Goal: Transaction & Acquisition: Purchase product/service

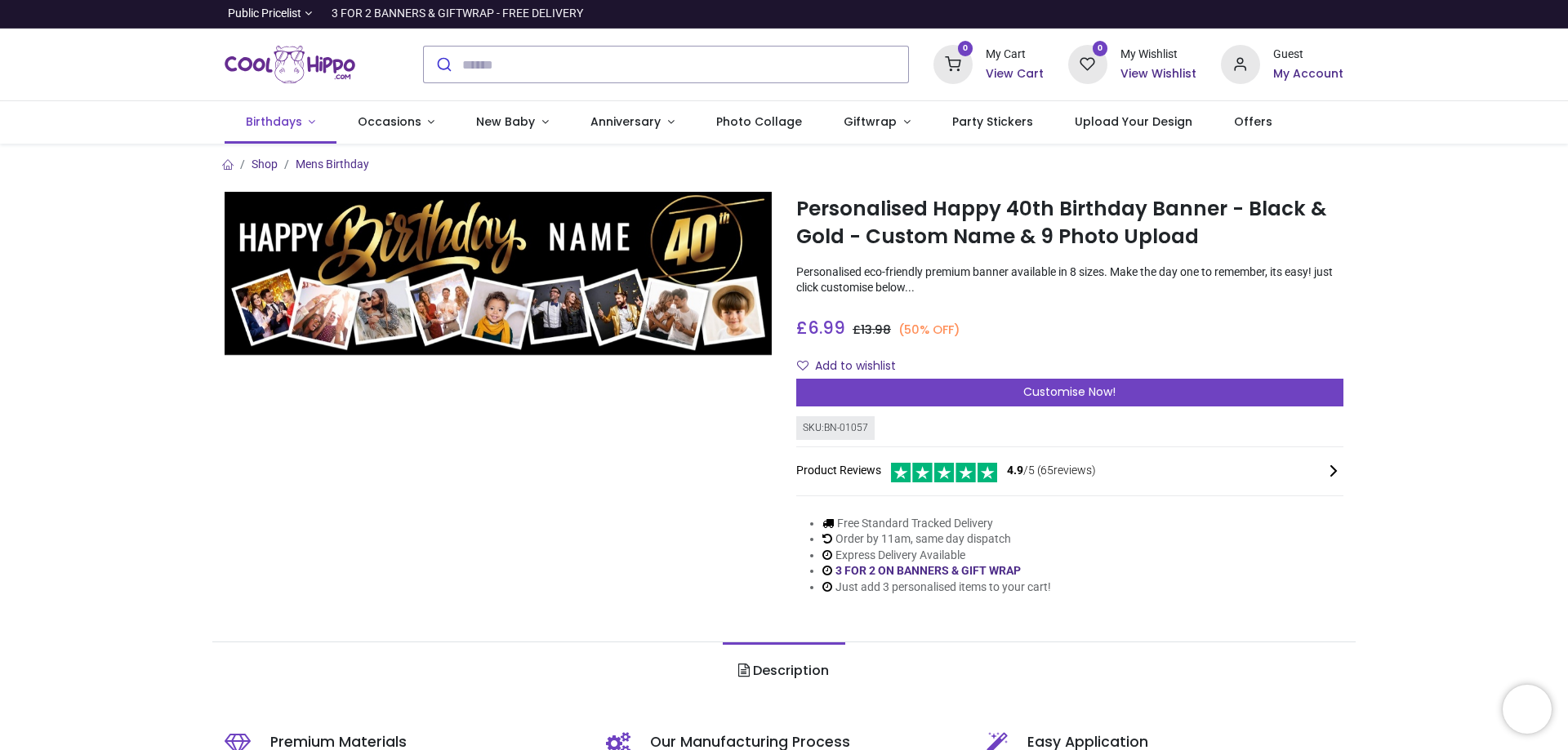
click at [279, 123] on span "Birthdays" at bounding box center [274, 121] width 57 height 16
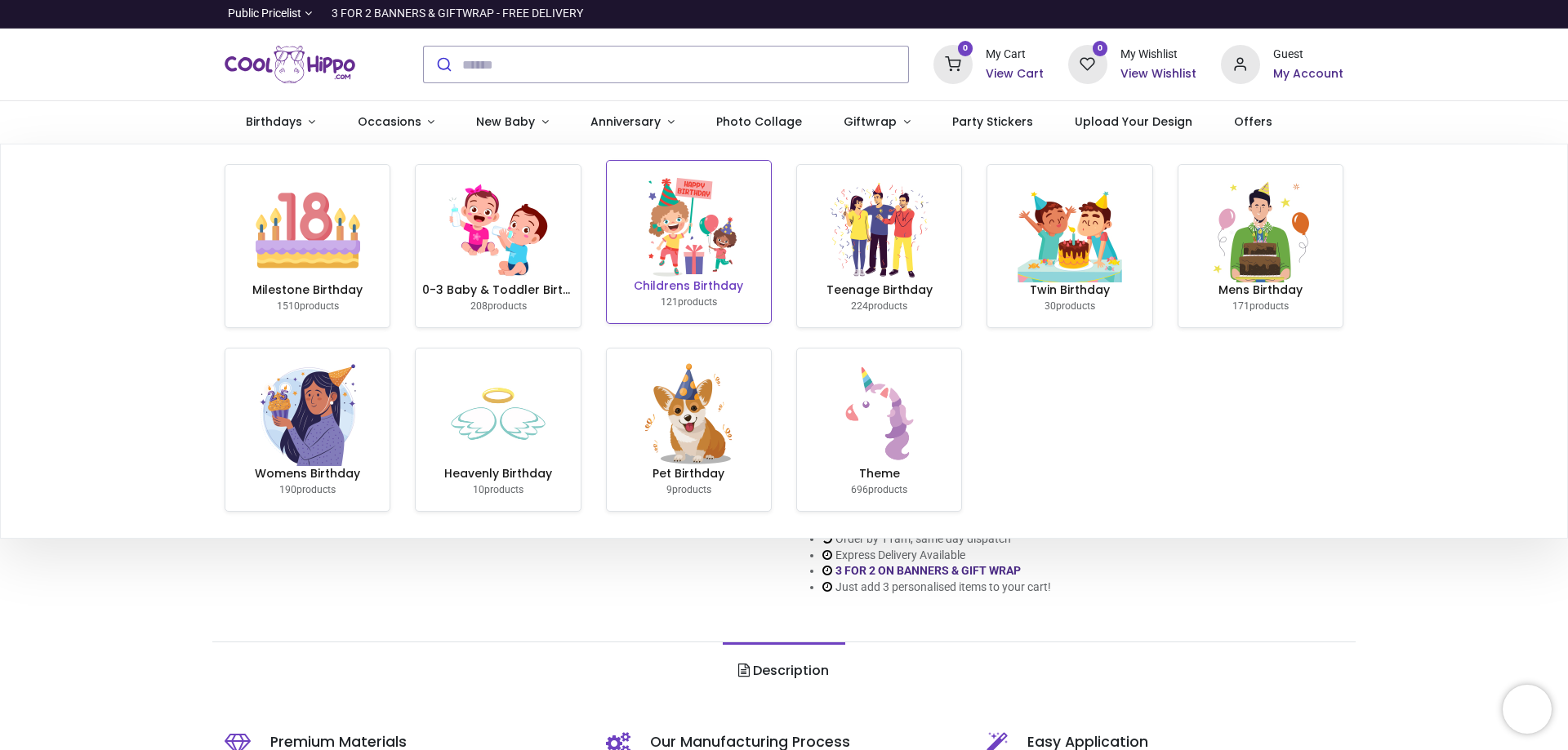
click at [705, 235] on img at bounding box center [688, 225] width 105 height 105
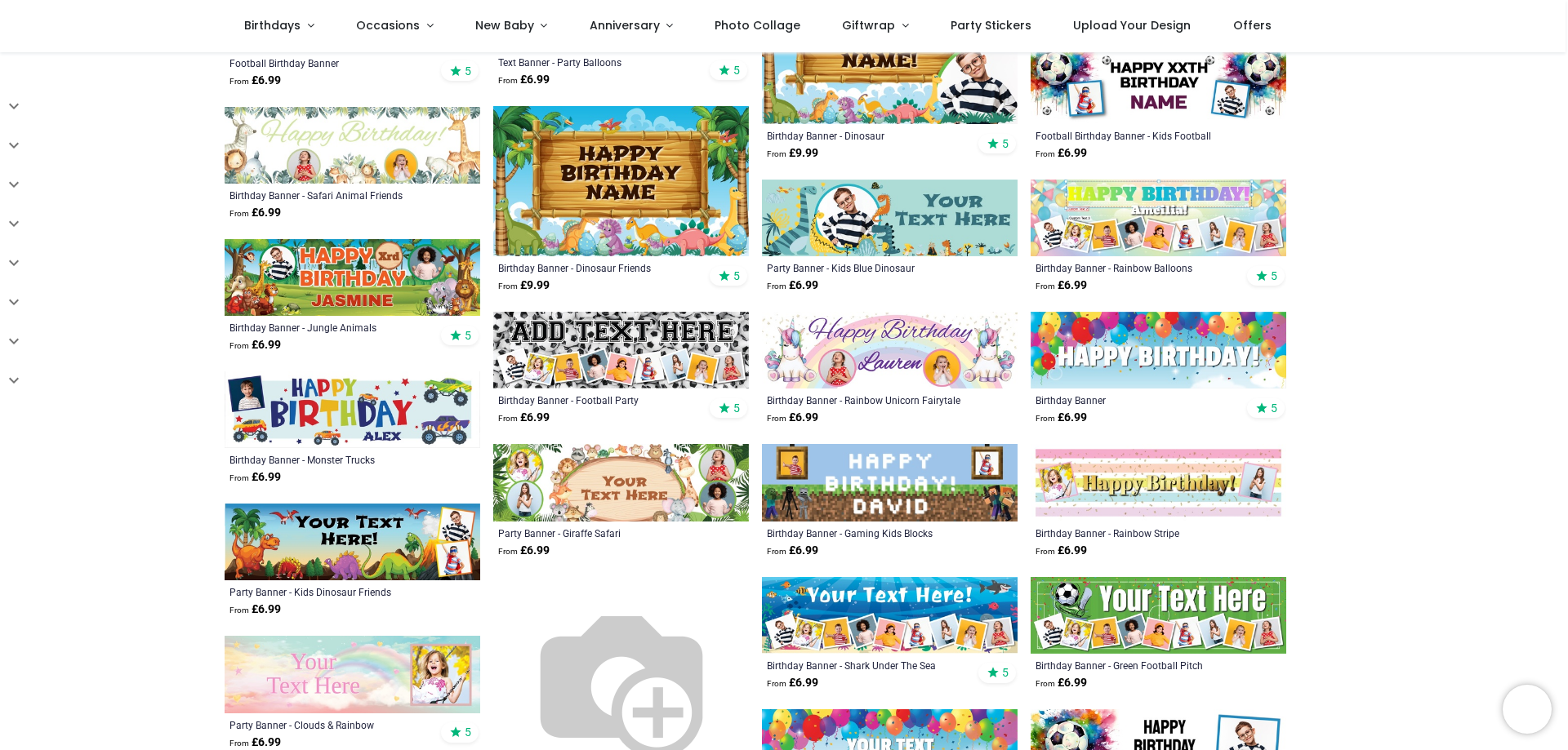
scroll to position [572, 0]
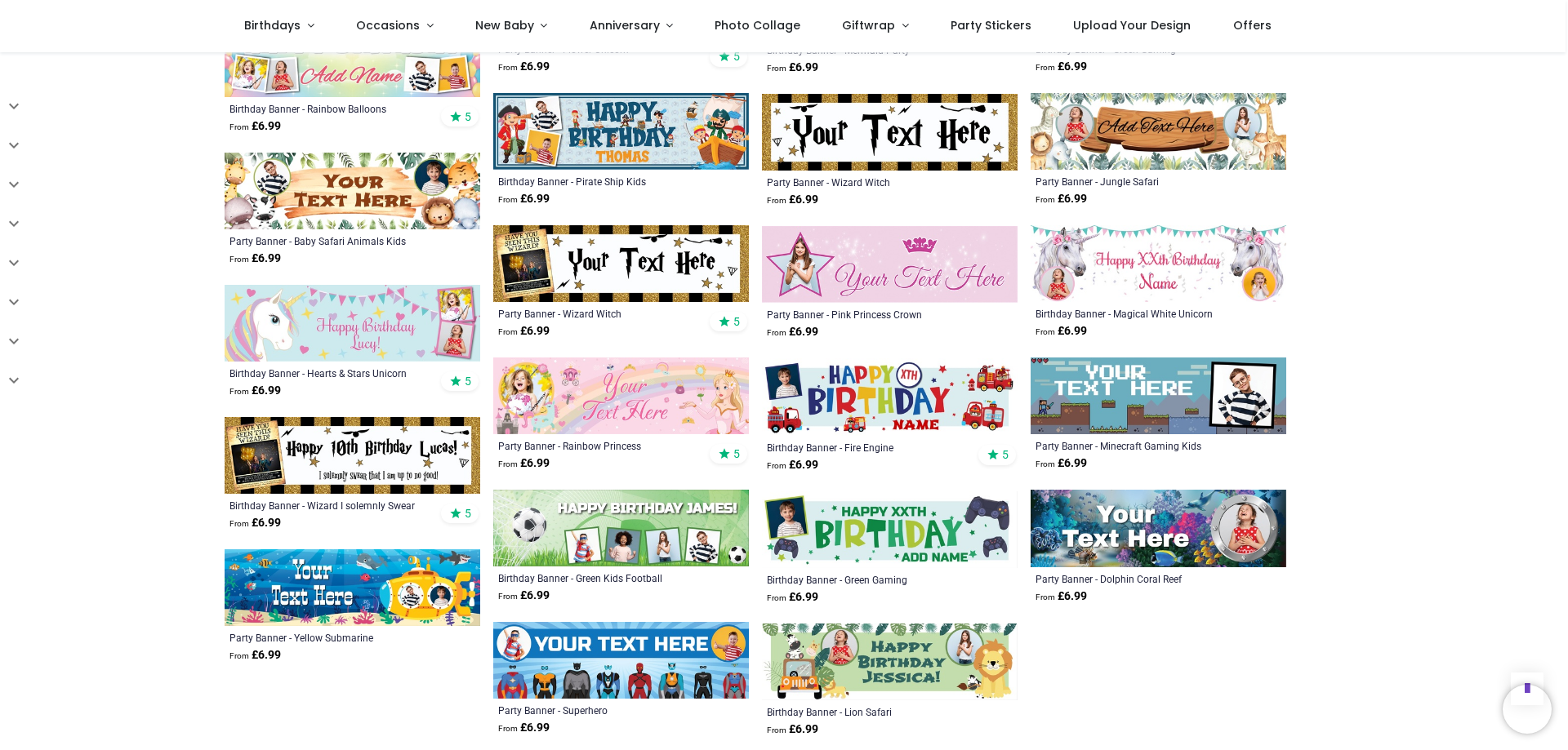
scroll to position [1388, 0]
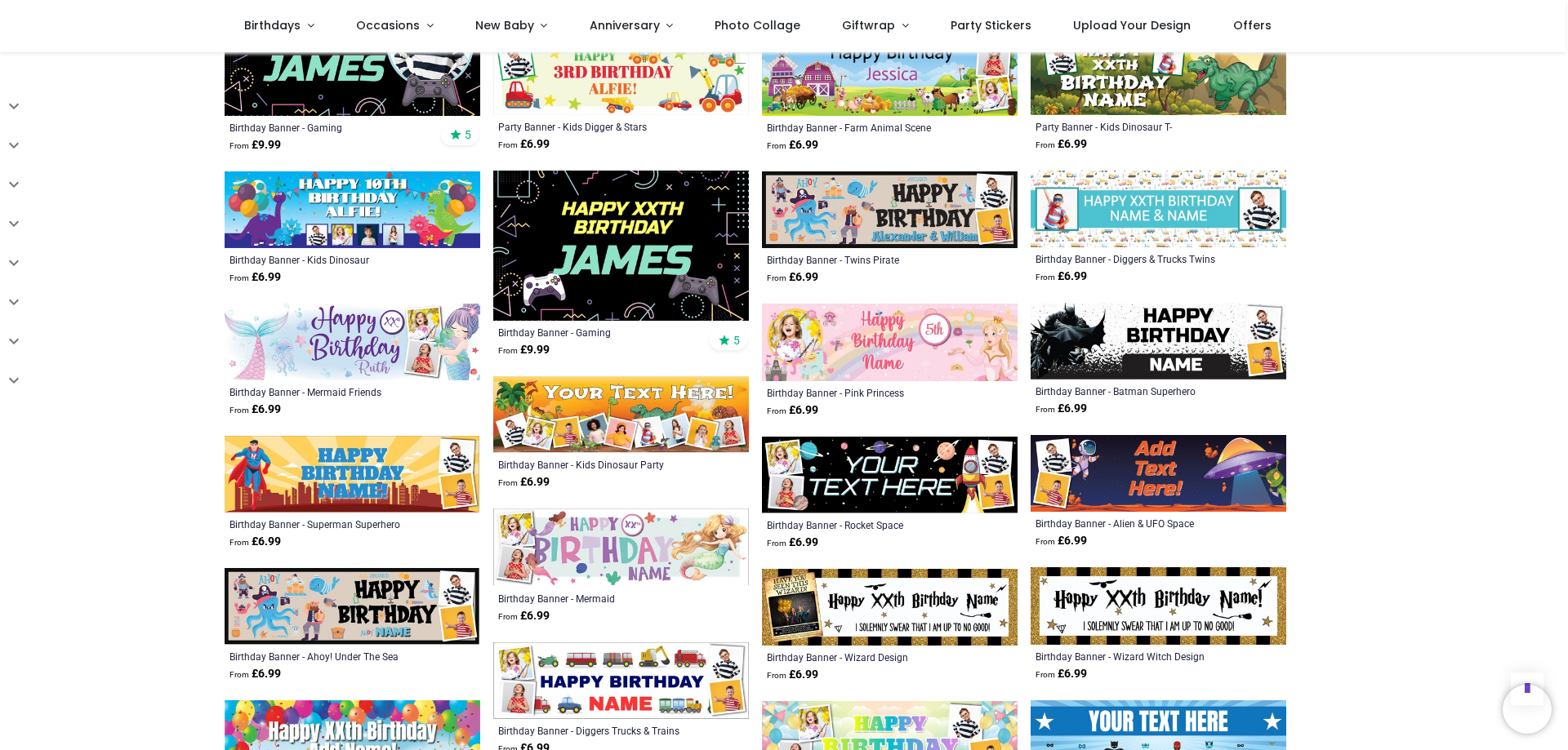
scroll to position [2530, 0]
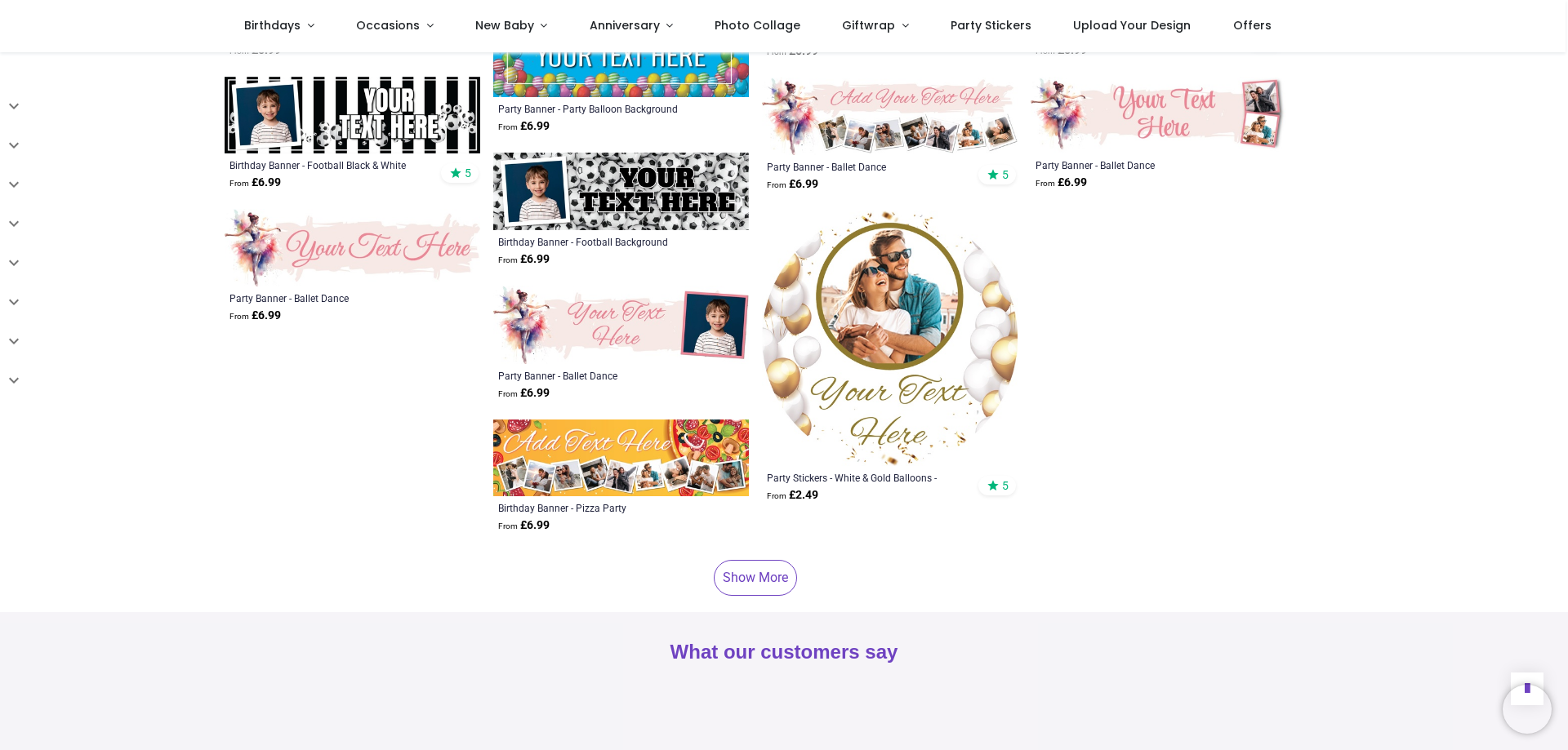
scroll to position [4000, 0]
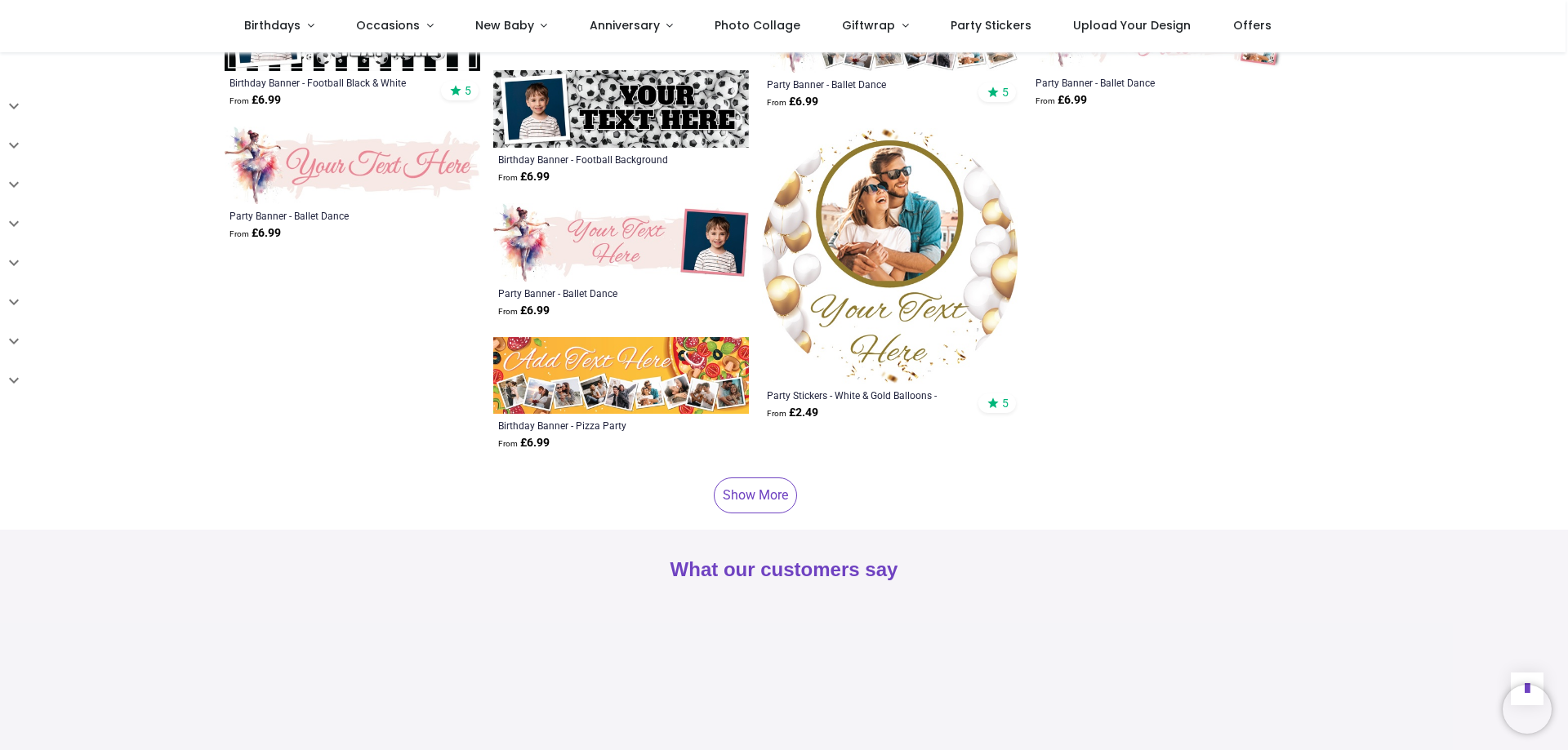
click at [753, 477] on link "Show More" at bounding box center [755, 495] width 83 height 36
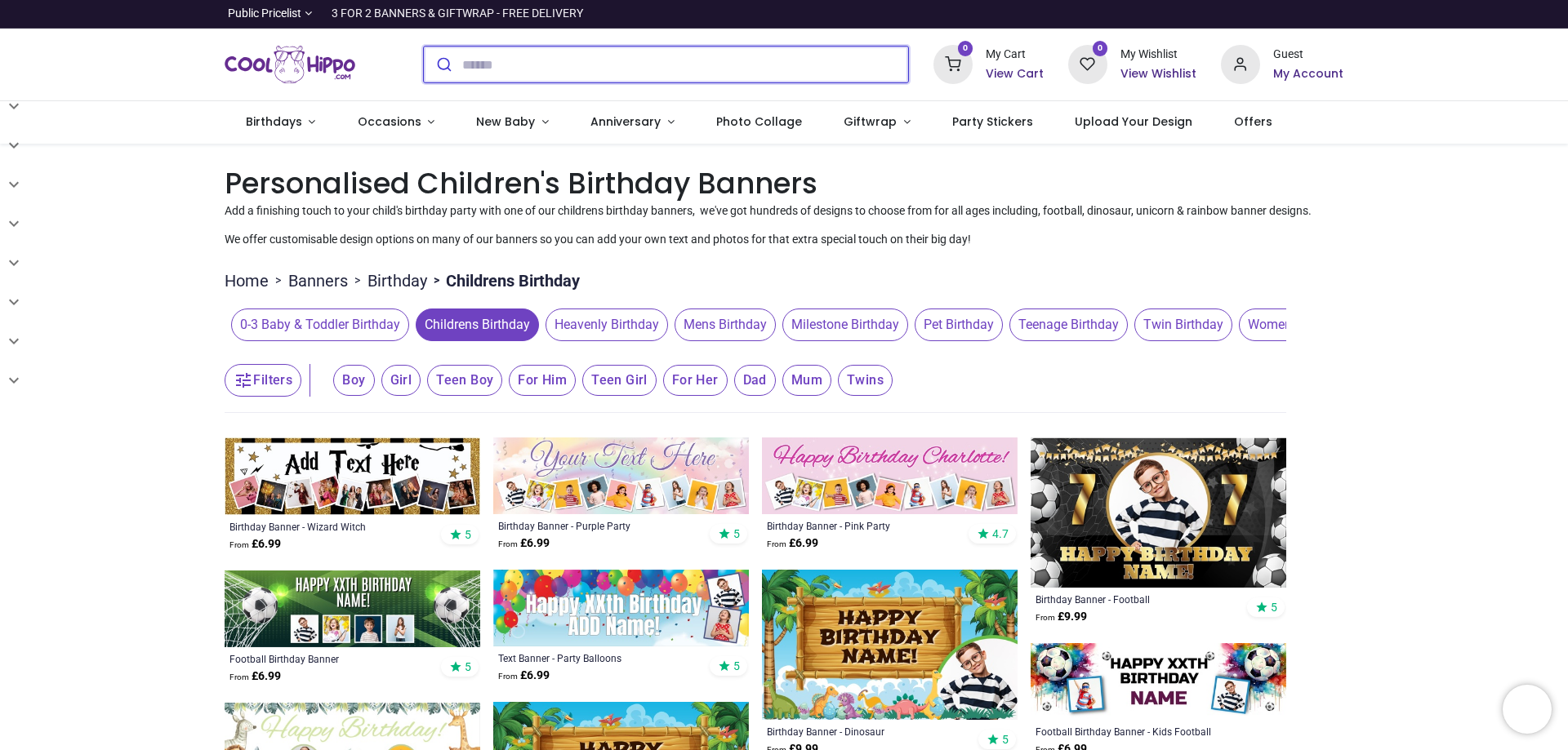
click at [532, 70] on input "search" at bounding box center [685, 64] width 446 height 36
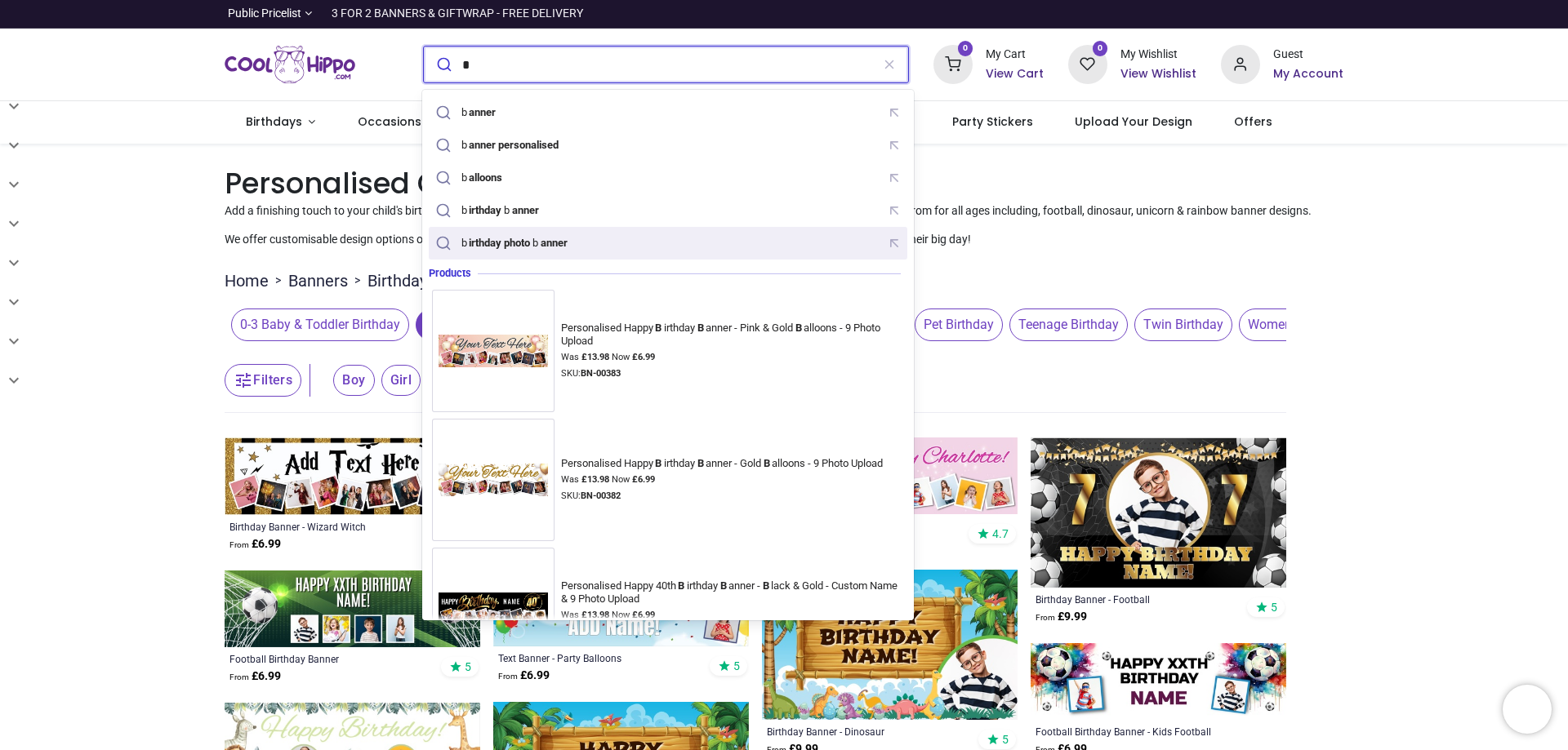
click at [495, 239] on mark "irthday photo" at bounding box center [499, 242] width 65 height 16
type input "**********"
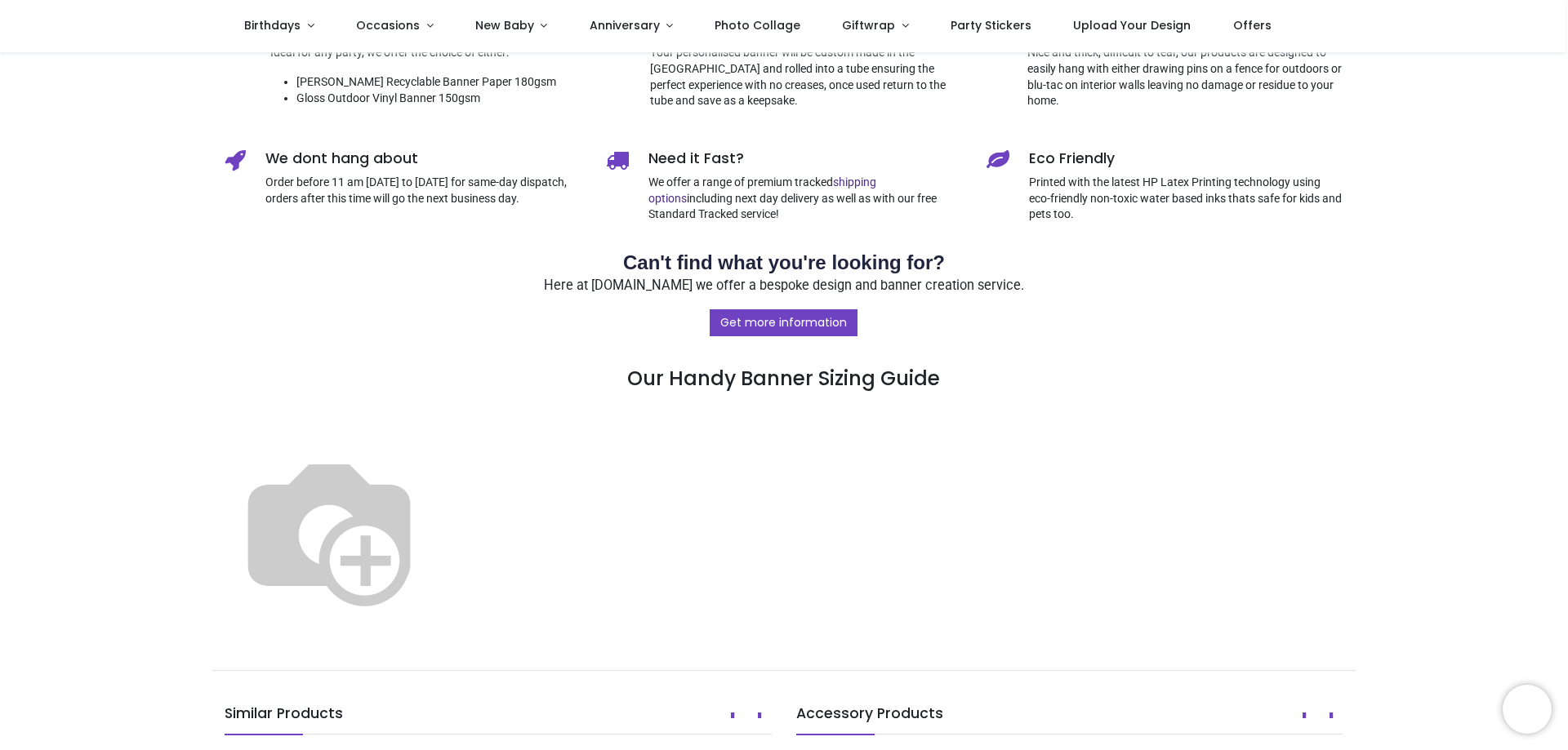
scroll to position [653, 0]
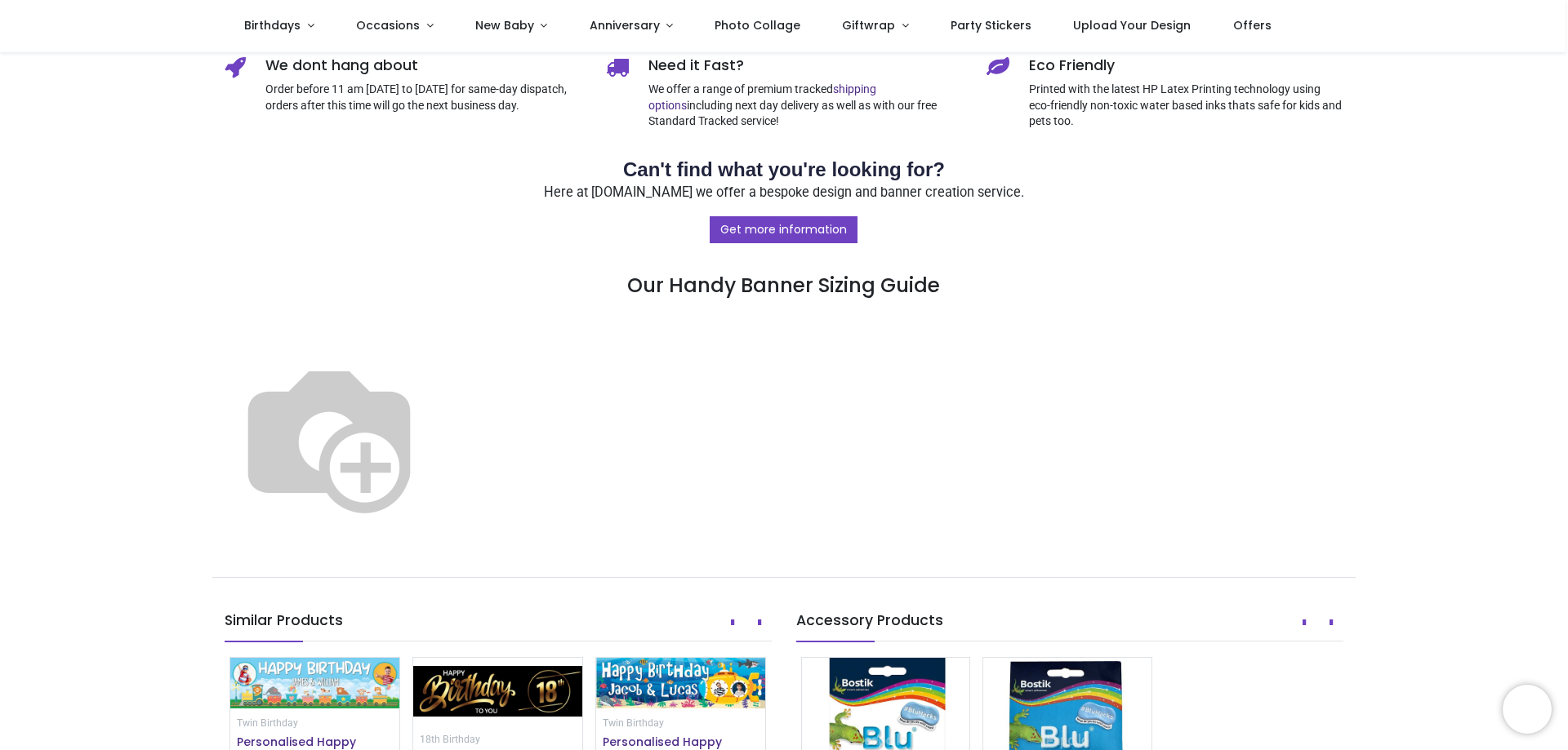
click at [433, 449] on img at bounding box center [329, 437] width 210 height 209
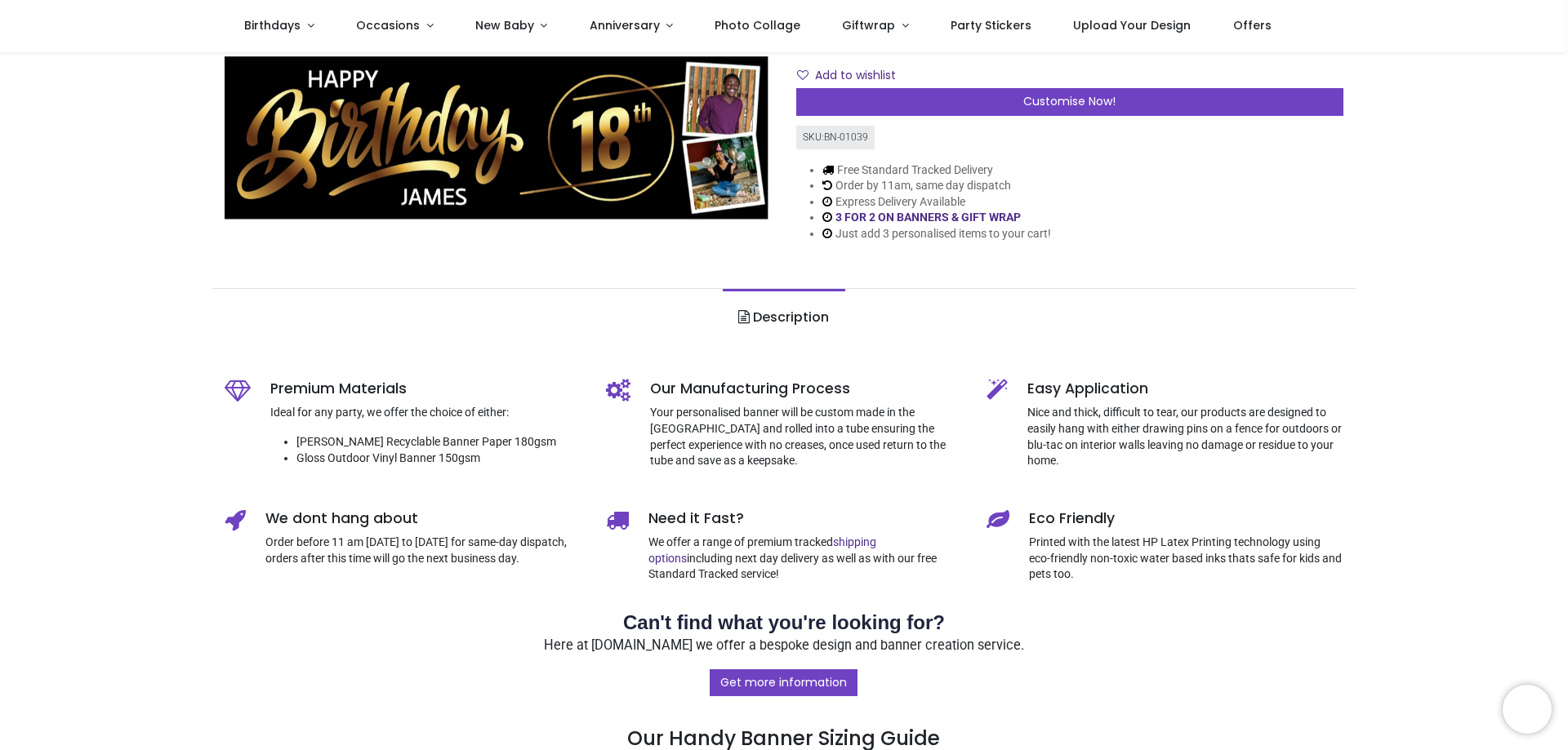
scroll to position [0, 0]
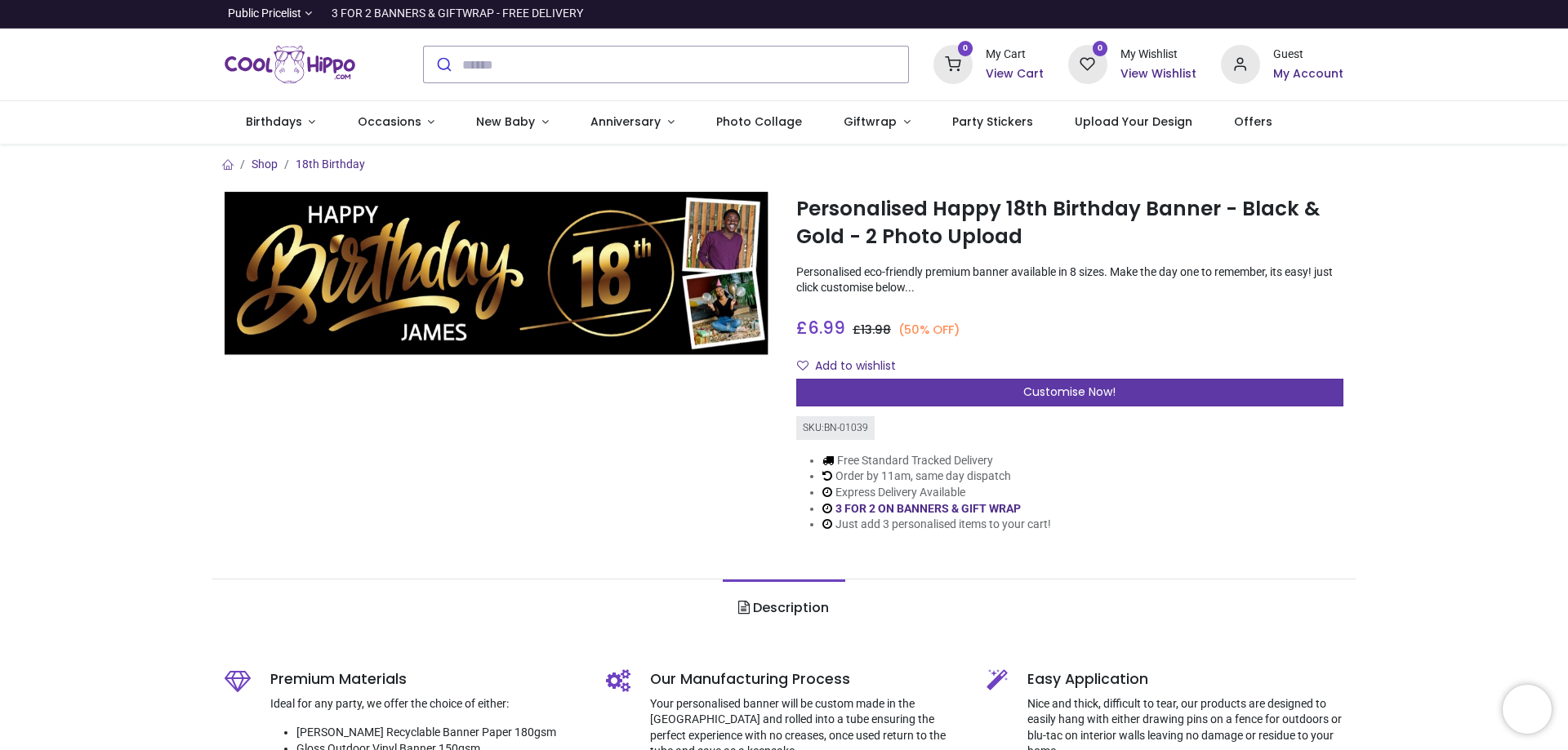
click at [1066, 392] on span "Customise Now!" at bounding box center [1070, 392] width 93 height 16
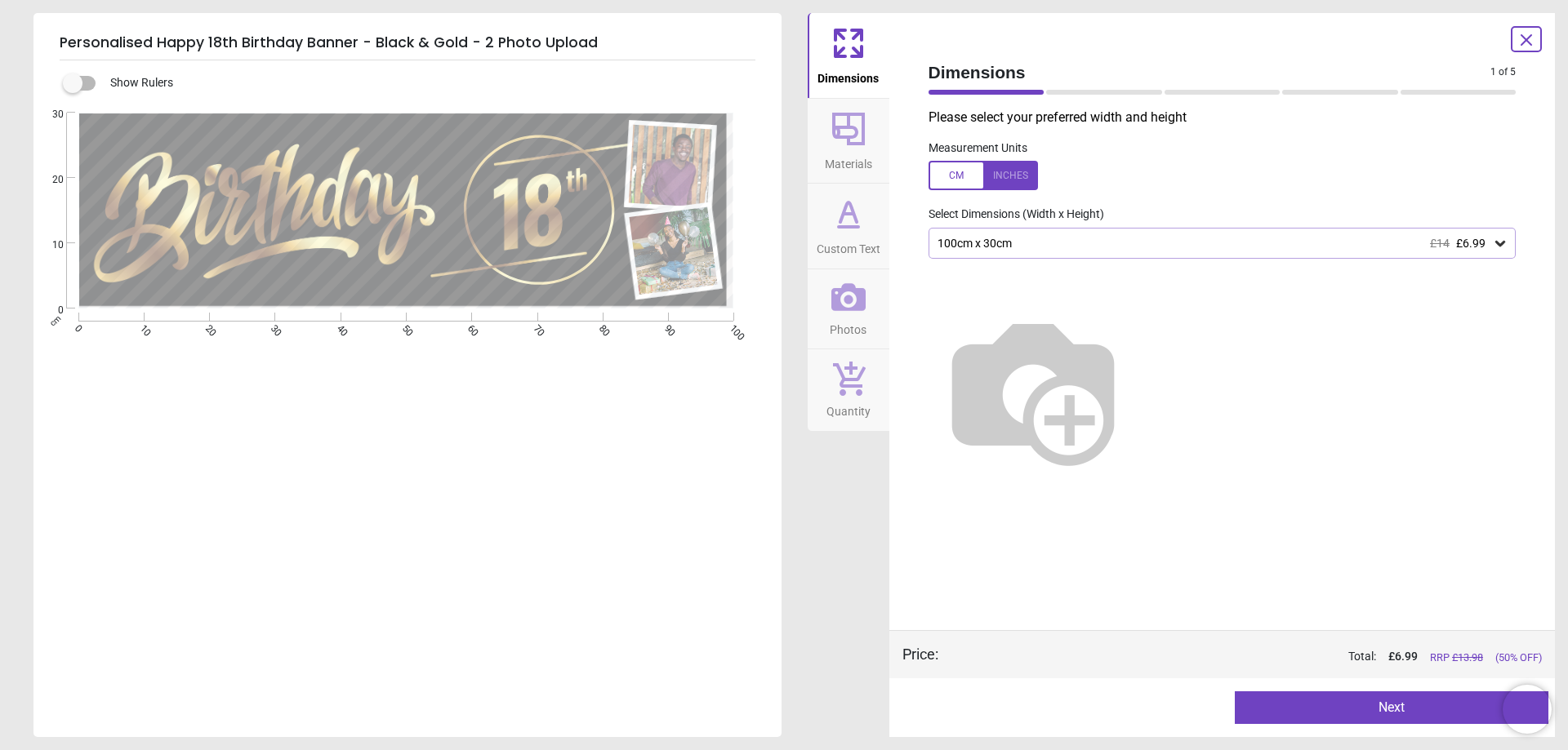
click at [1016, 173] on div at bounding box center [984, 175] width 110 height 29
click at [1502, 246] on icon at bounding box center [1500, 243] width 9 height 6
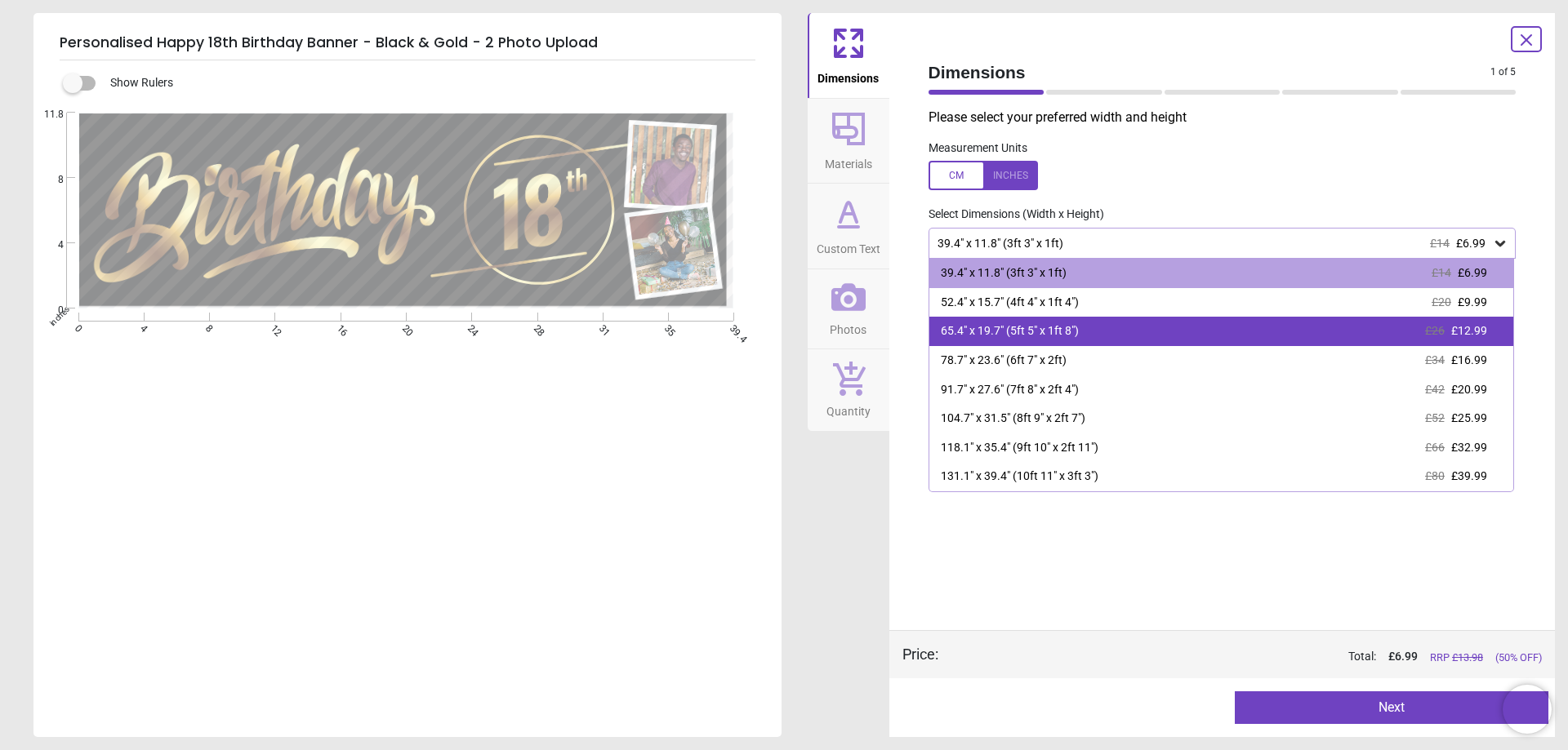
click at [1110, 336] on div "65.4" x 19.7" (5ft 5" x 1ft 8") £26 £12.99" at bounding box center [1222, 331] width 585 height 29
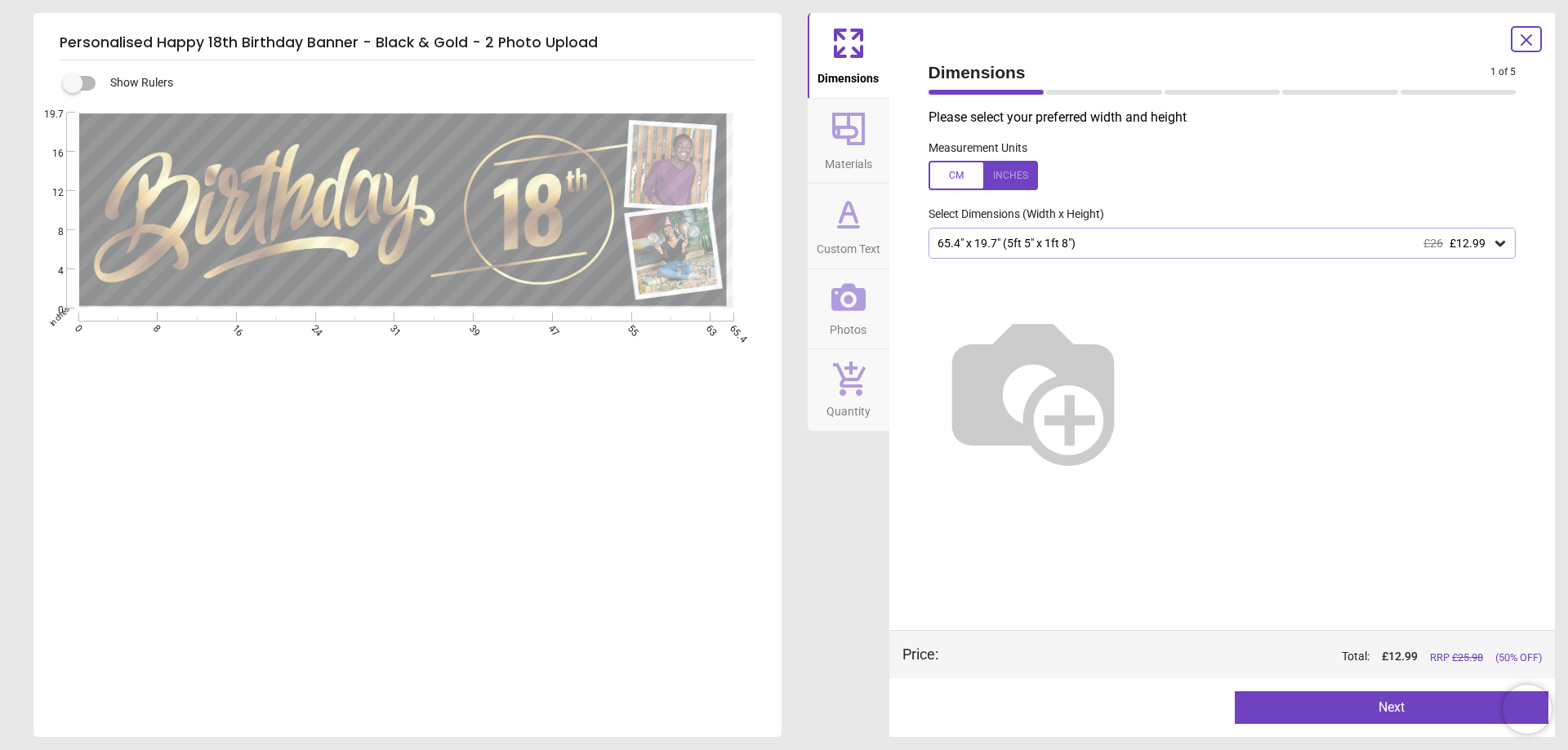
click at [1381, 707] on button "Next" at bounding box center [1391, 708] width 313 height 33
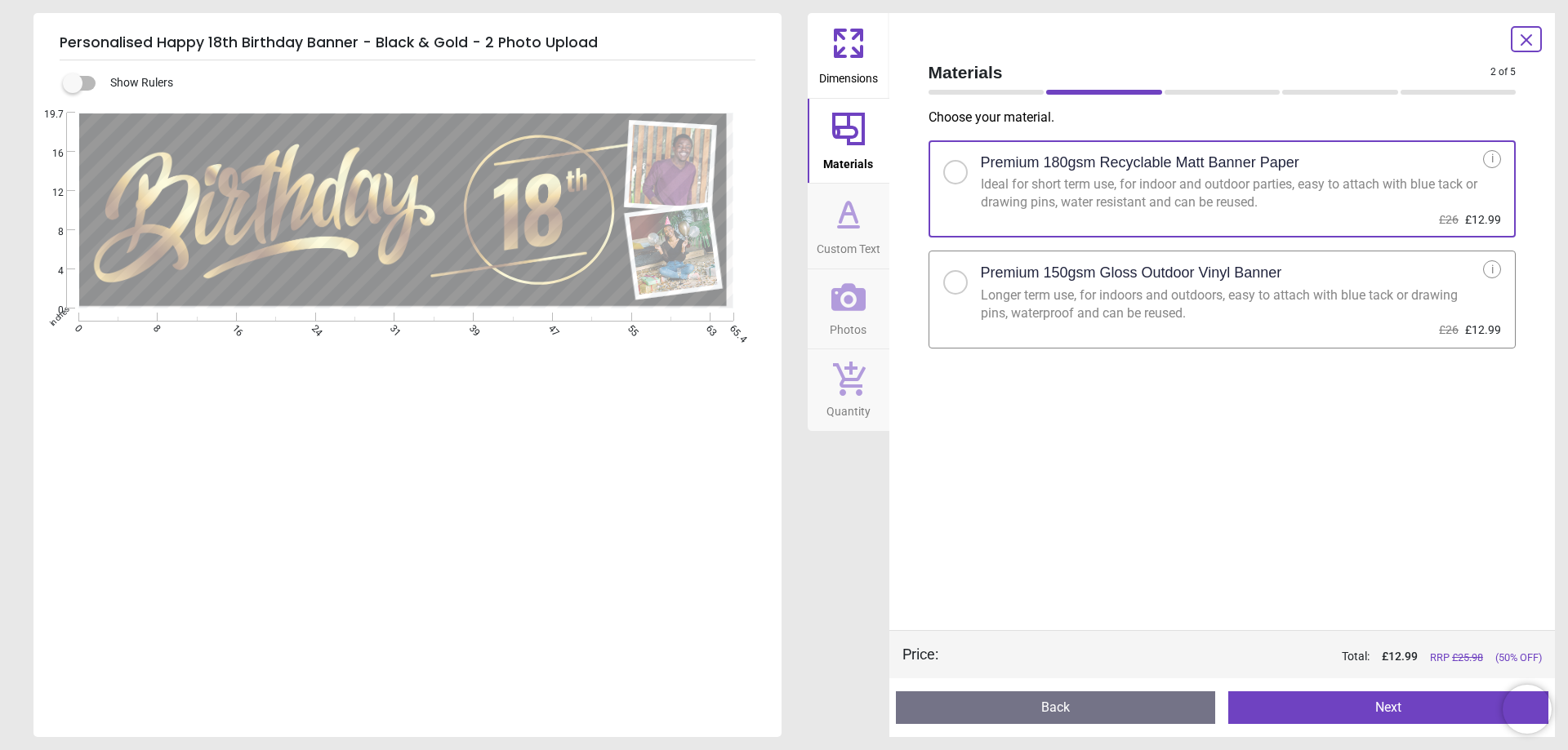
click at [965, 285] on div at bounding box center [955, 282] width 25 height 25
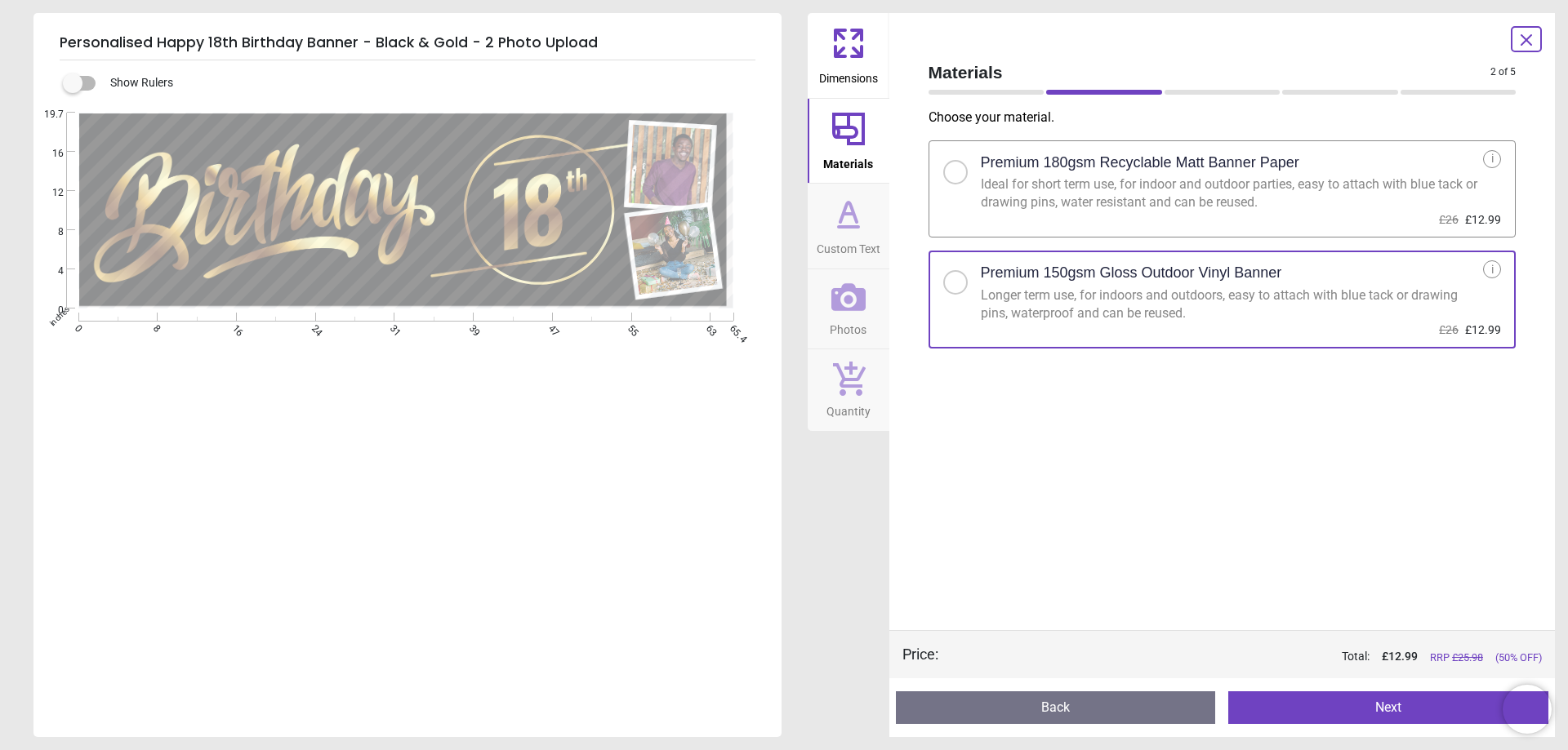
click at [1369, 711] on button "Next" at bounding box center [1388, 708] width 320 height 33
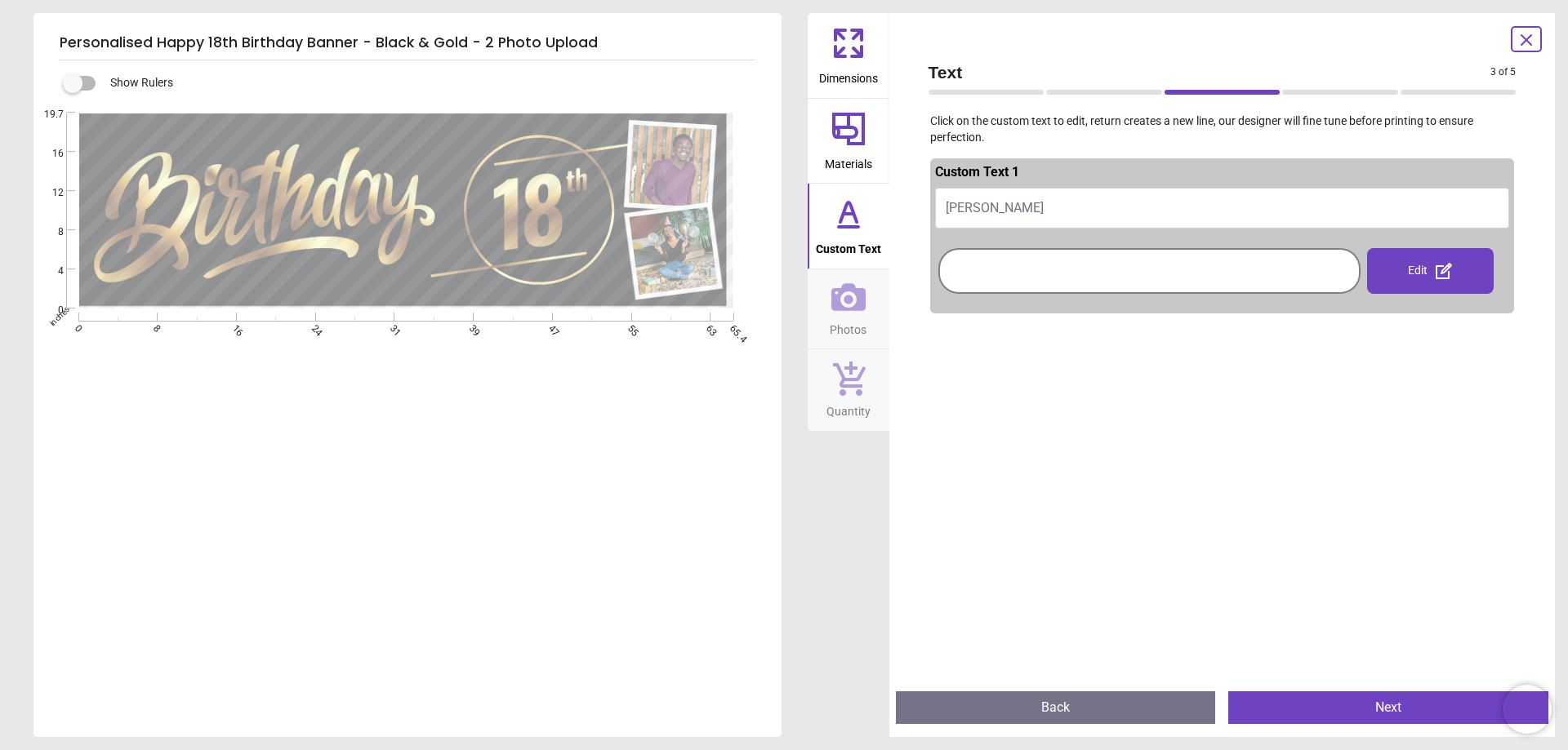
click at [998, 209] on button "JAMES" at bounding box center [1222, 208] width 575 height 41
type textarea "***"
click at [1191, 385] on div at bounding box center [1223, 694] width 585 height 750
click at [1375, 708] on button "Next" at bounding box center [1388, 708] width 320 height 33
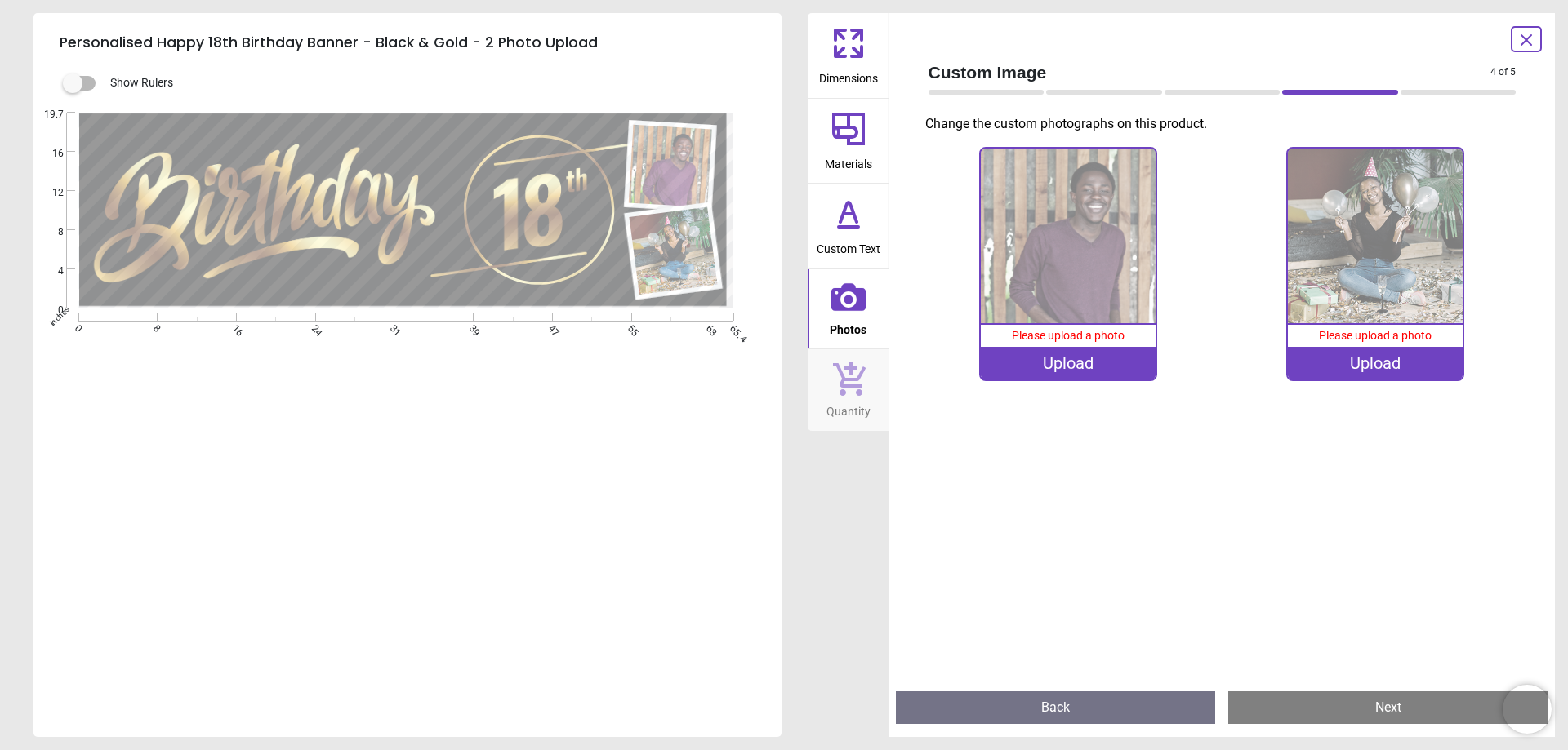
click at [548, 217] on div ".cls-1 { fill: url(#linear-gradient); } .cls-1, .cls-2, .cls-3 { stroke-width: …" at bounding box center [405, 210] width 745 height 197
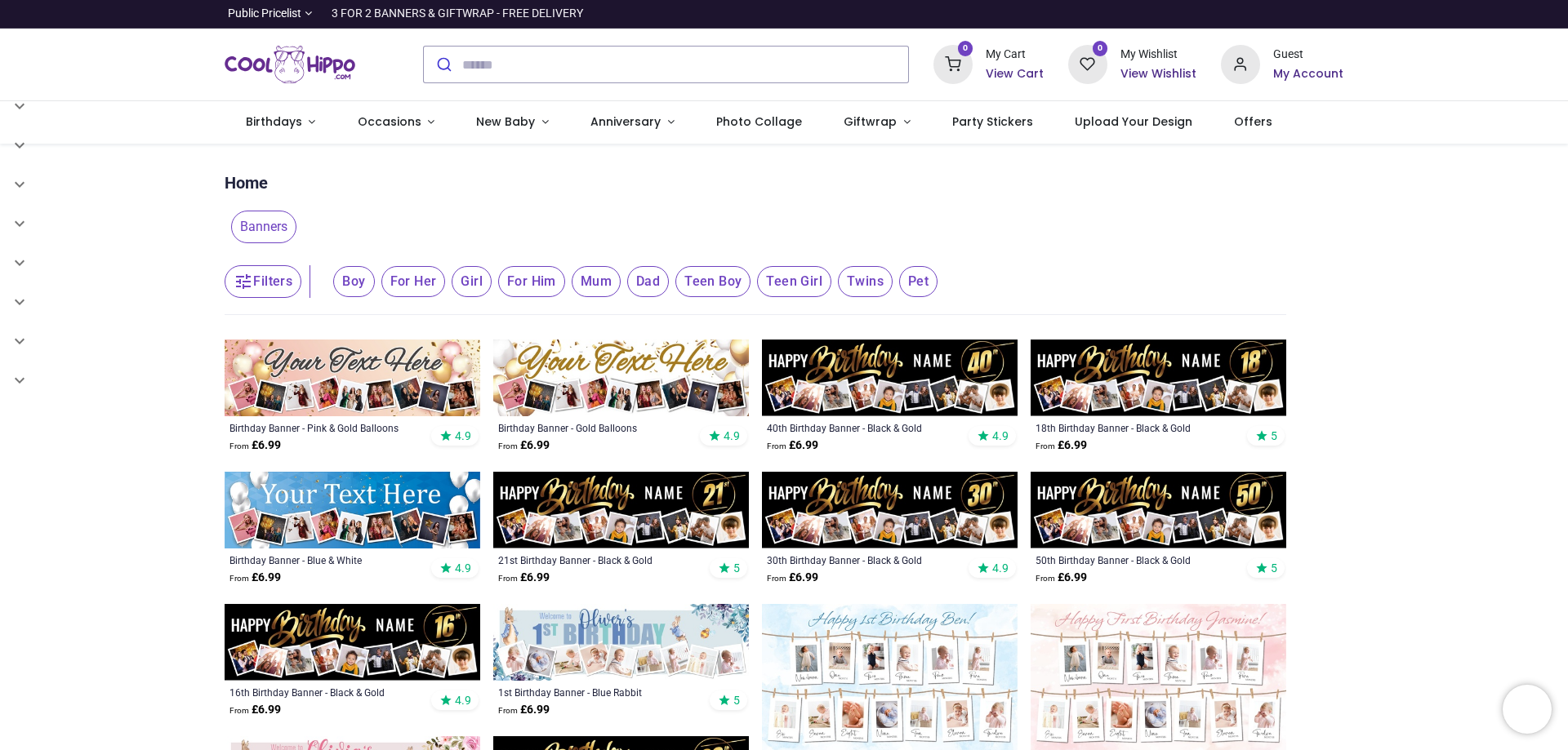
scroll to position [75, 0]
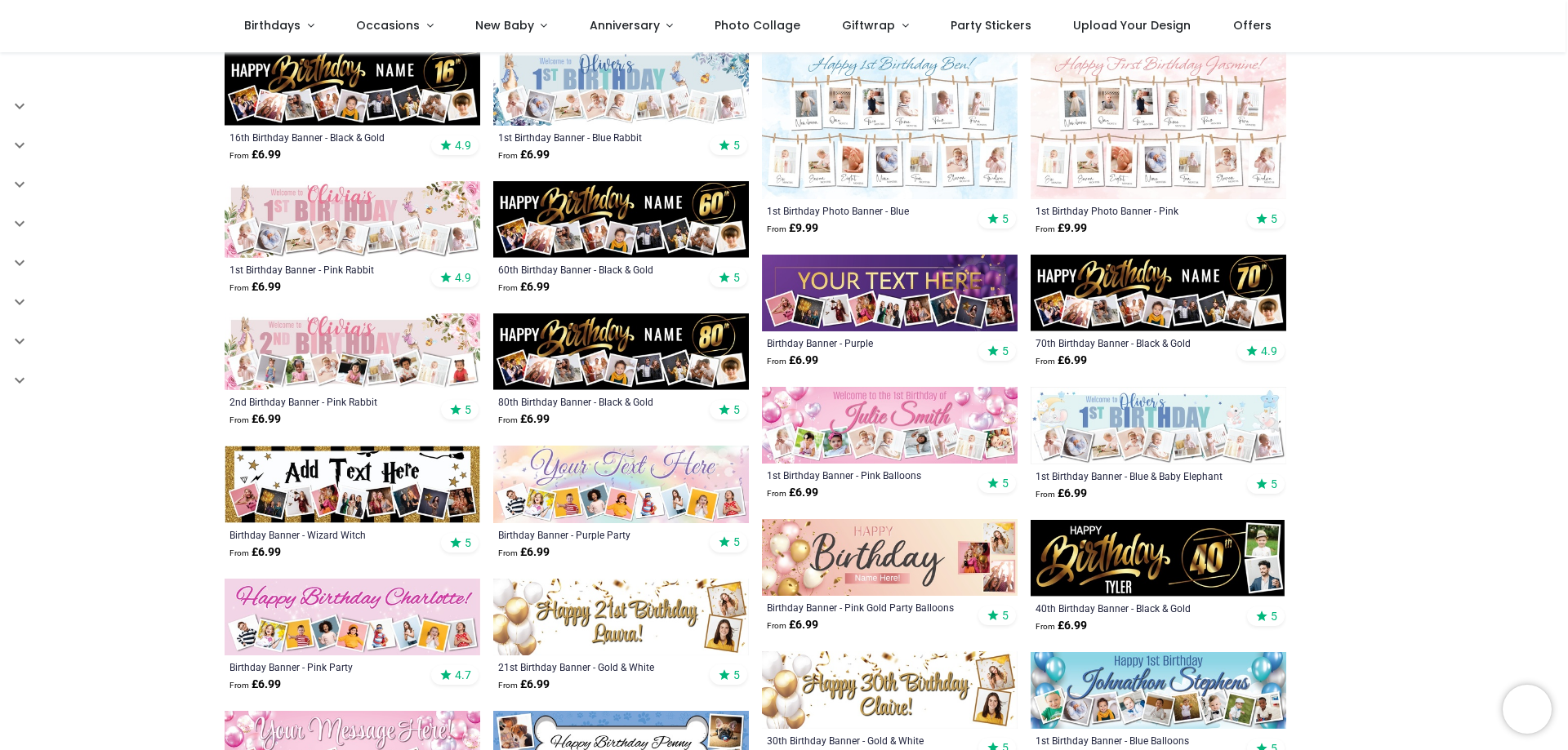
scroll to position [566, 0]
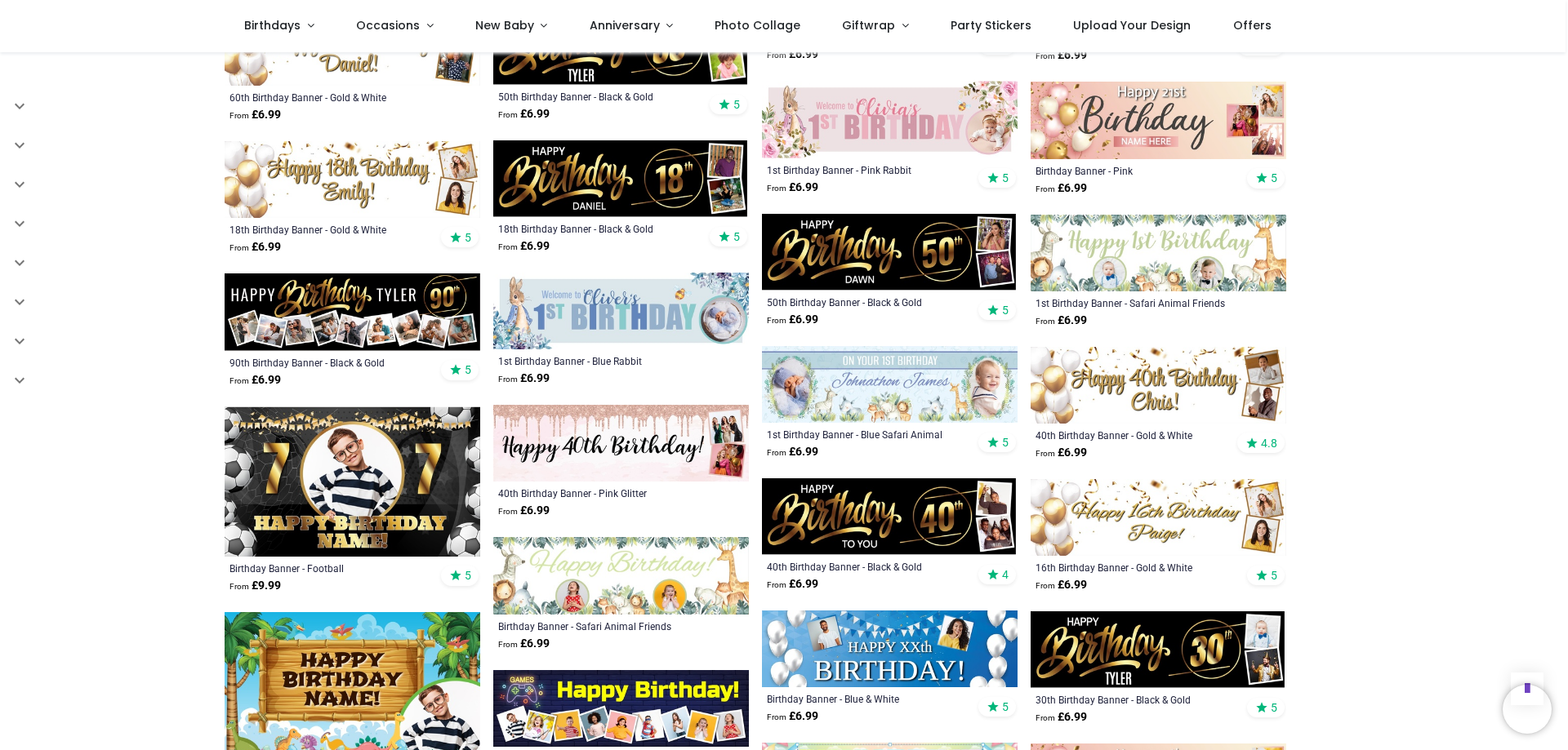
scroll to position [1300, 0]
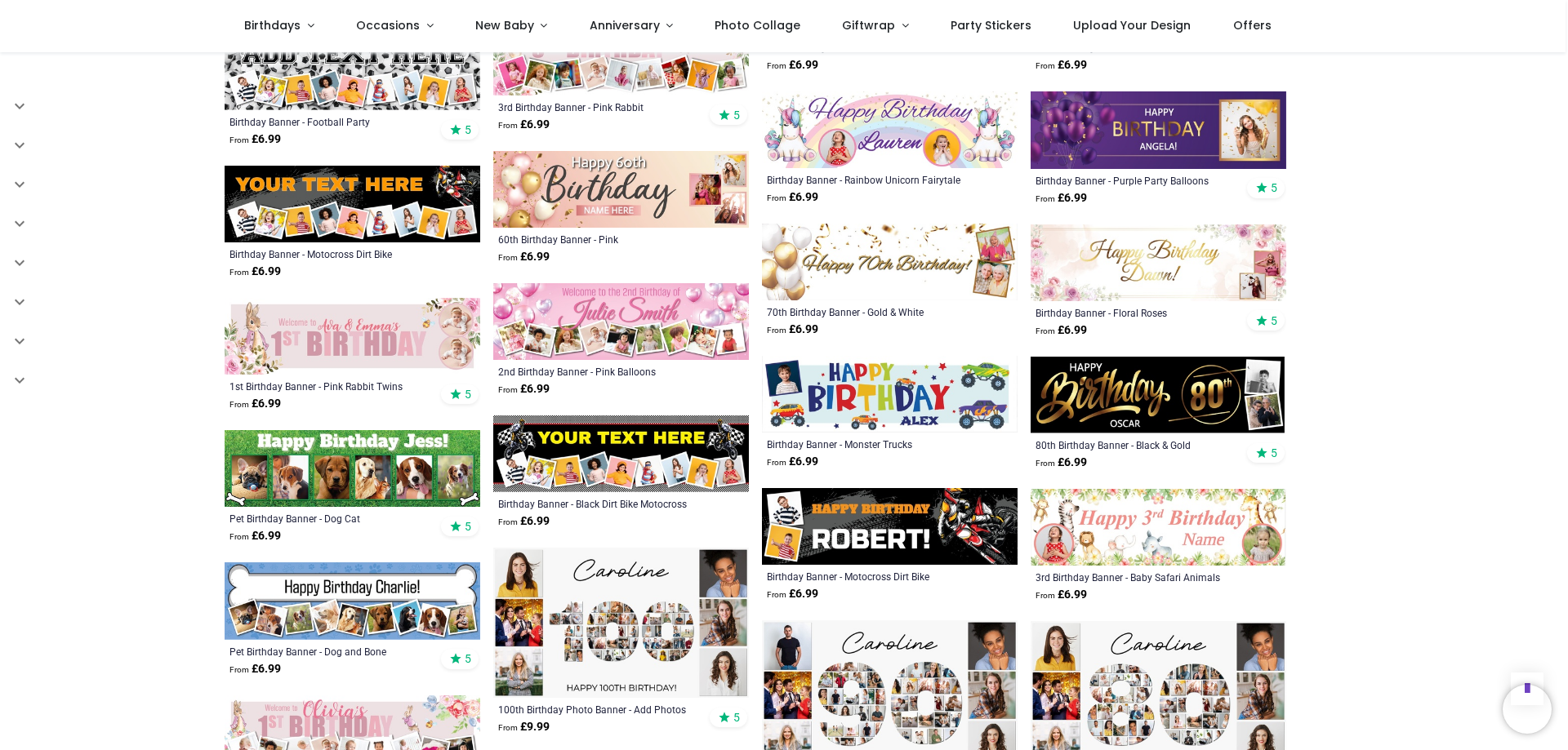
scroll to position [2443, 0]
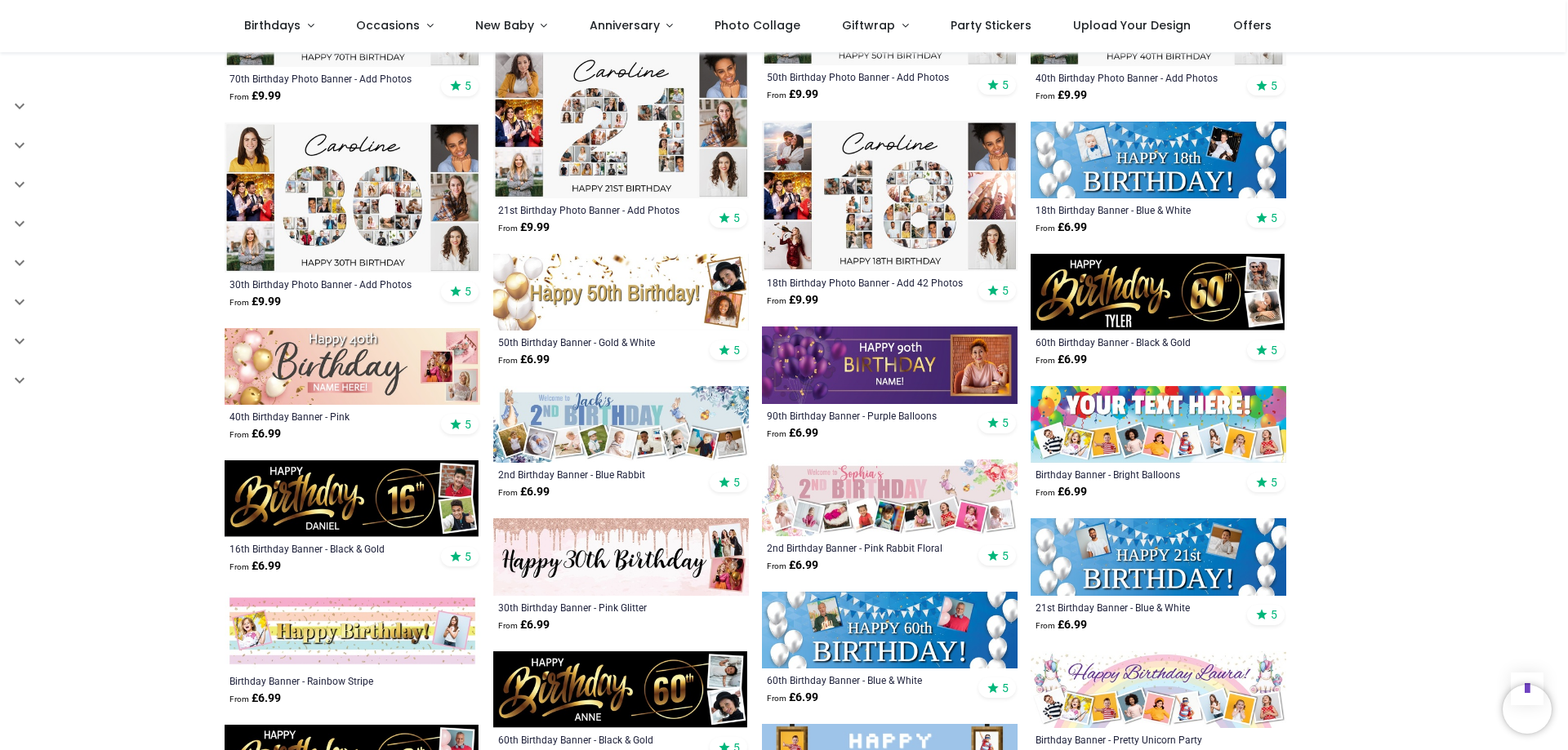
scroll to position [3423, 0]
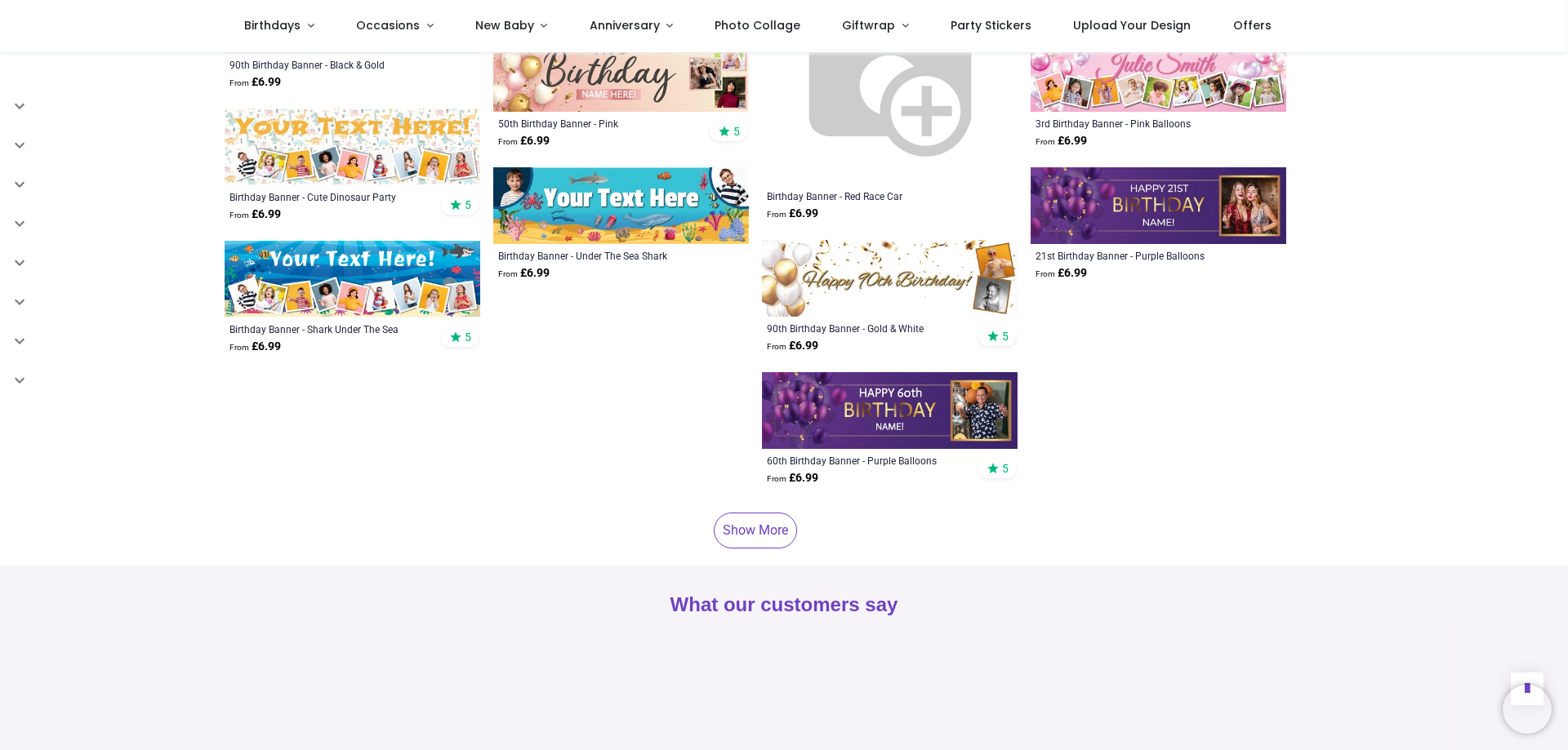
scroll to position [4810, 0]
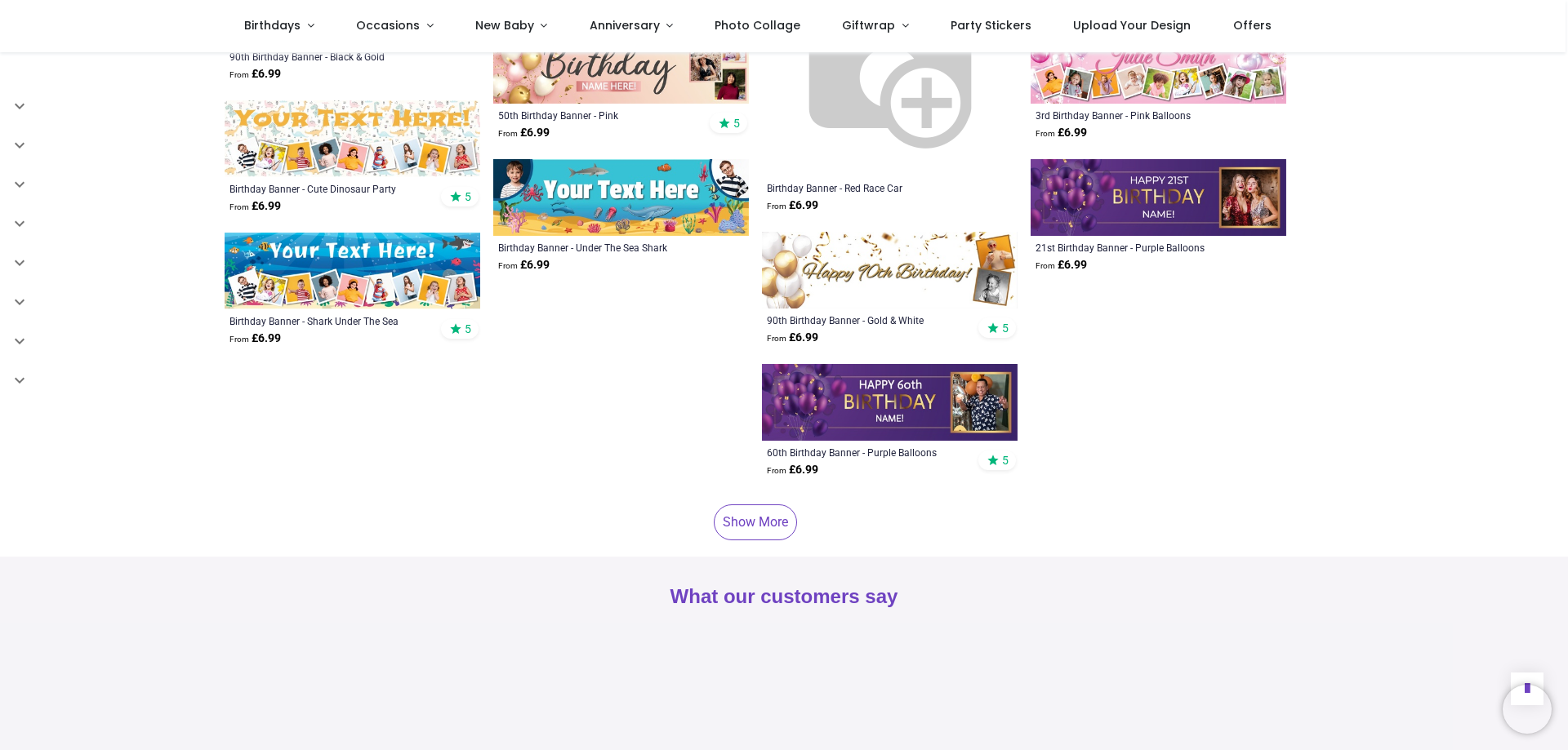
click at [770, 505] on link "Show More" at bounding box center [755, 523] width 83 height 36
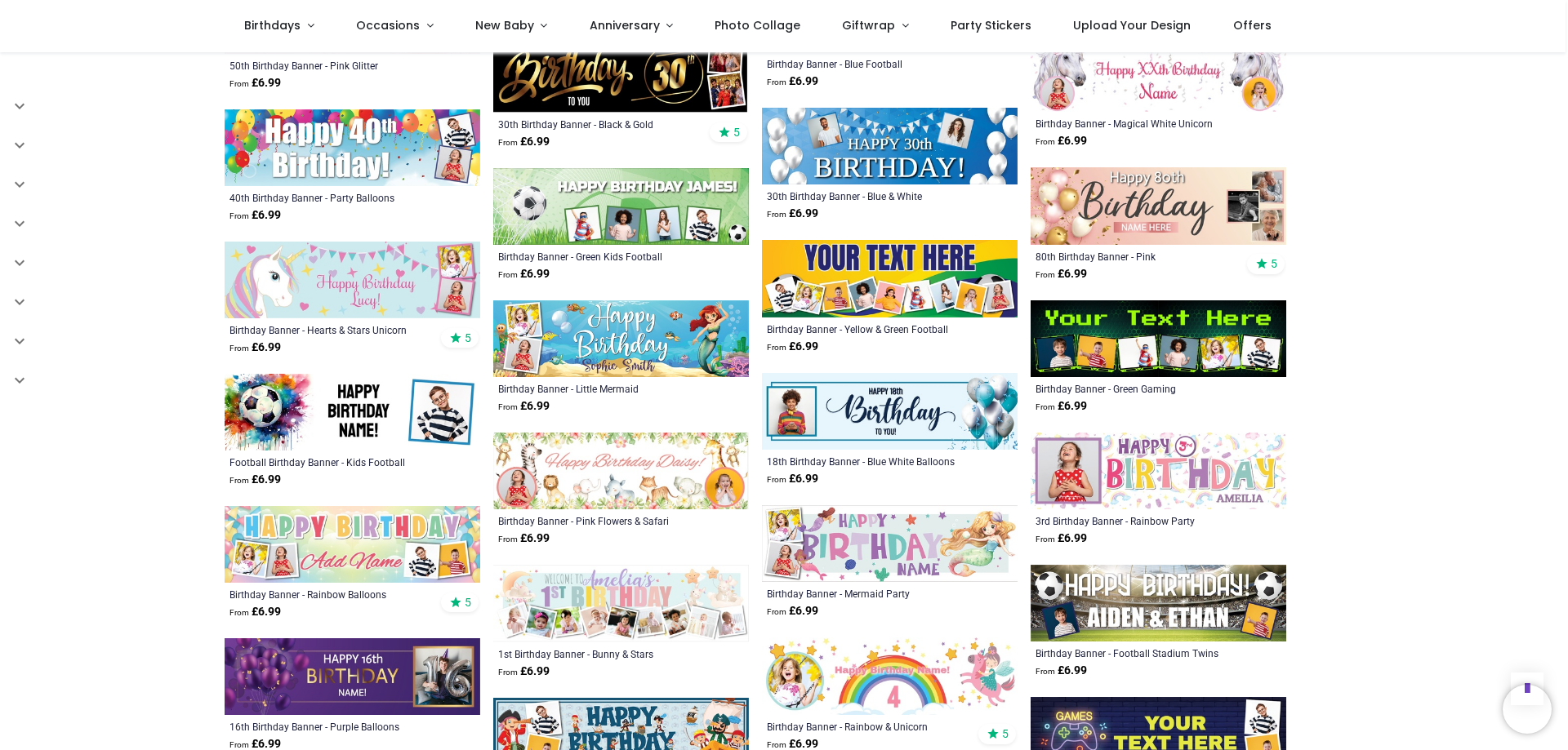
scroll to position [5627, 0]
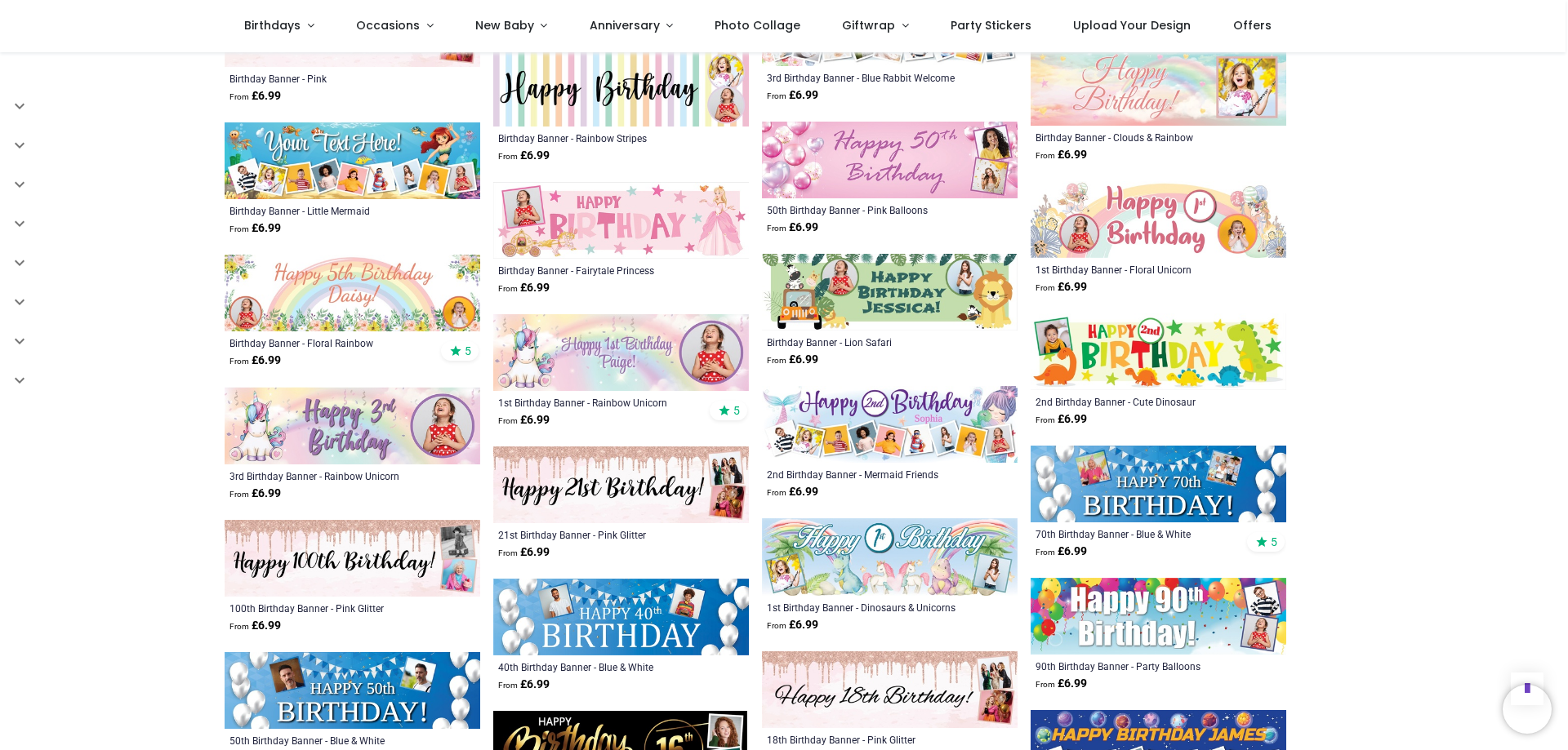
scroll to position [6607, 0]
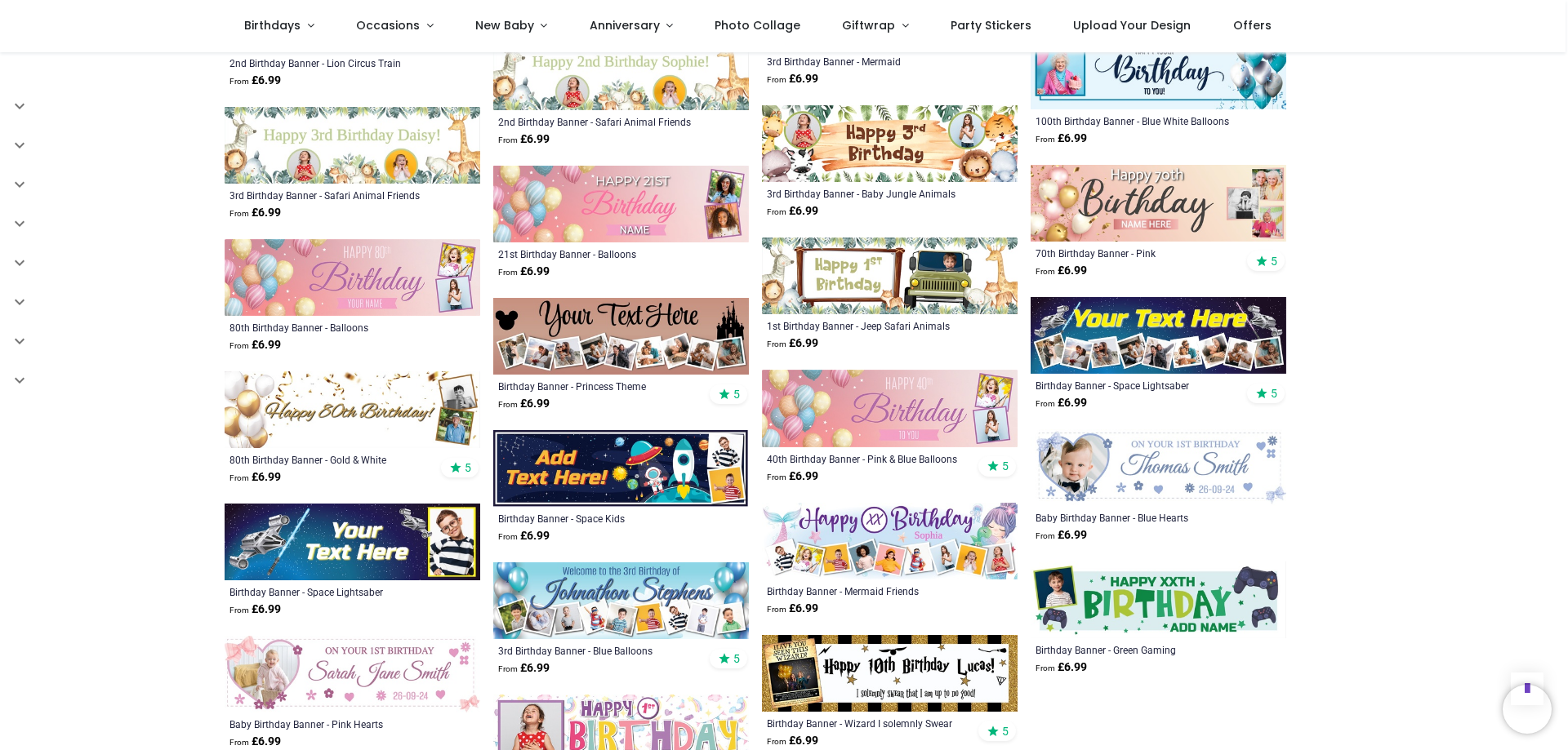
scroll to position [7586, 0]
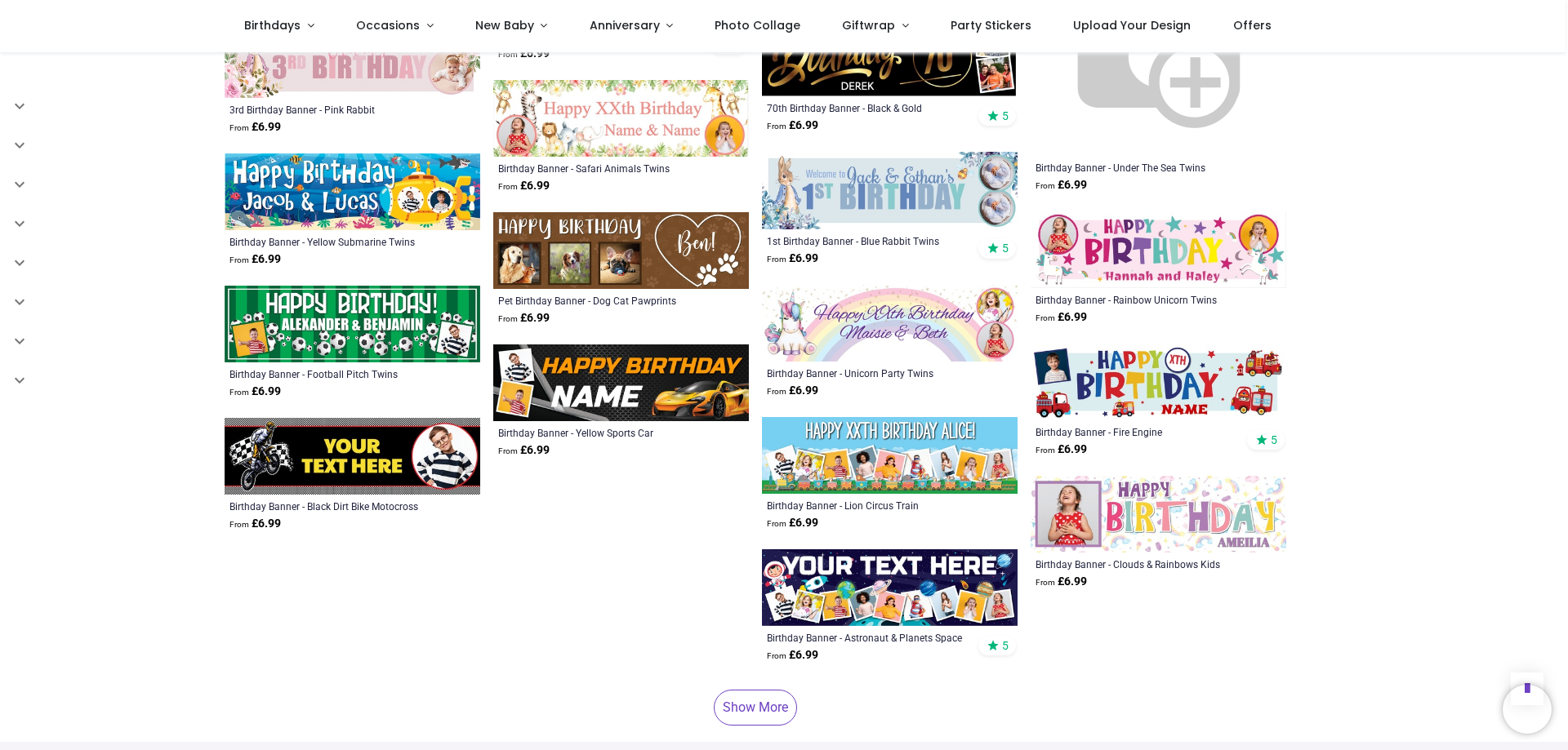
scroll to position [8892, 0]
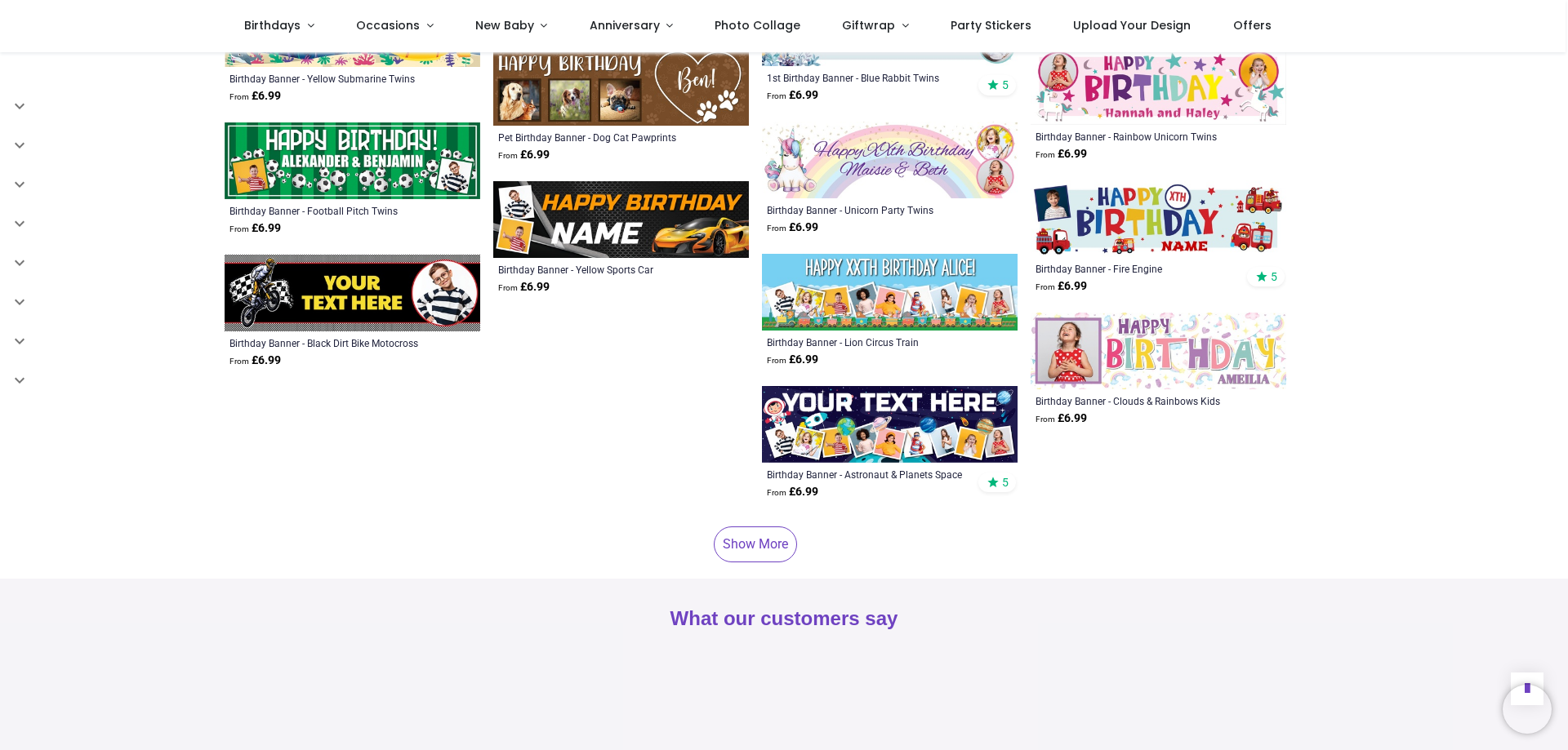
click at [755, 526] on link "Show More" at bounding box center [755, 544] width 83 height 36
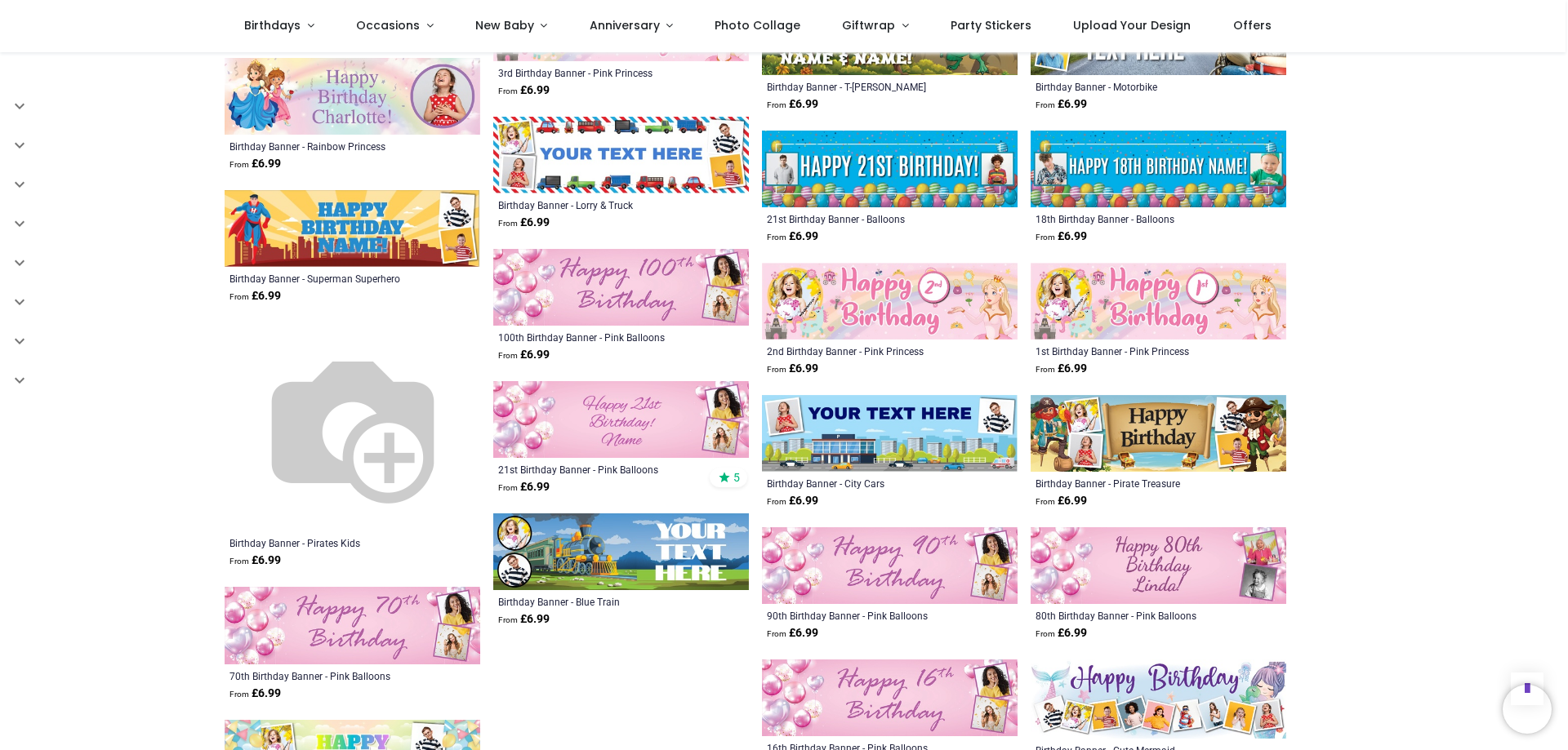
scroll to position [10117, 0]
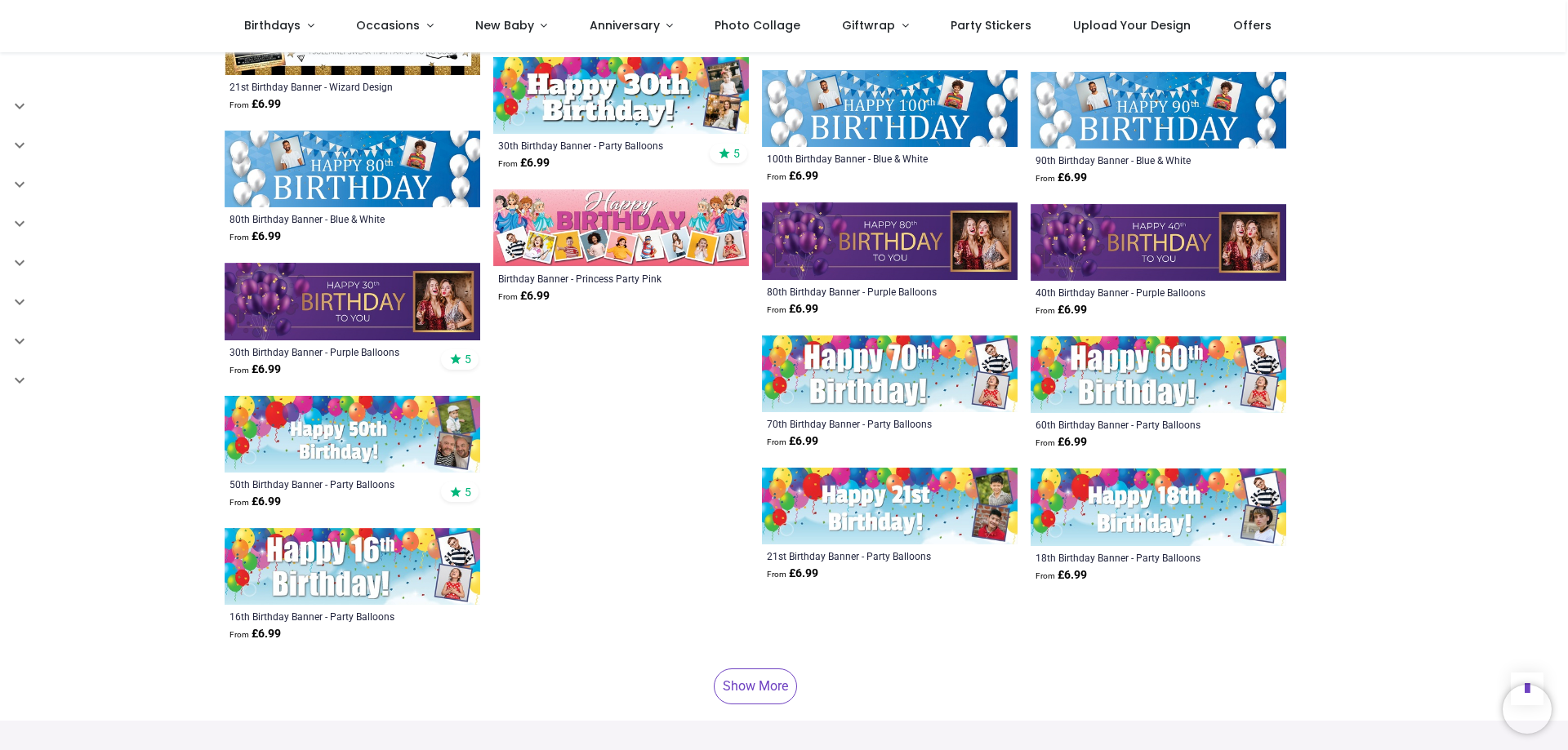
scroll to position [12403, 0]
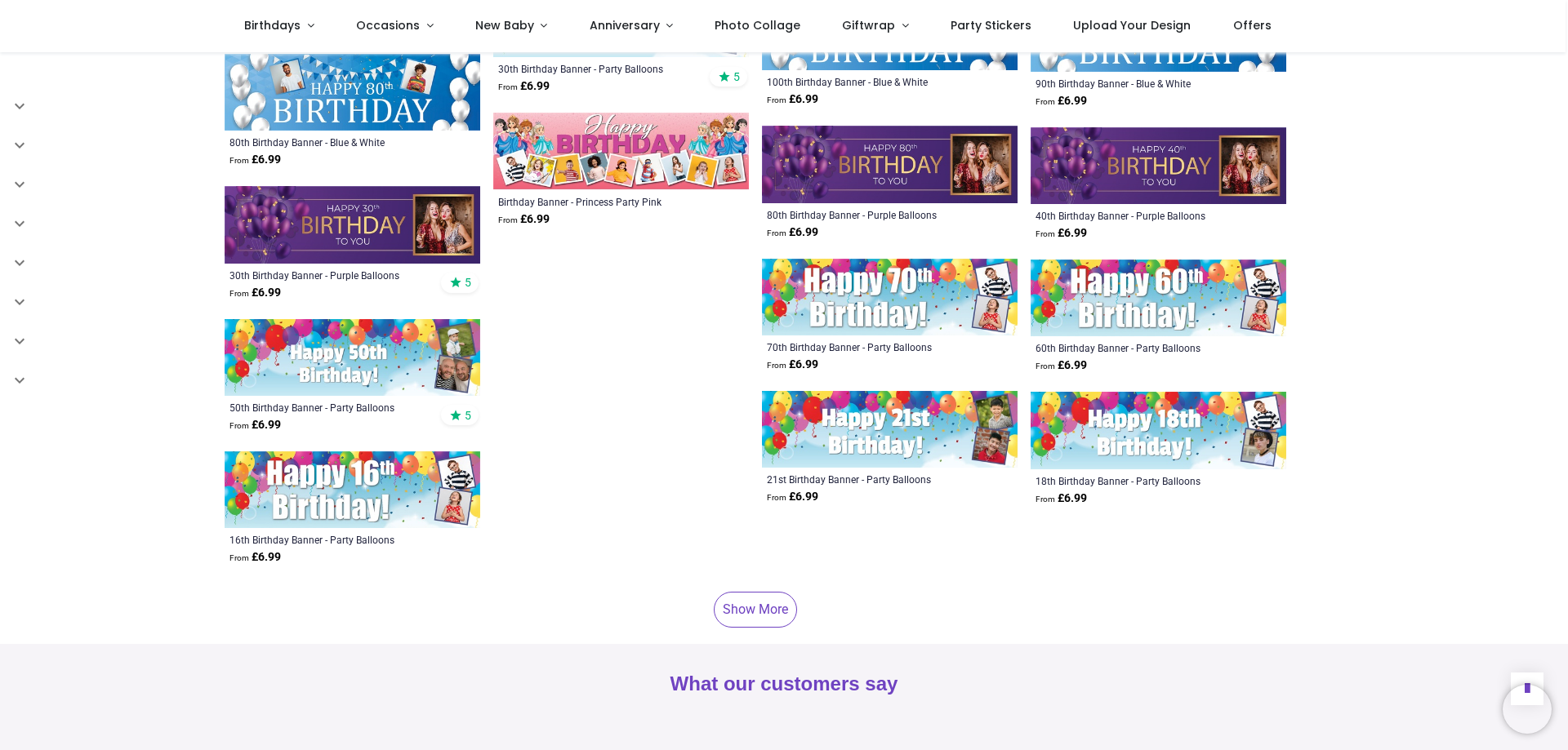
click at [761, 592] on link "Show More" at bounding box center [755, 609] width 83 height 36
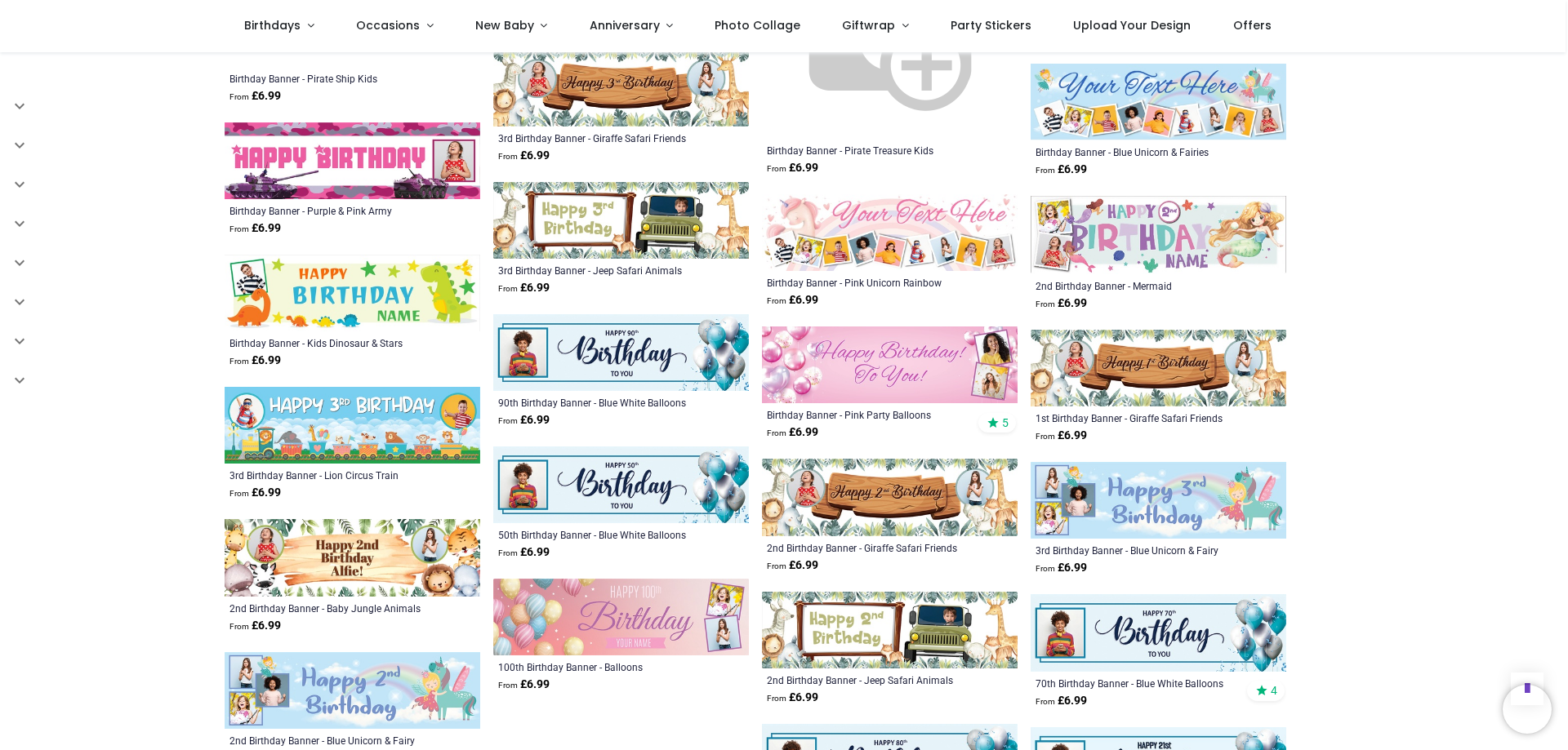
scroll to position [13300, 0]
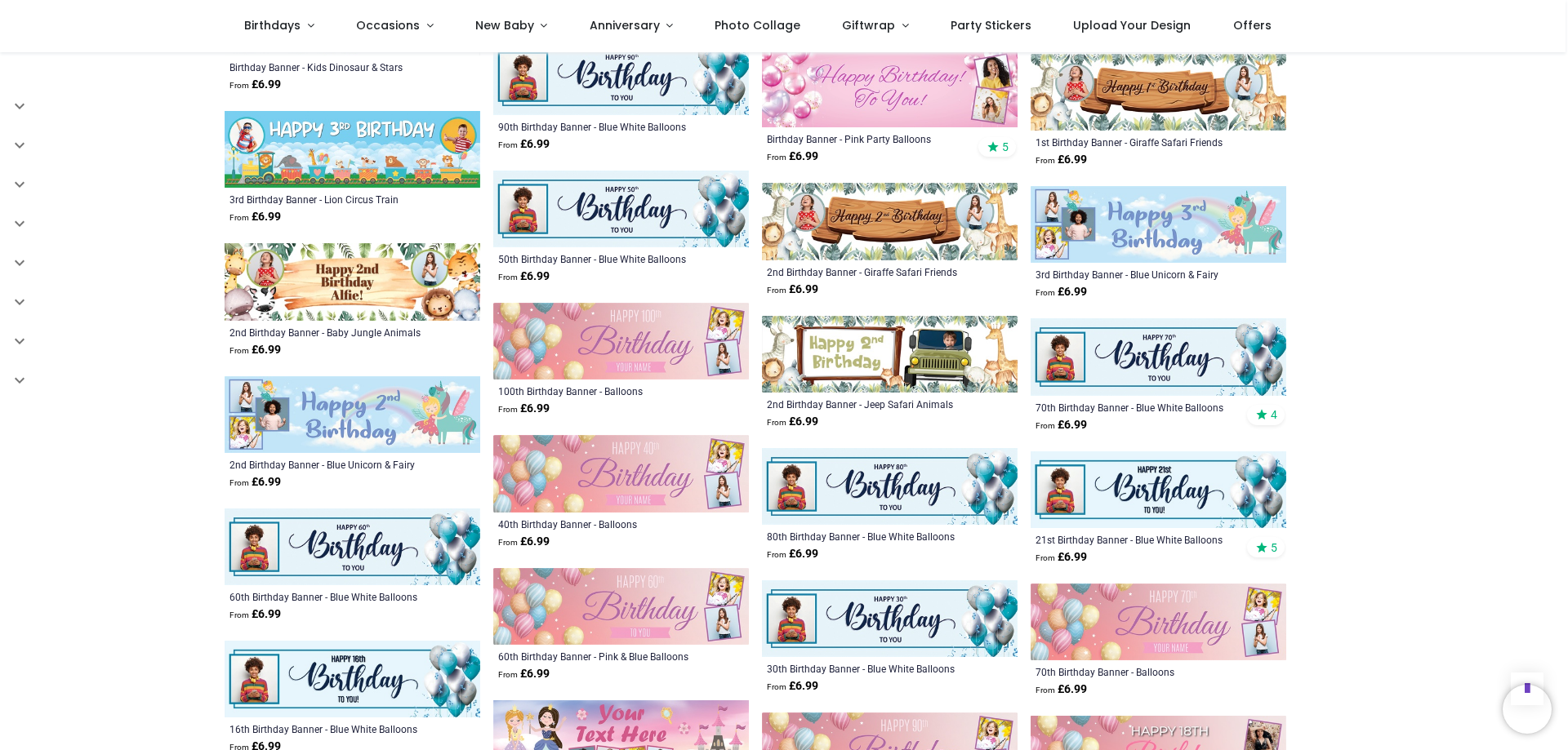
scroll to position [13627, 0]
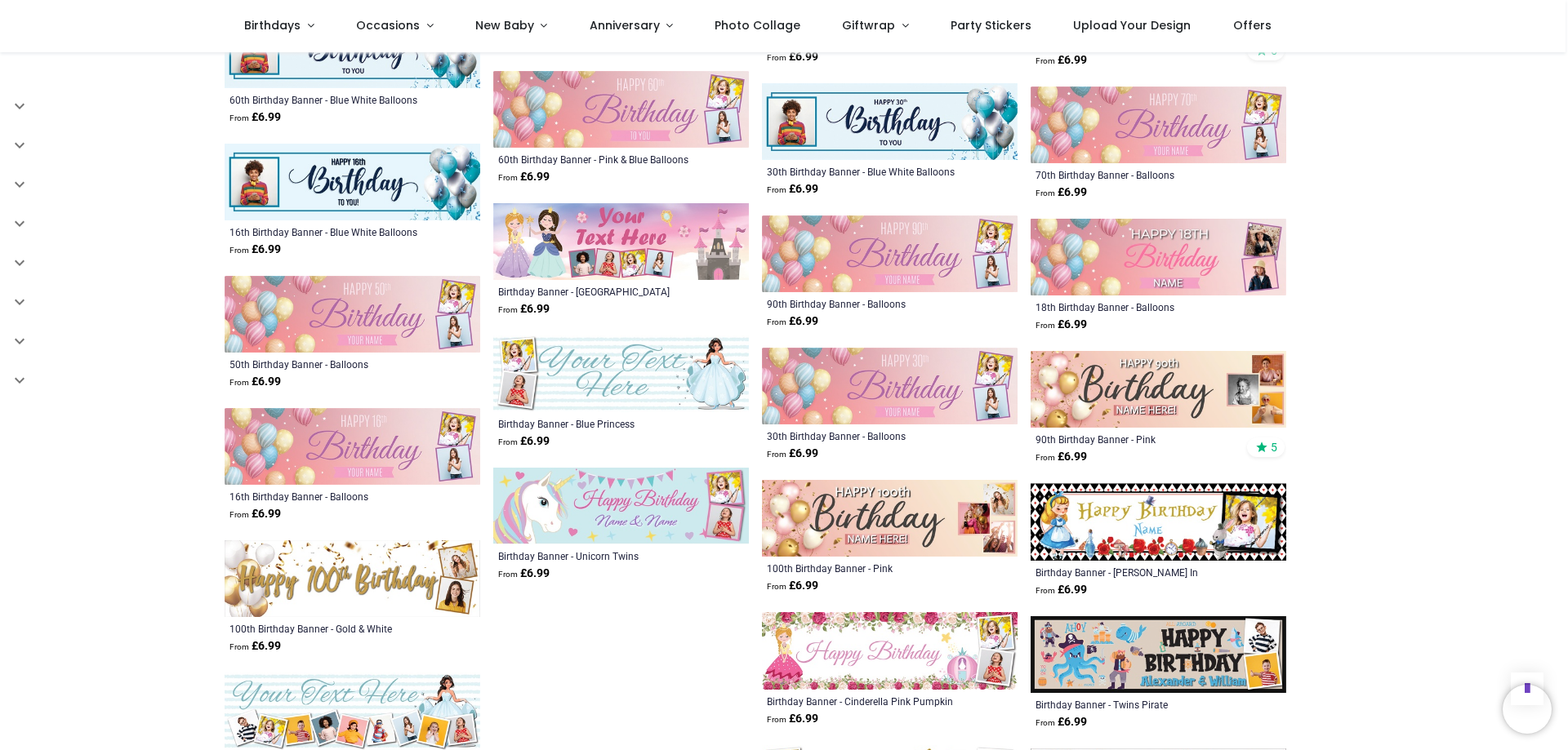
scroll to position [14035, 0]
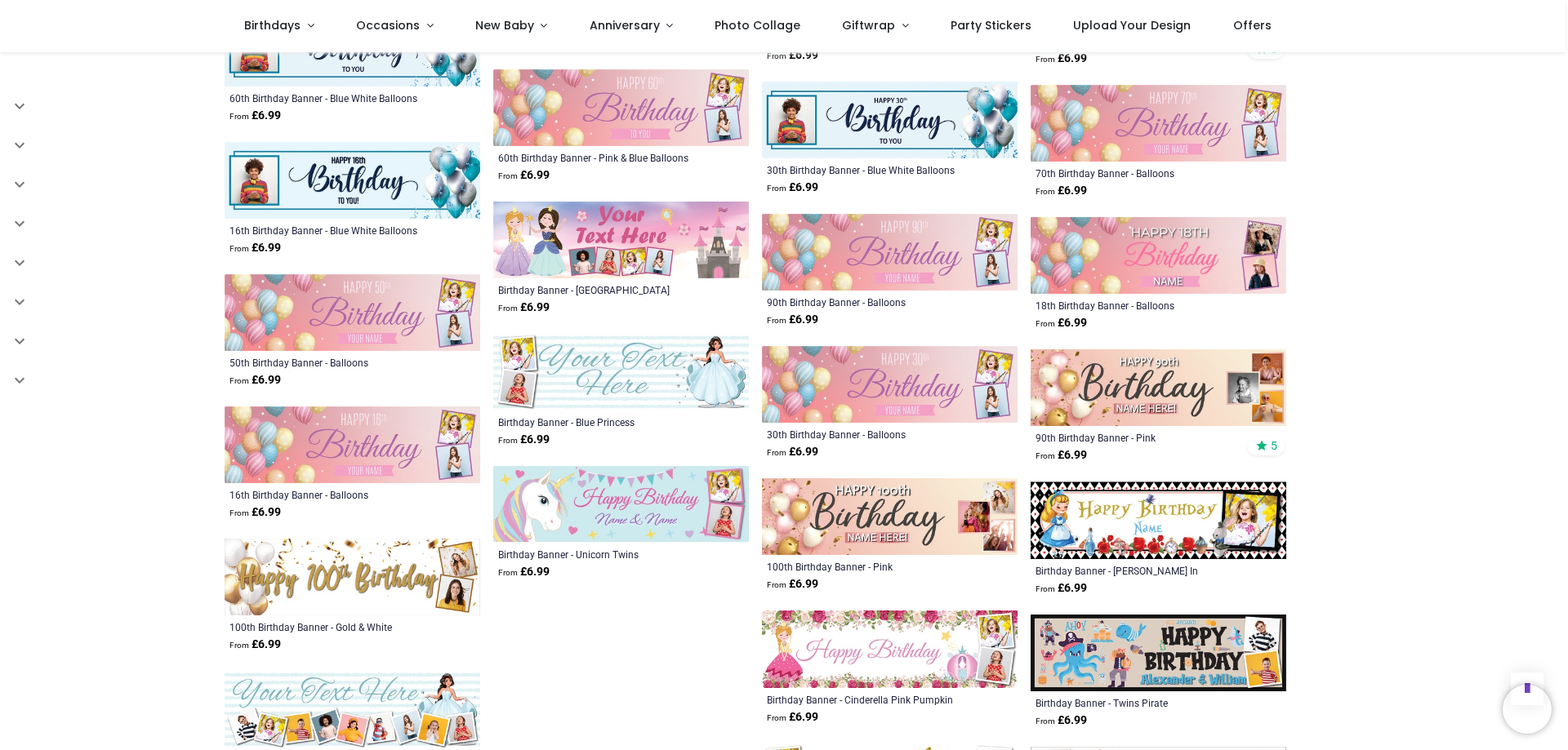
click at [1147, 482] on img at bounding box center [1158, 521] width 256 height 77
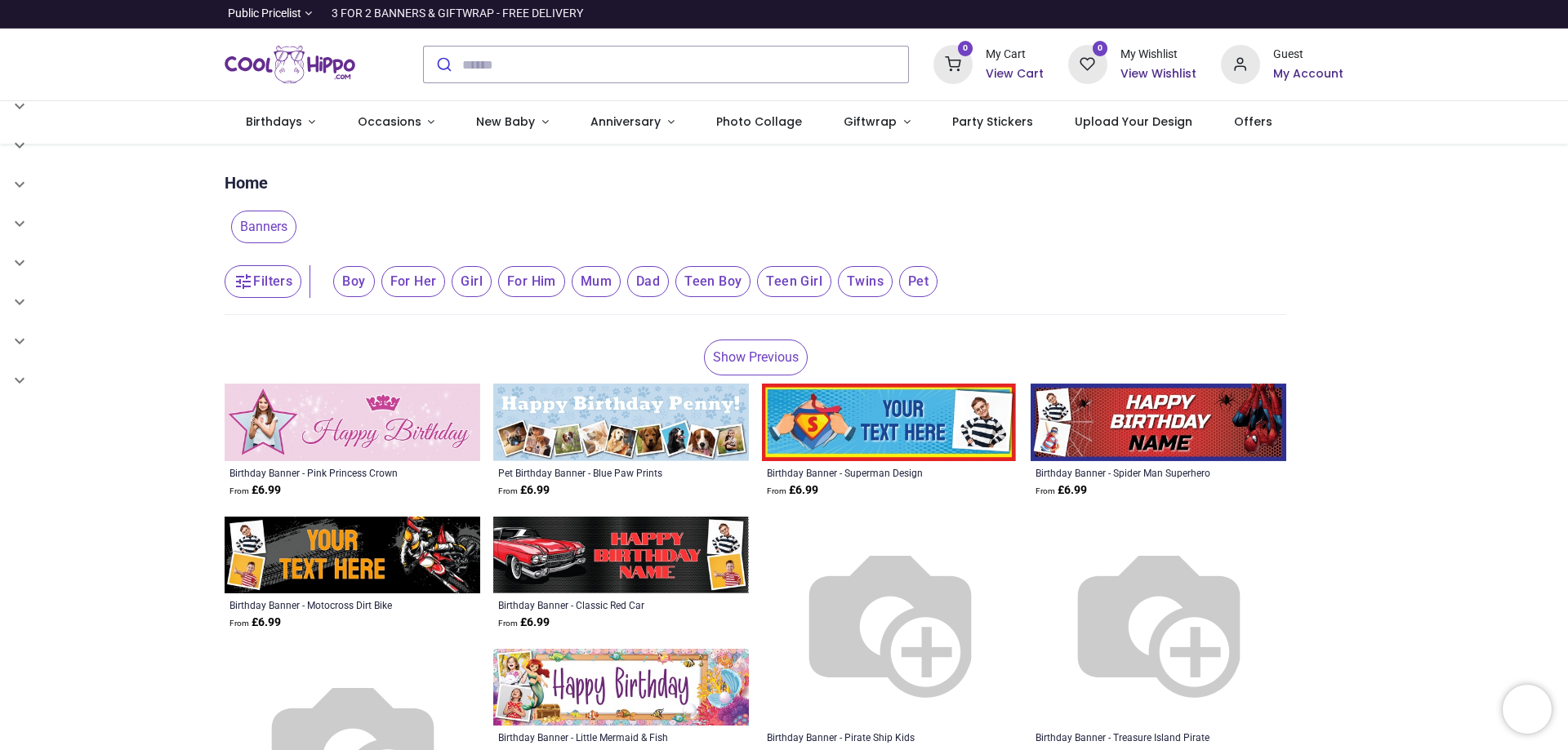
click at [381, 421] on img at bounding box center [352, 422] width 256 height 76
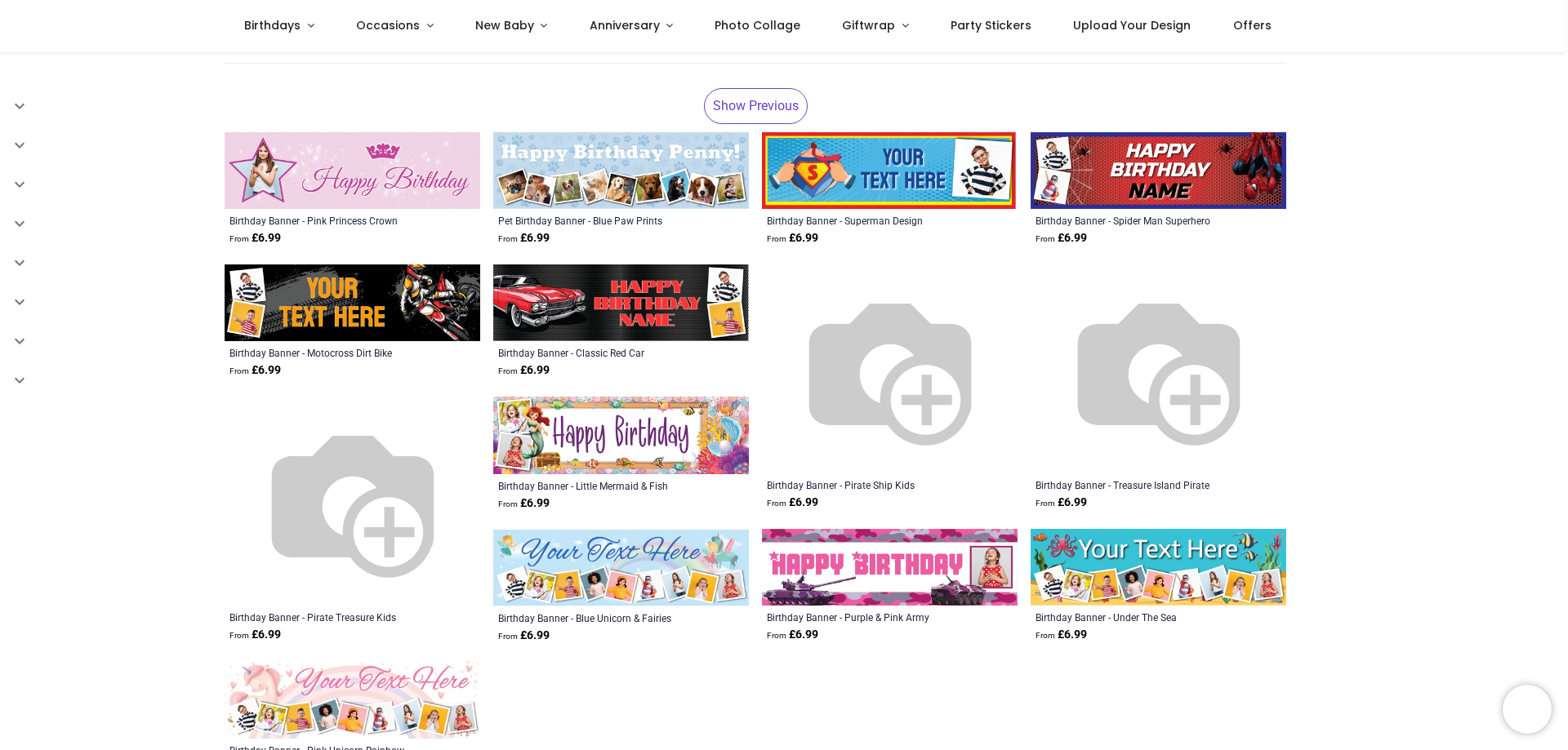
scroll to position [163, 0]
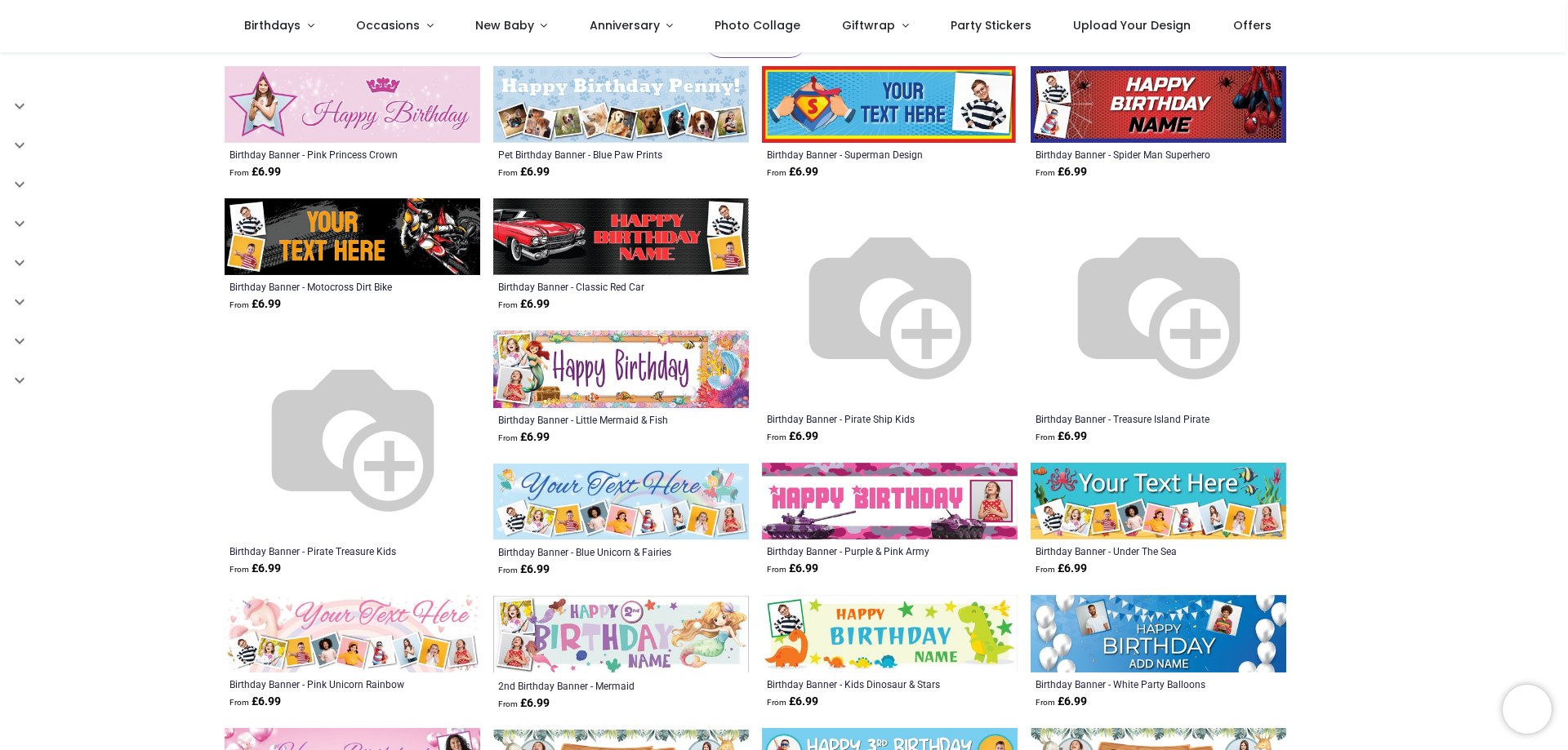
scroll to position [326, 0]
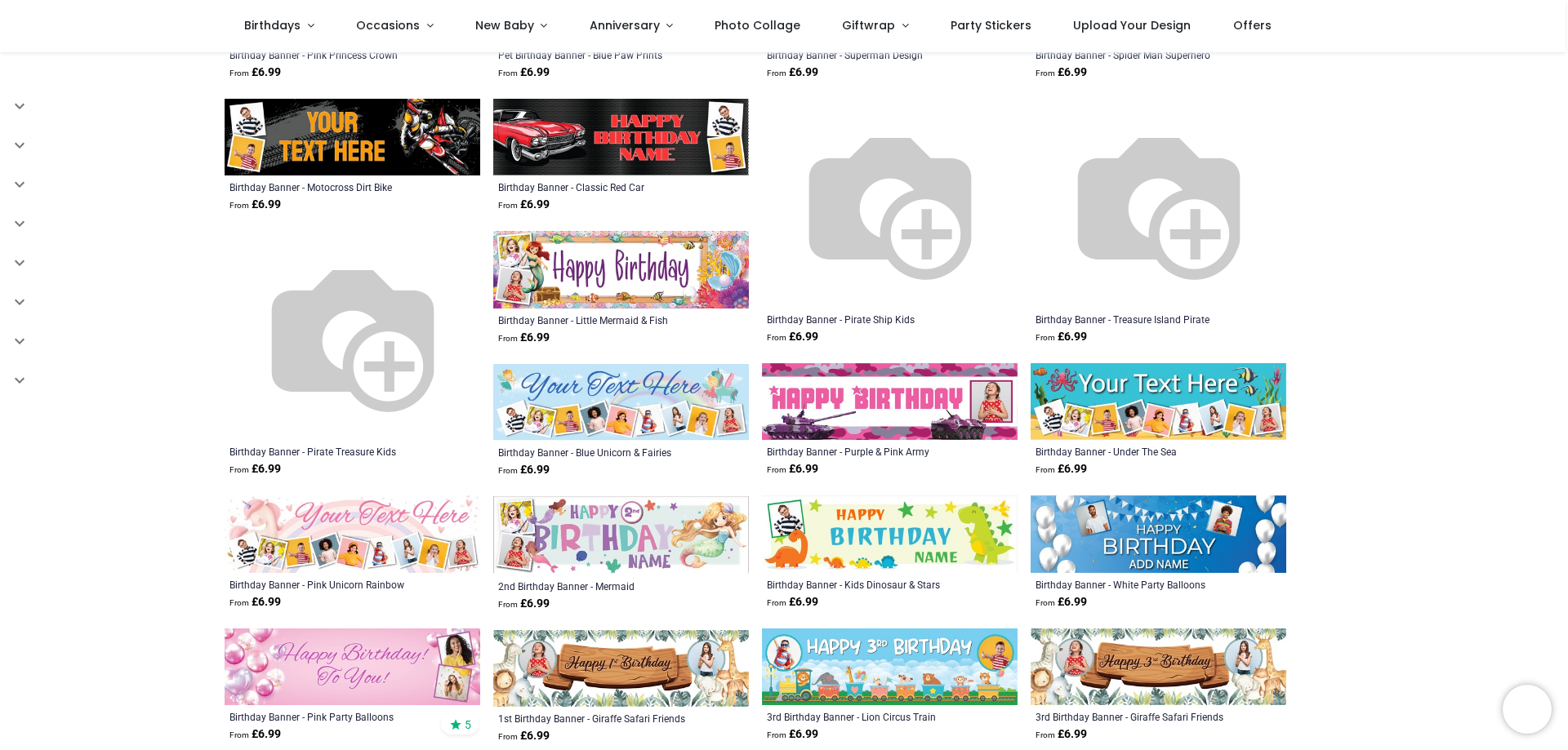
scroll to position [408, 0]
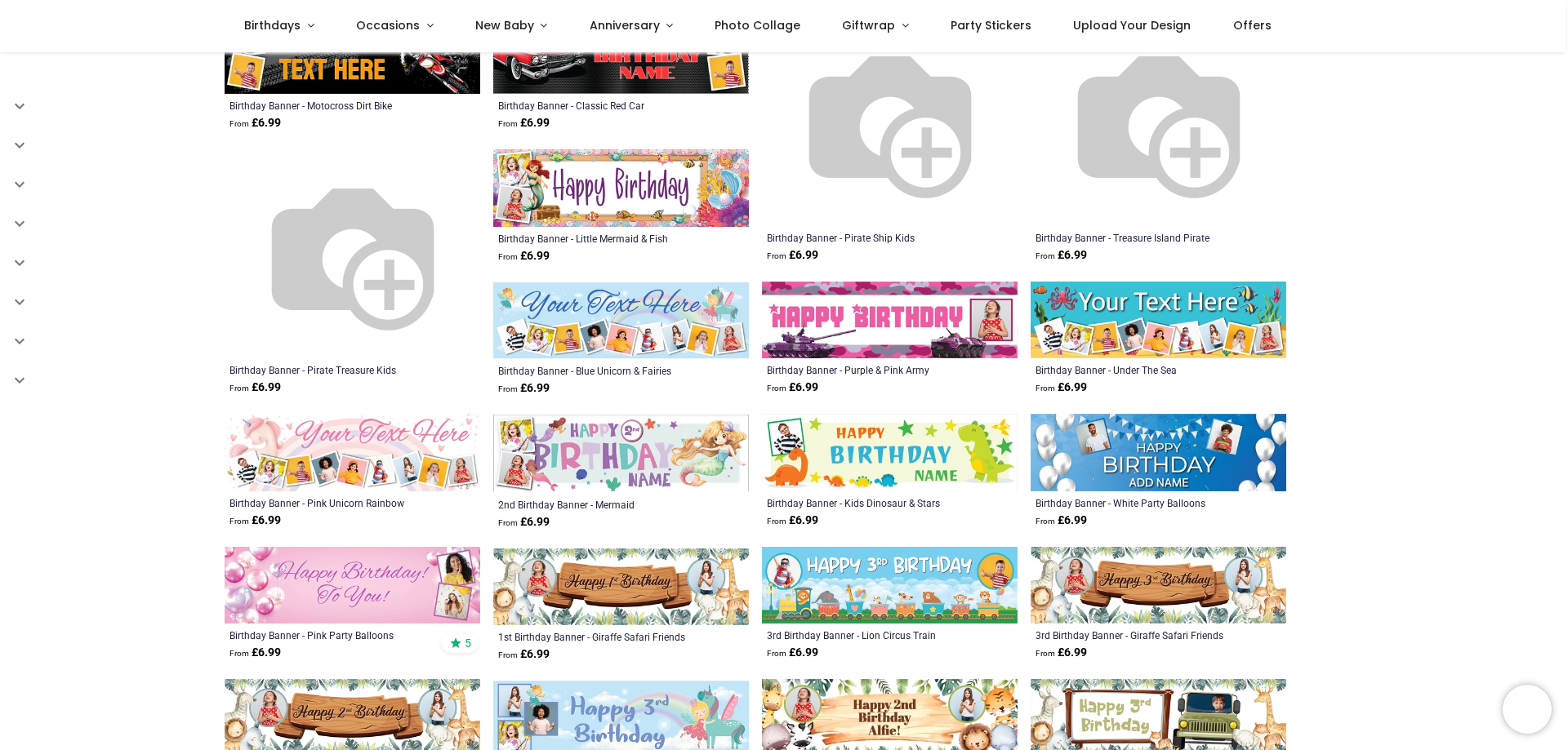
click at [1164, 442] on img at bounding box center [1158, 452] width 256 height 76
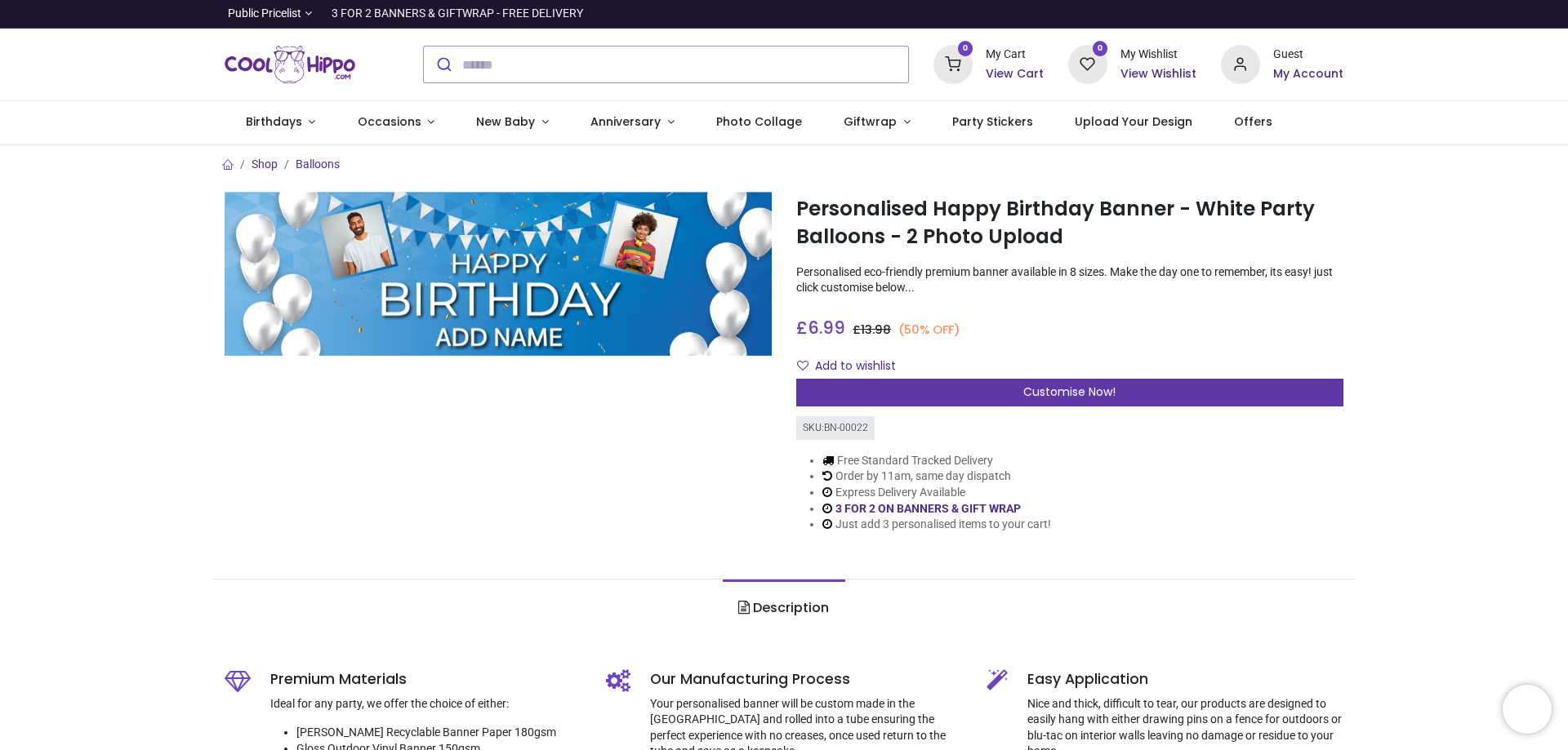
click at [1091, 392] on span "Customise Now!" at bounding box center [1070, 392] width 93 height 16
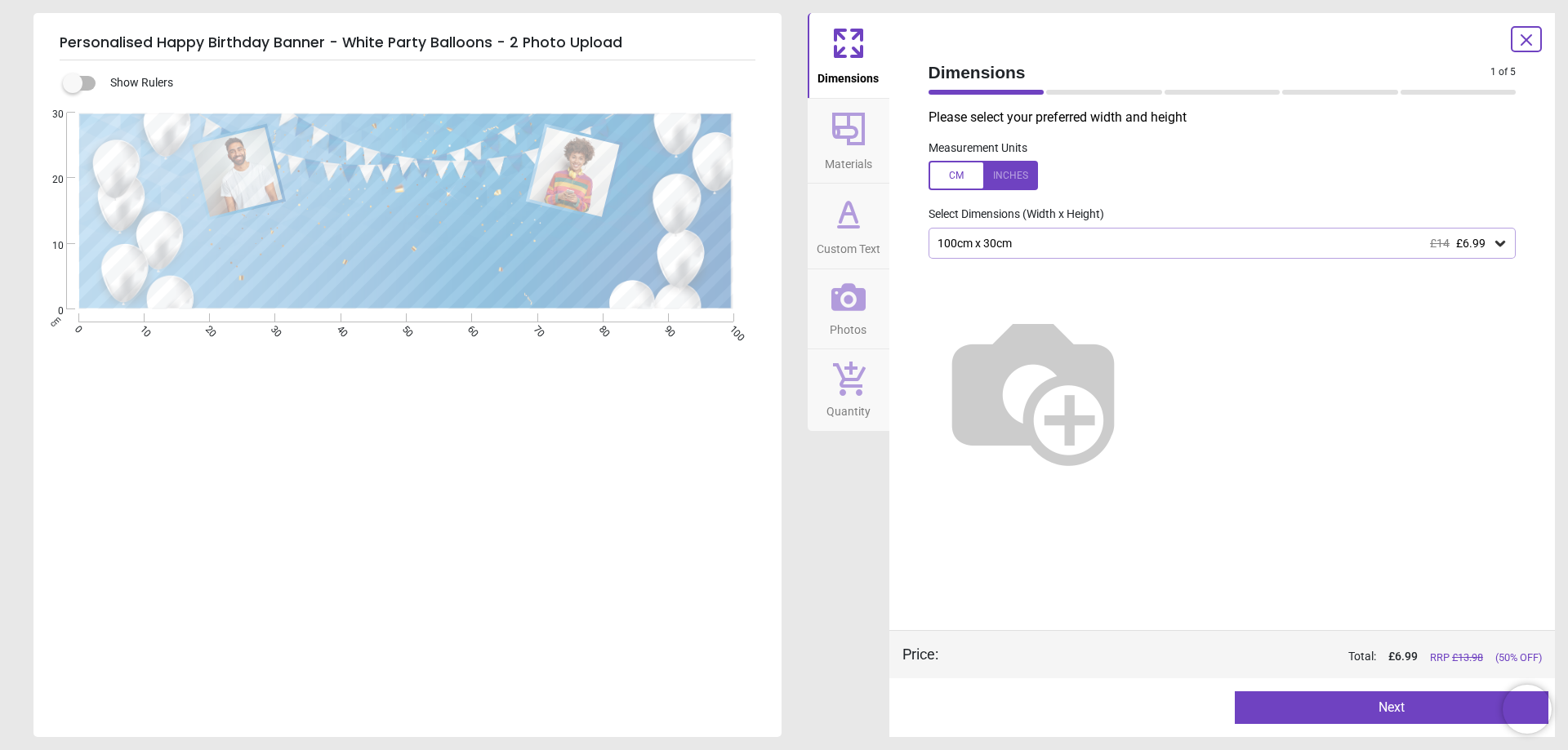
click at [1501, 243] on icon at bounding box center [1500, 242] width 16 height 16
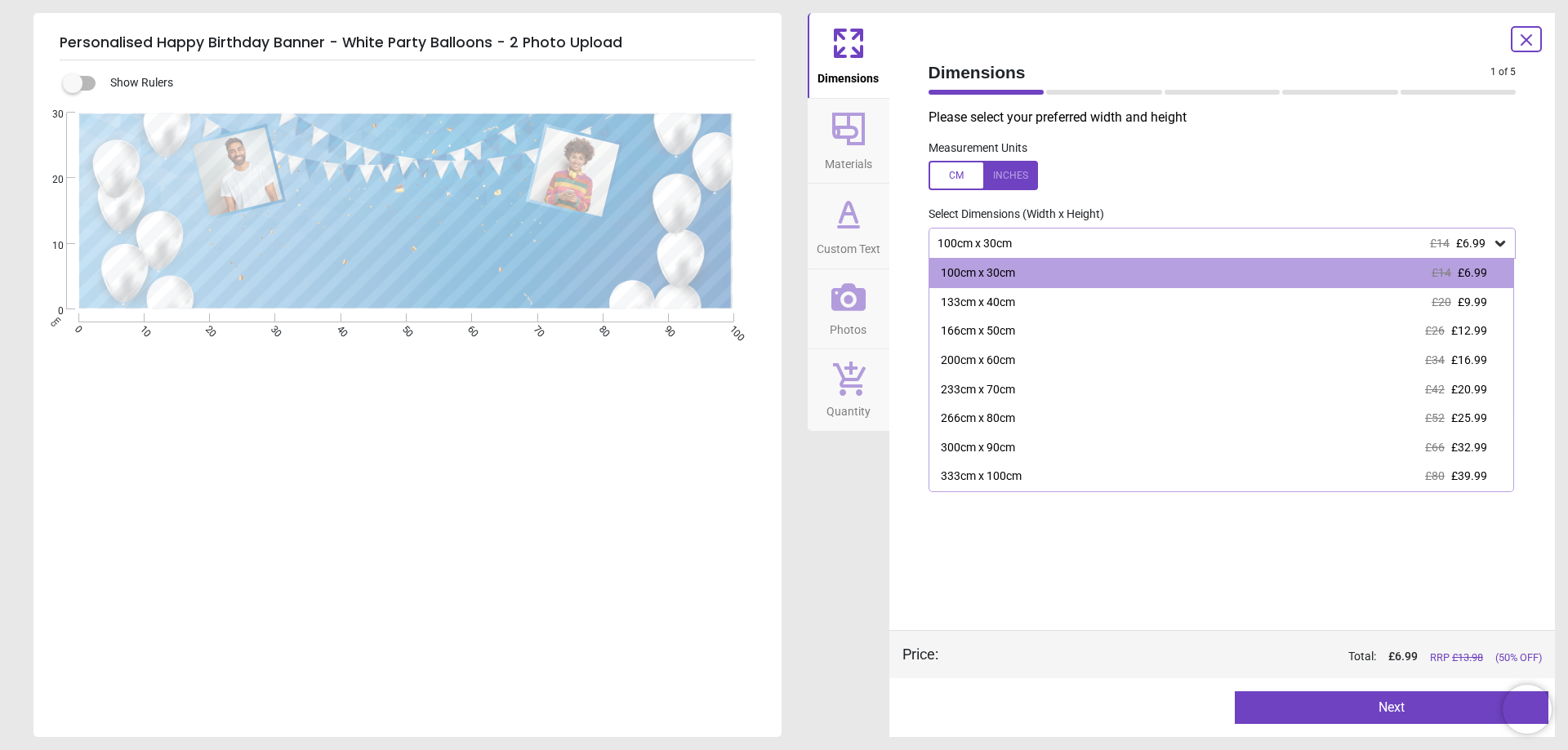
click at [1012, 175] on div at bounding box center [984, 175] width 110 height 29
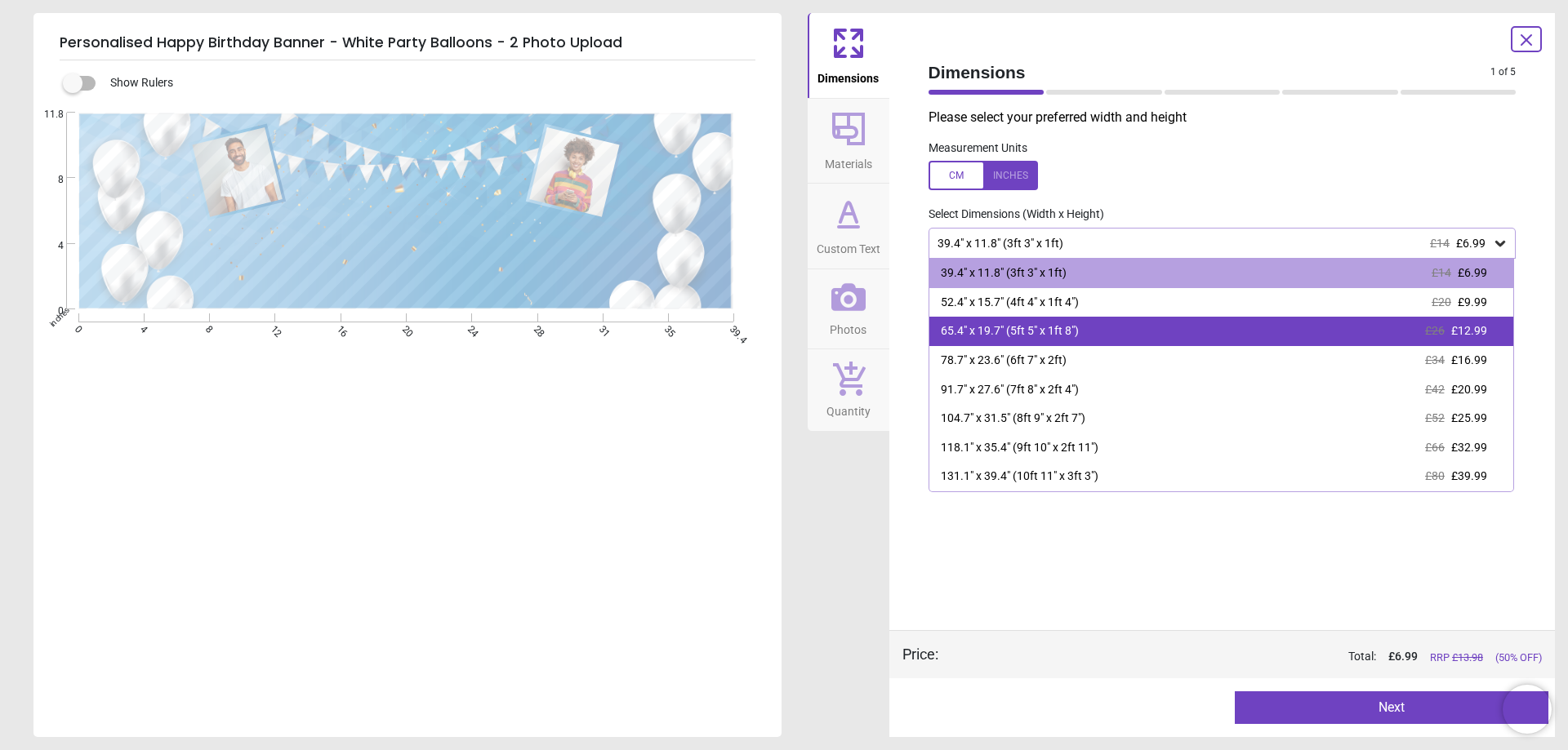
click at [1056, 329] on div "65.4" x 19.7" (5ft 5" x 1ft 8")" at bounding box center [1010, 331] width 138 height 16
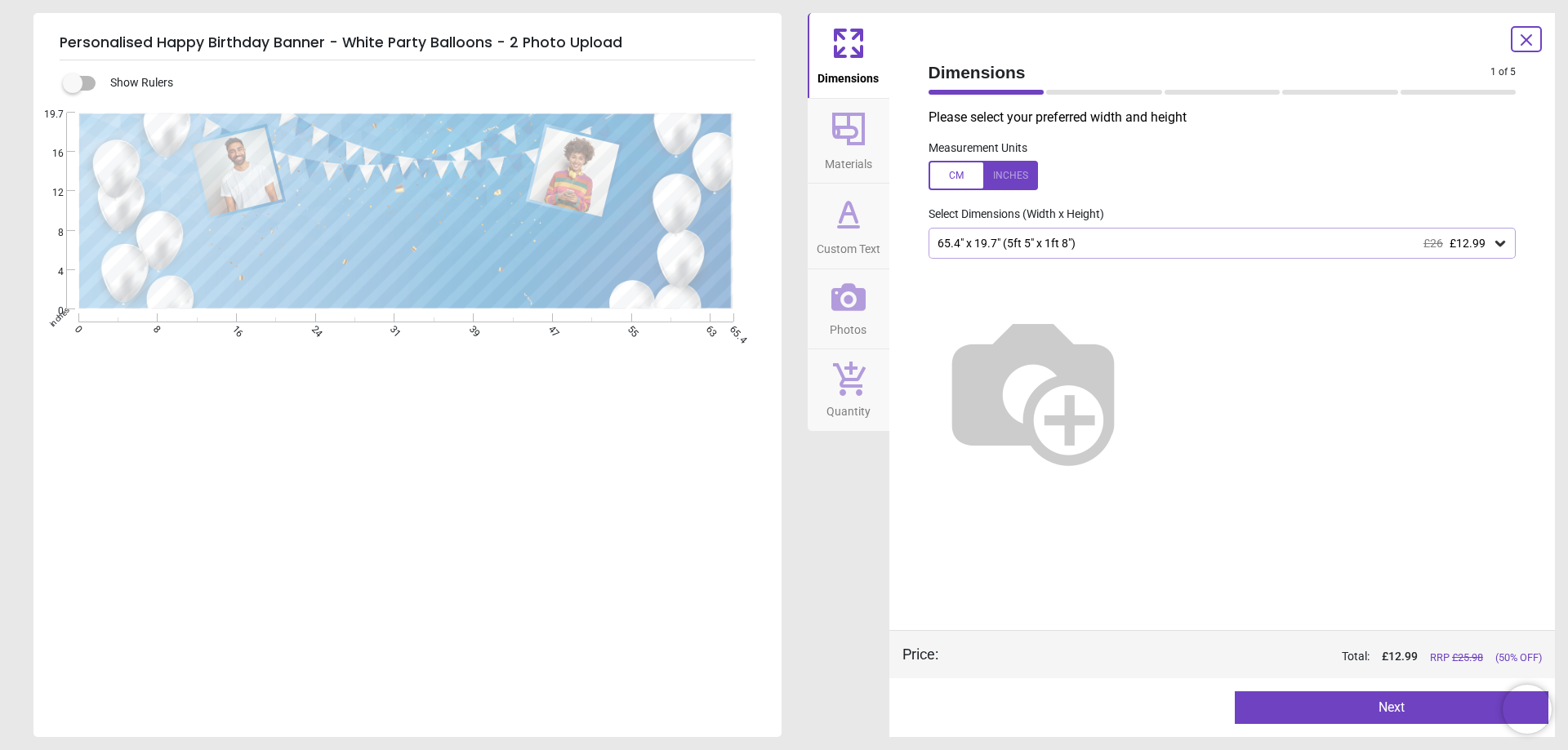
click at [1383, 709] on button "Next" at bounding box center [1391, 708] width 313 height 33
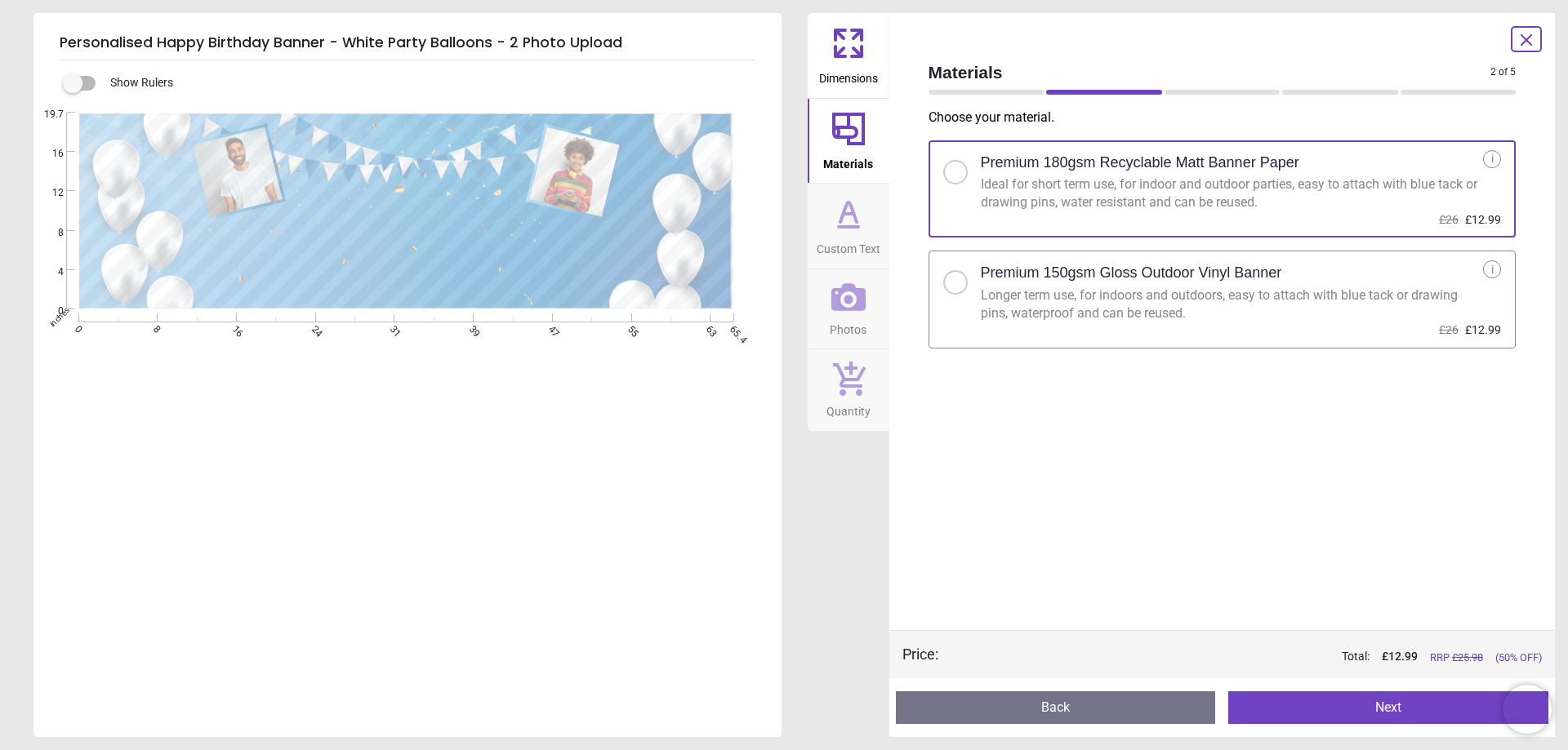
click at [951, 282] on div at bounding box center [955, 282] width 9 height 9
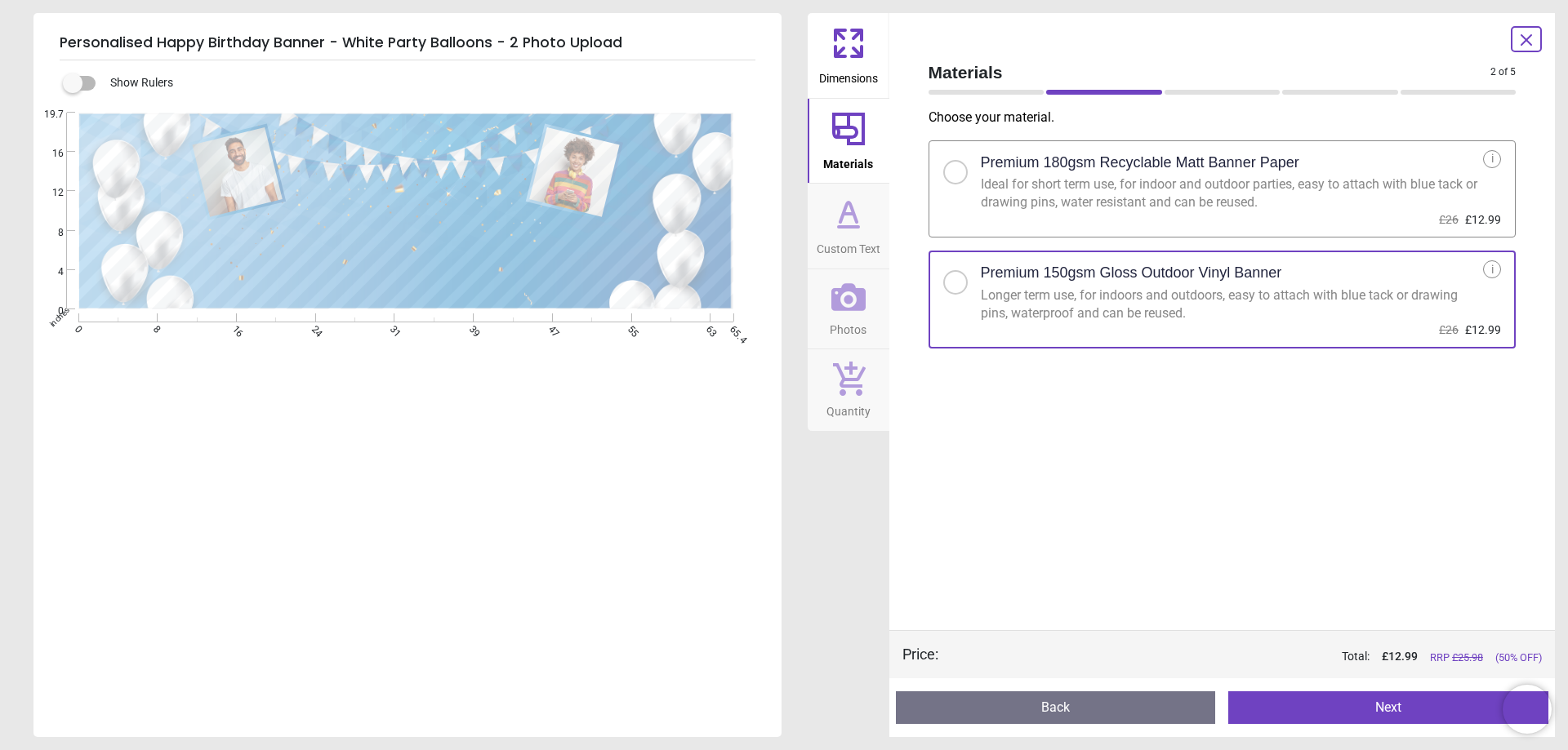
click at [1386, 712] on button "Next" at bounding box center [1388, 708] width 320 height 33
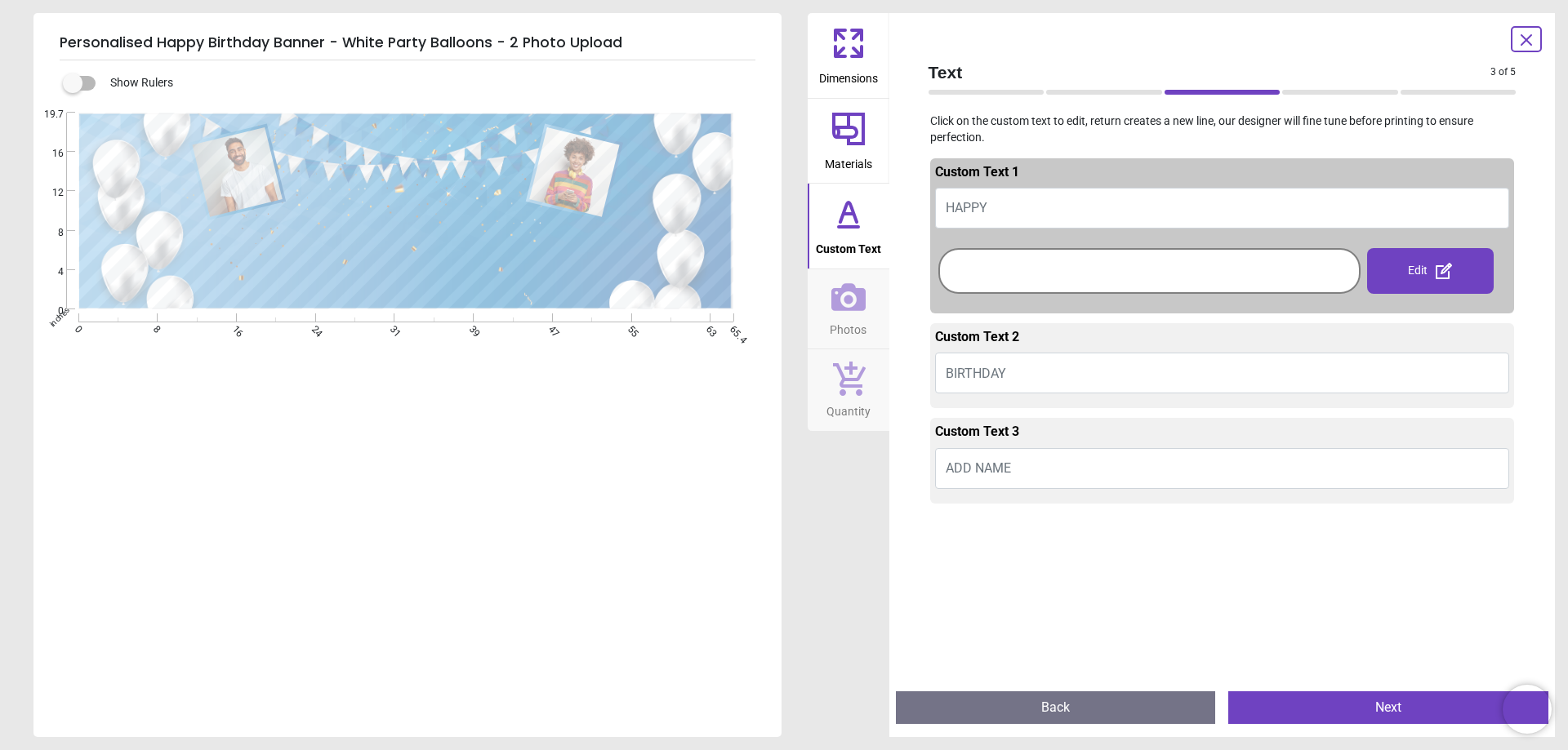
click at [1027, 469] on button "ADD NAME" at bounding box center [1222, 468] width 575 height 41
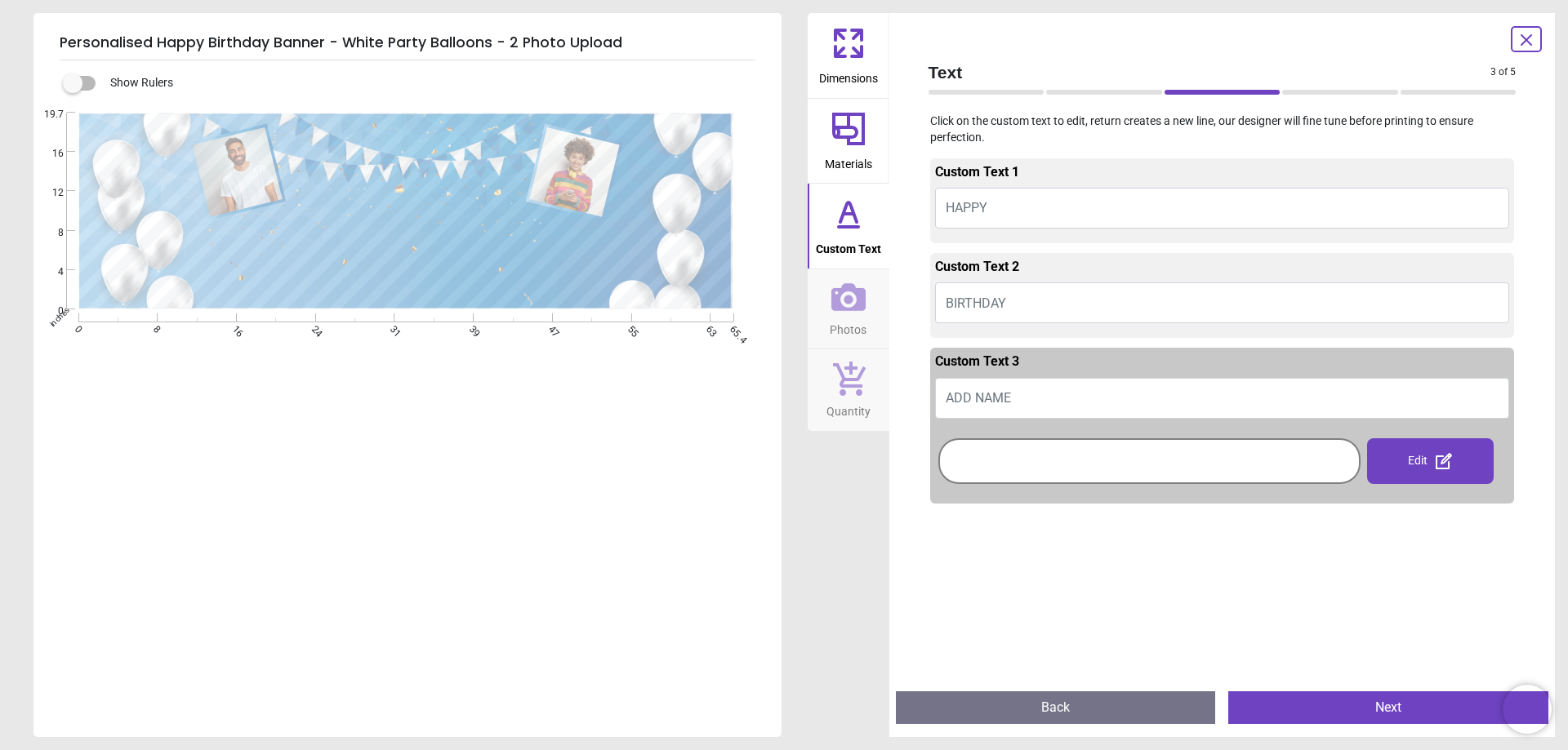
click at [1037, 397] on button "ADD NAME" at bounding box center [1222, 398] width 575 height 41
click at [1006, 463] on div at bounding box center [1150, 461] width 414 height 38
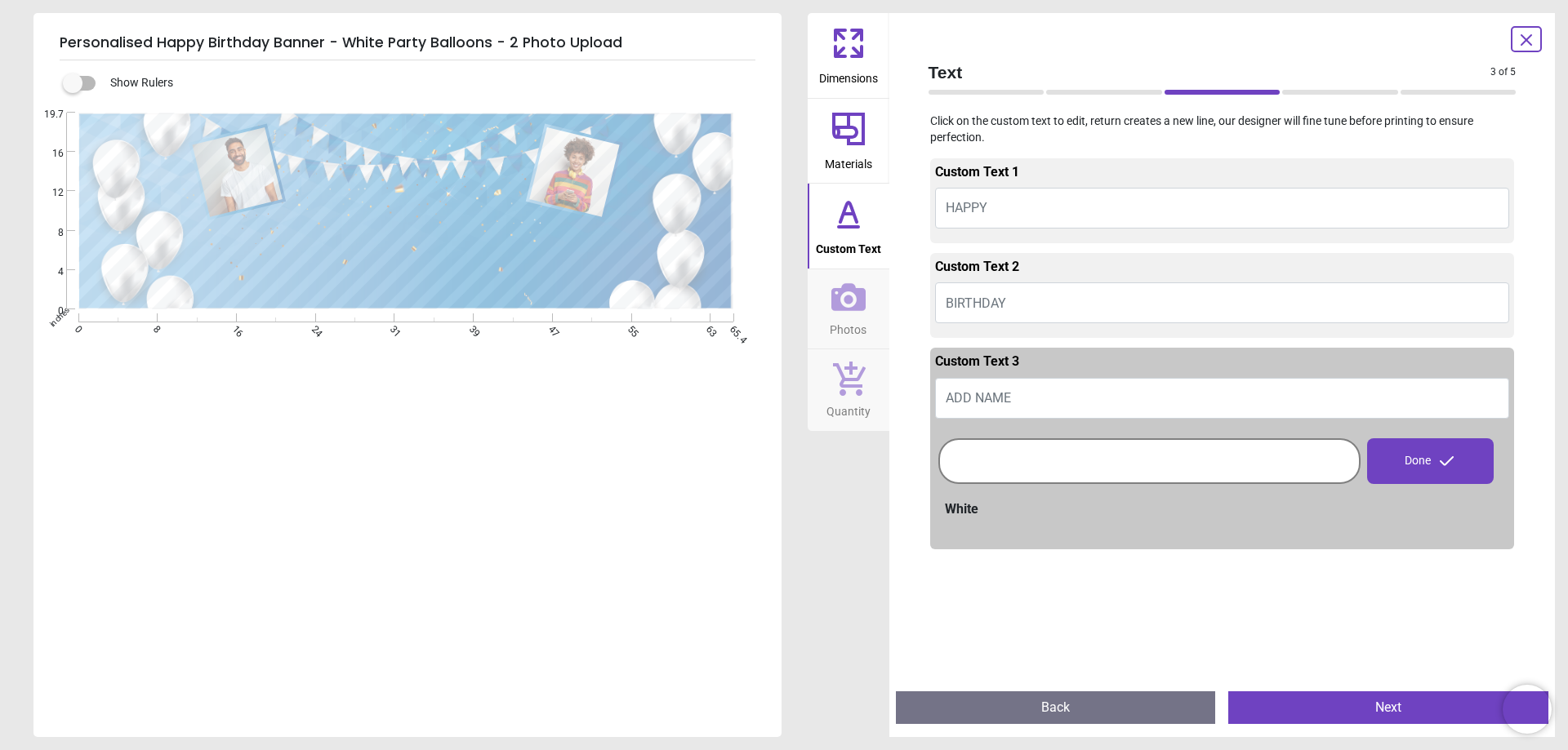
click at [974, 400] on span "ADD NAME" at bounding box center [978, 398] width 65 height 15
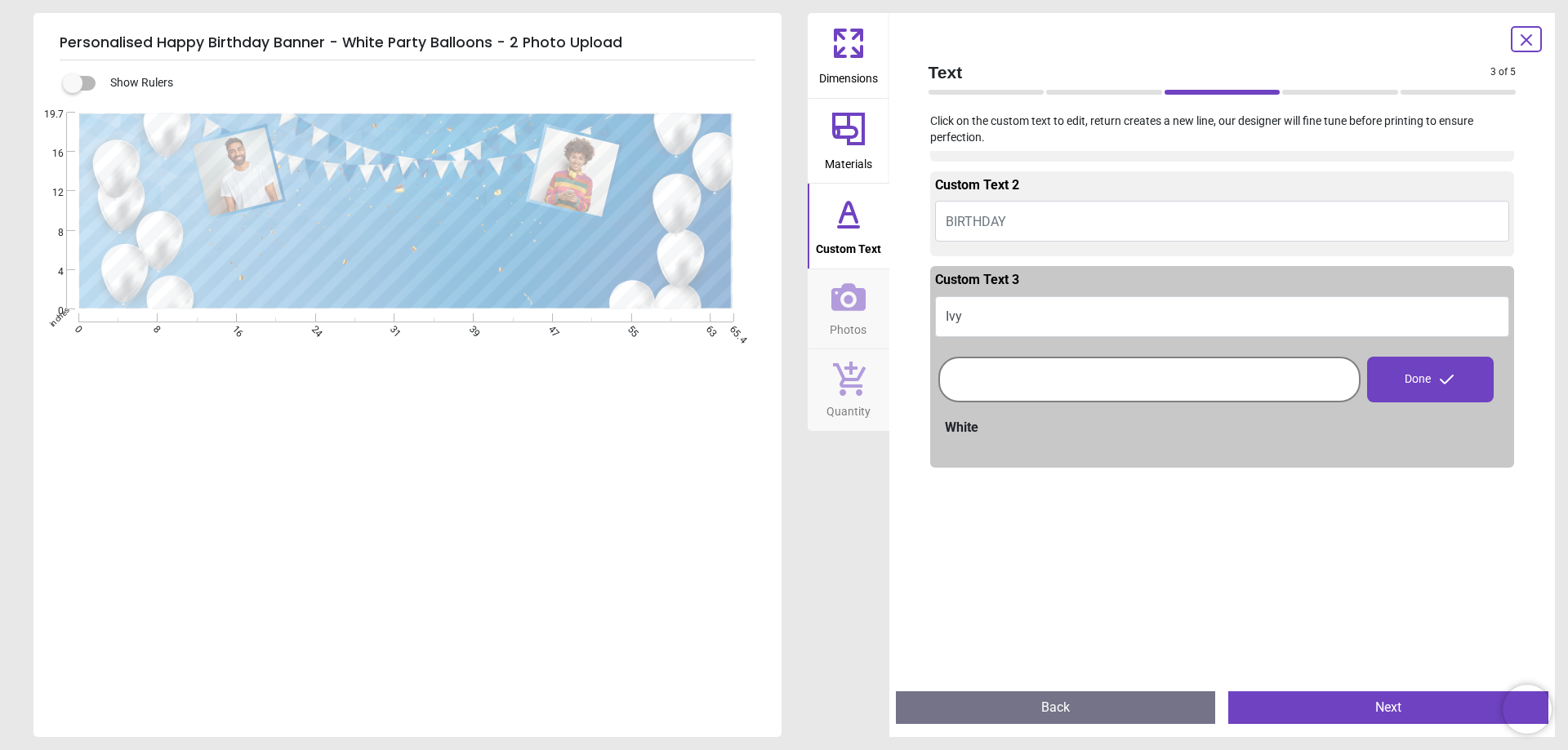
type textarea "***"
click at [1354, 710] on button "Next" at bounding box center [1388, 708] width 320 height 33
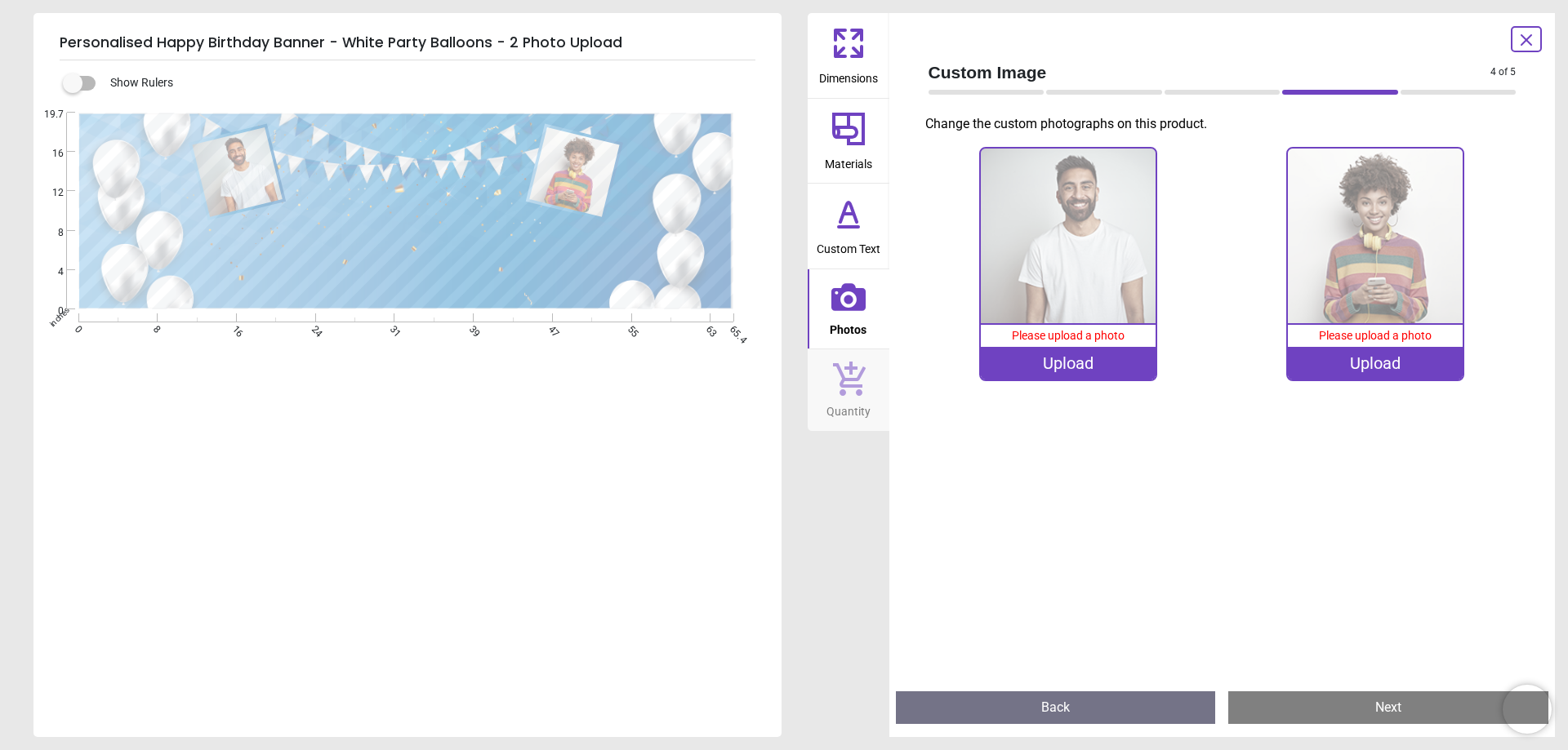
click at [1087, 276] on img at bounding box center [1068, 235] width 175 height 175
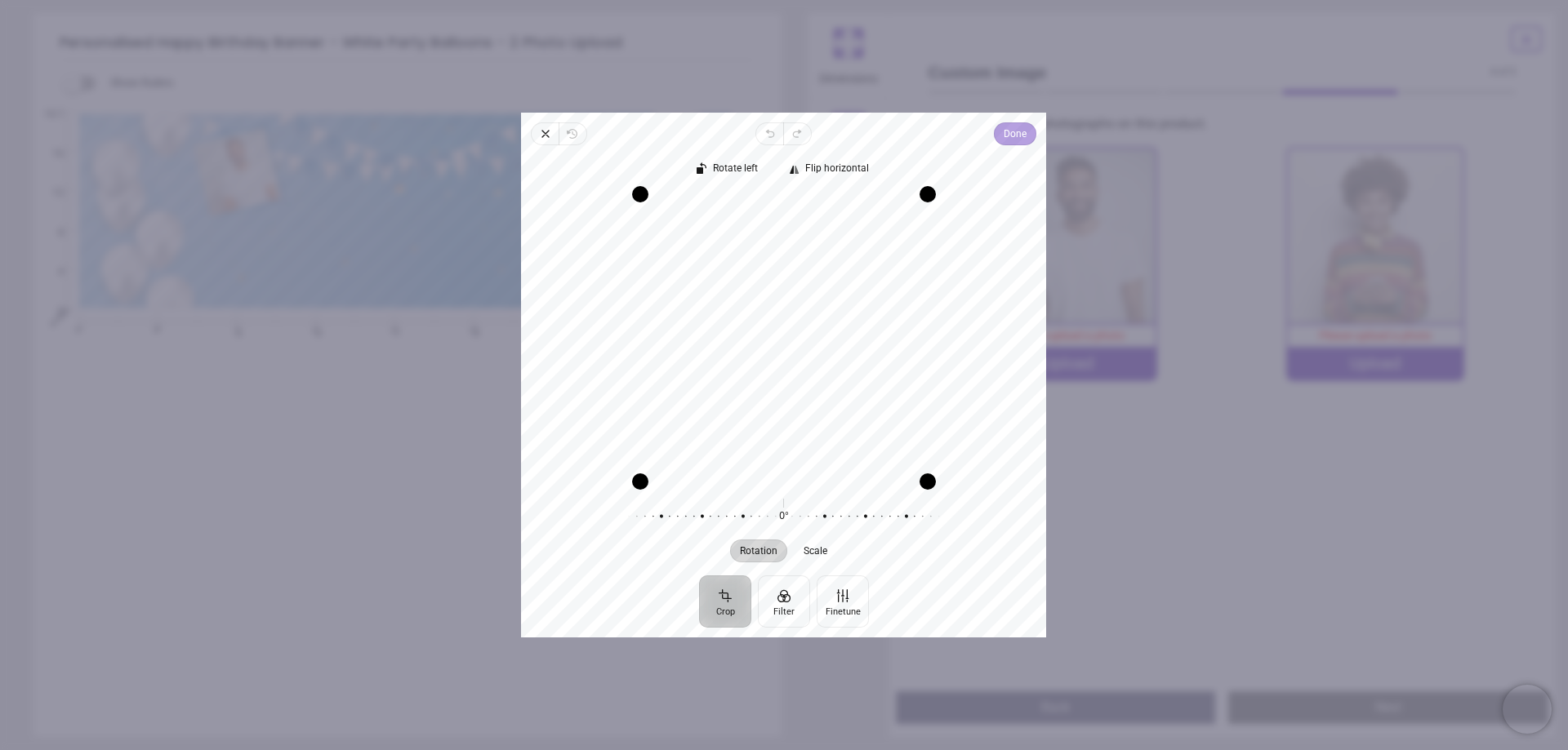
click at [1025, 135] on span "Done" at bounding box center [1016, 134] width 23 height 20
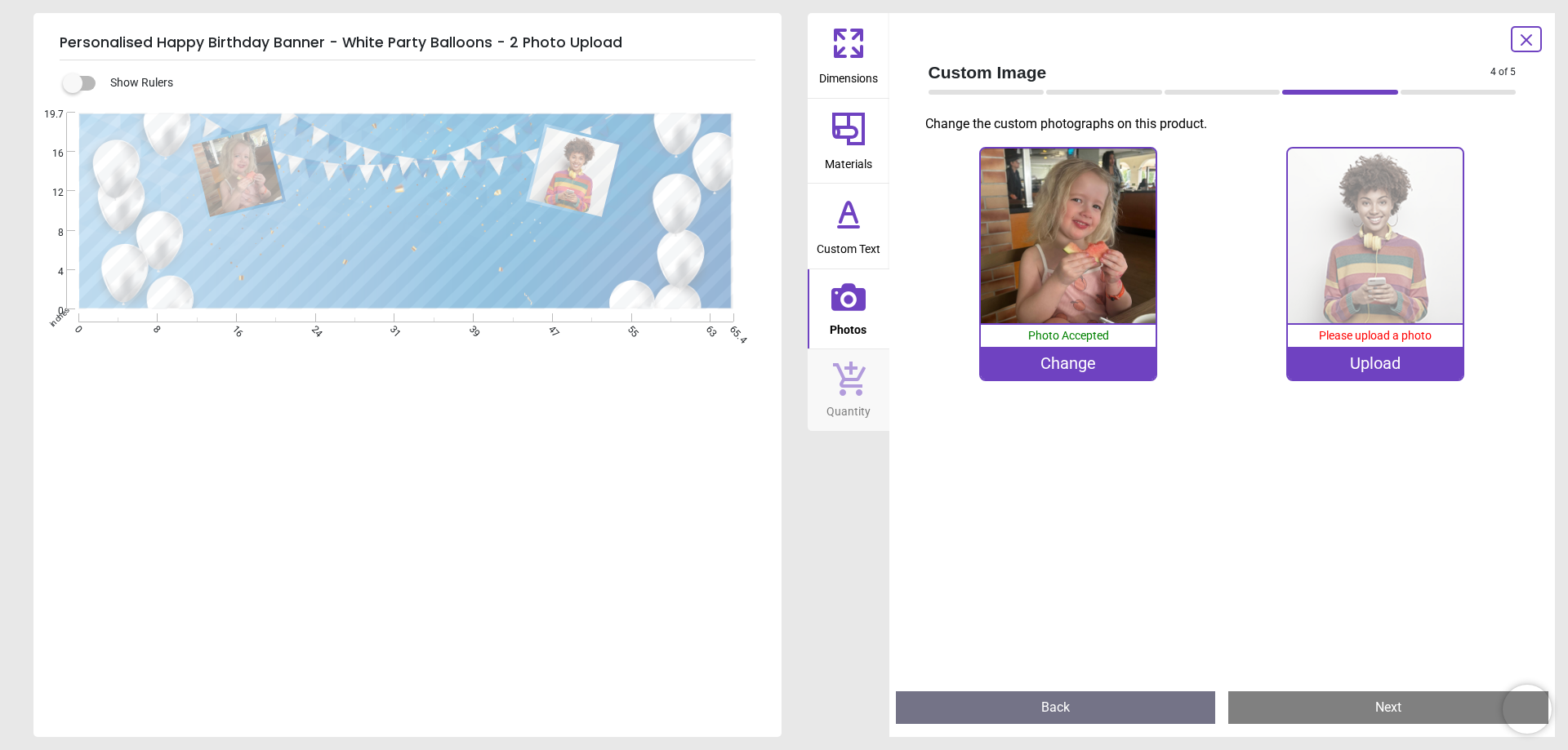
click at [1380, 366] on div "Upload" at bounding box center [1375, 363] width 175 height 33
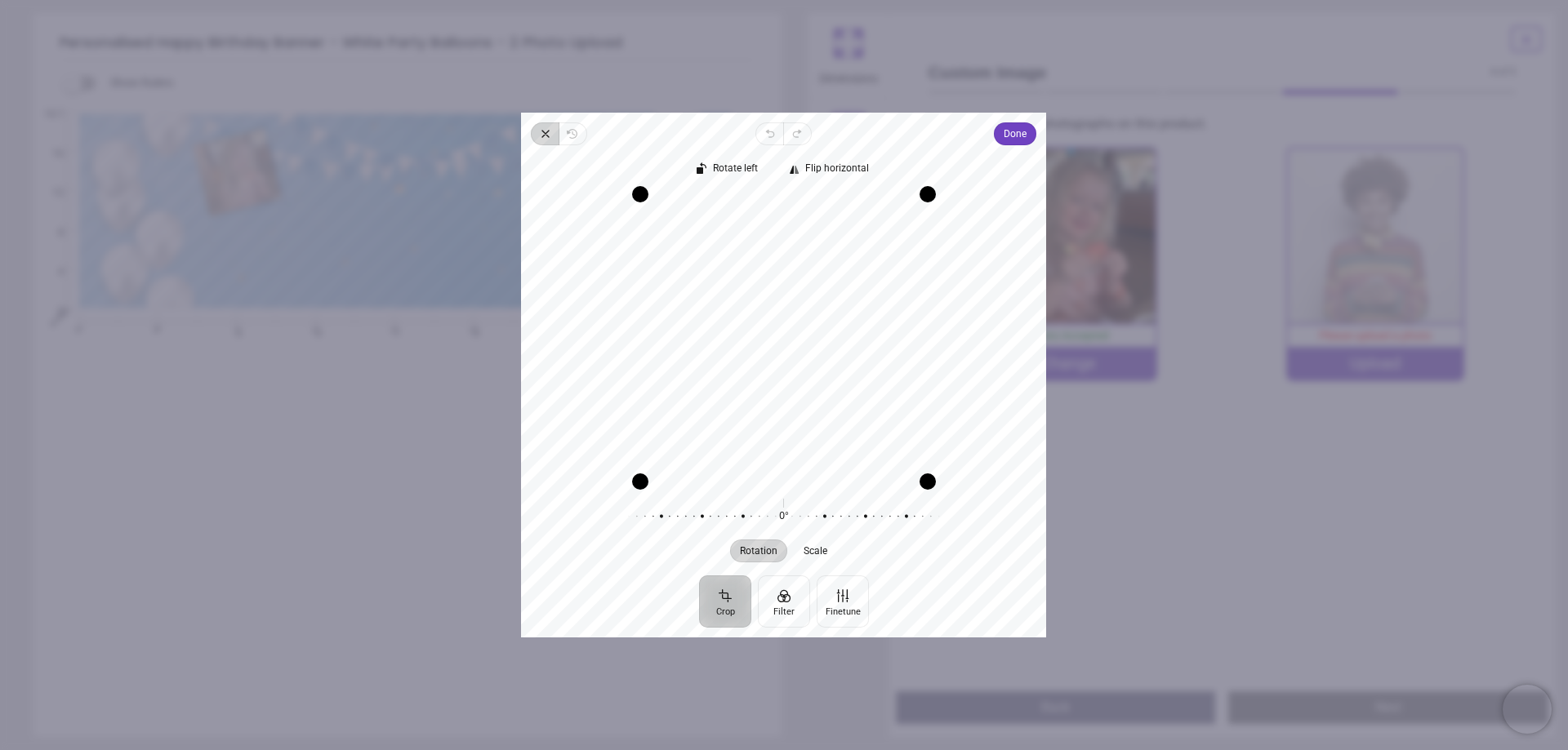
click at [547, 128] on icon "button" at bounding box center [546, 134] width 13 height 13
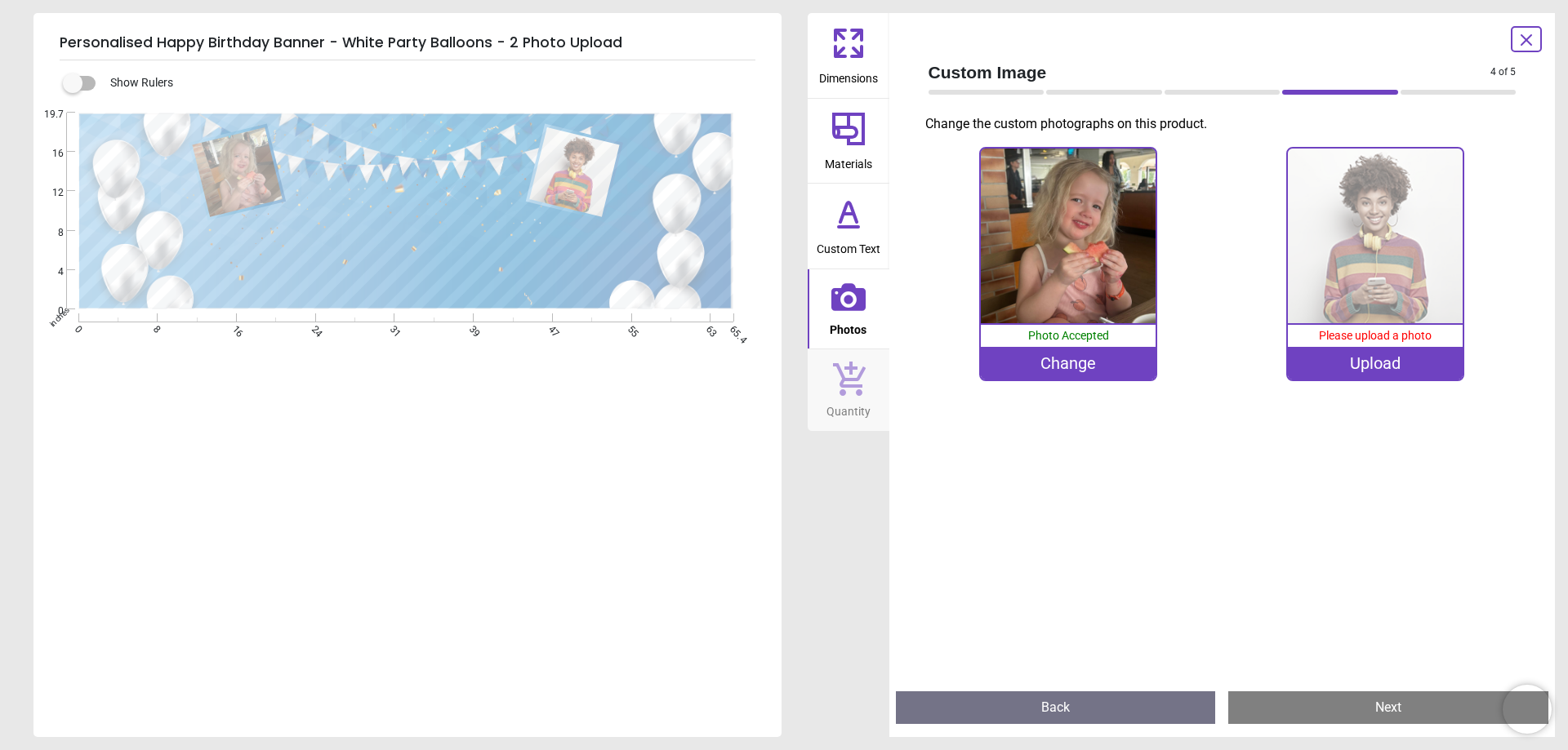
click at [1374, 236] on img at bounding box center [1375, 235] width 175 height 175
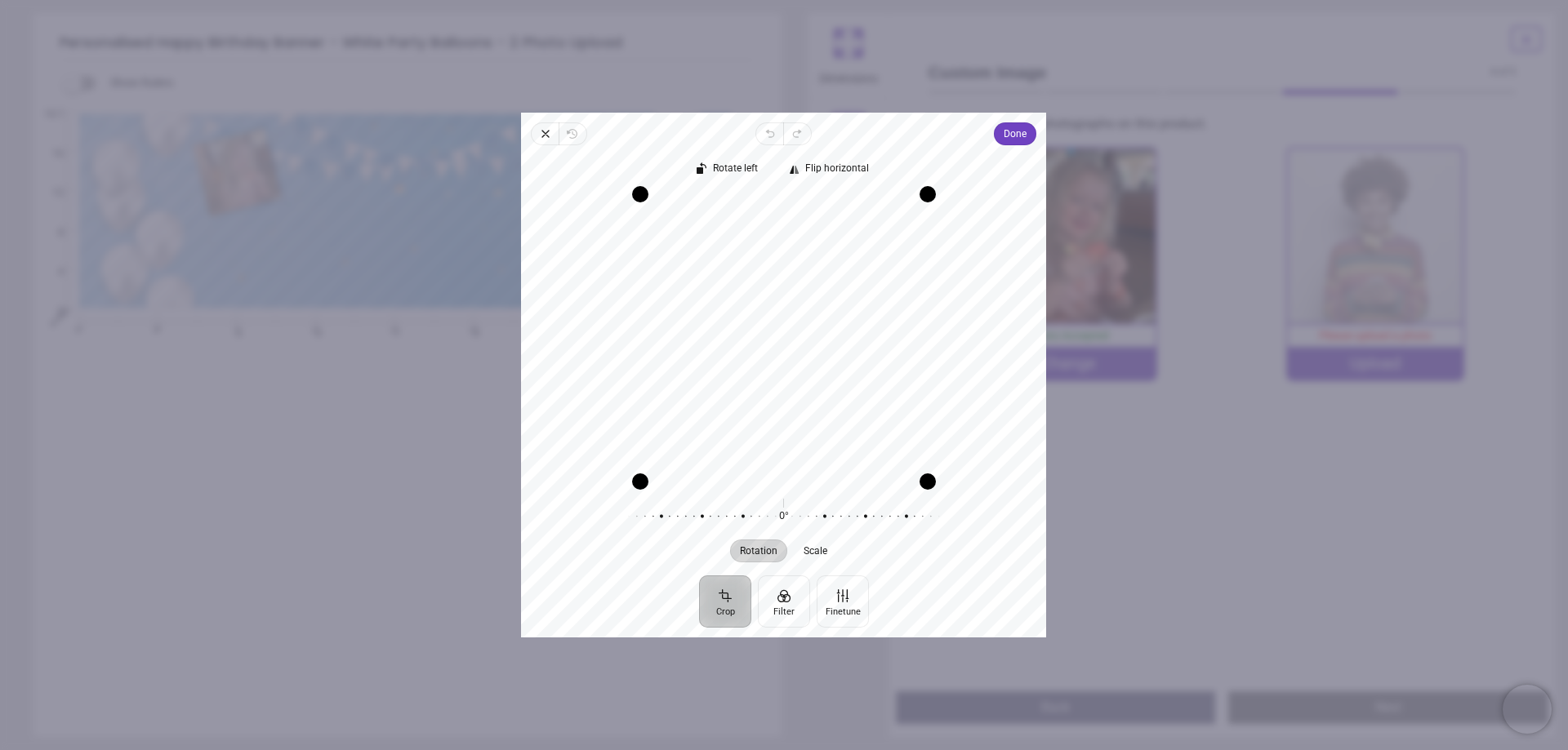
click at [720, 598] on button "Crop" at bounding box center [725, 601] width 52 height 52
drag, startPoint x: 927, startPoint y: 193, endPoint x: 795, endPoint y: 203, distance: 132.4
click at [795, 203] on div "Recenter" at bounding box center [784, 337] width 499 height 288
drag, startPoint x: 773, startPoint y: 256, endPoint x: 776, endPoint y: 206, distance: 50.1
click at [776, 206] on div "Drag edge t" at bounding box center [752, 206] width 275 height 16
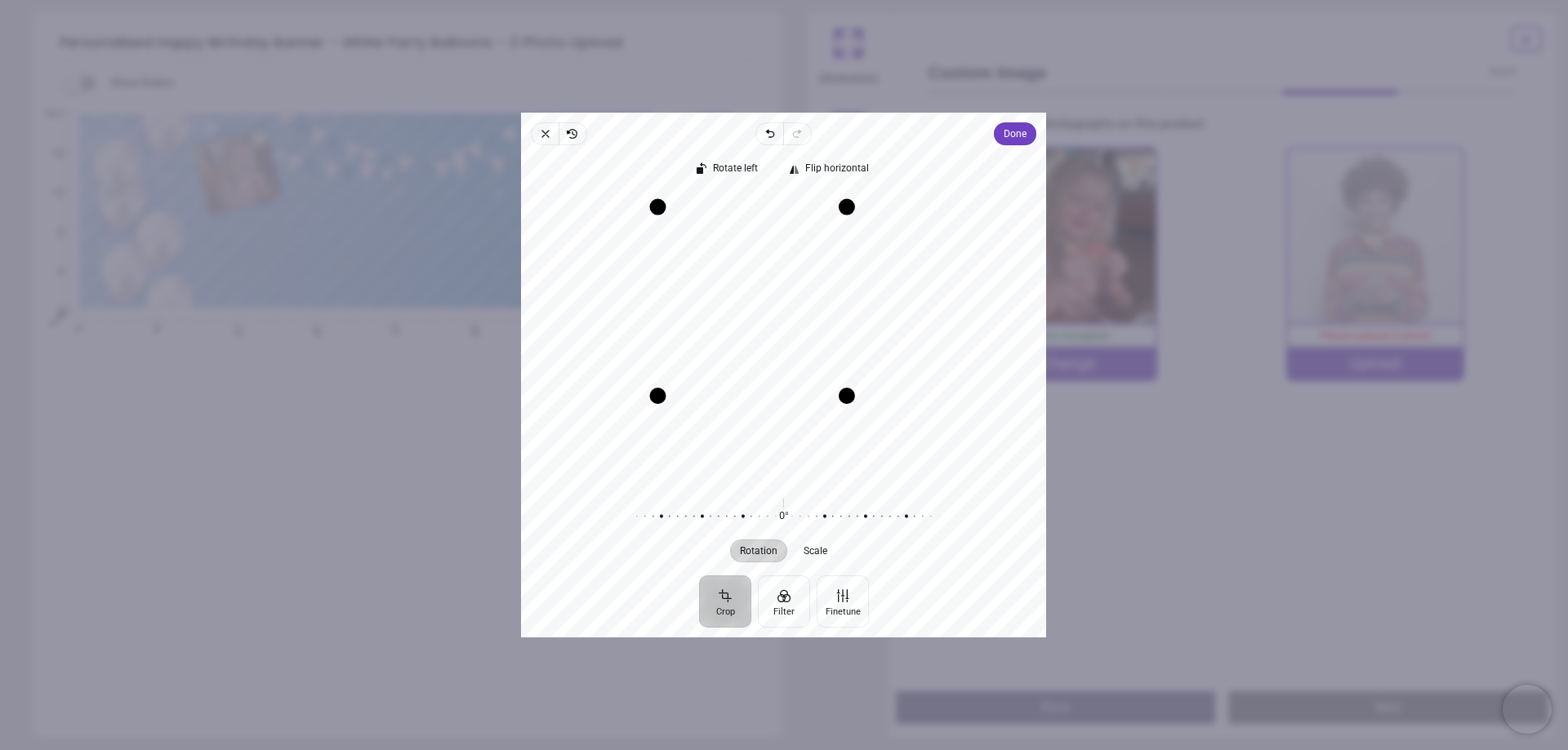
drag, startPoint x: 733, startPoint y: 483, endPoint x: 733, endPoint y: 397, distance: 86.0
click at [733, 397] on div "Drag edge b" at bounding box center [752, 395] width 189 height 16
drag, startPoint x: 844, startPoint y: 294, endPoint x: 757, endPoint y: 300, distance: 87.2
click at [757, 300] on div "Drag edge r" at bounding box center [760, 301] width 16 height 102
drag, startPoint x: 708, startPoint y: 355, endPoint x: 712, endPoint y: 386, distance: 31.3
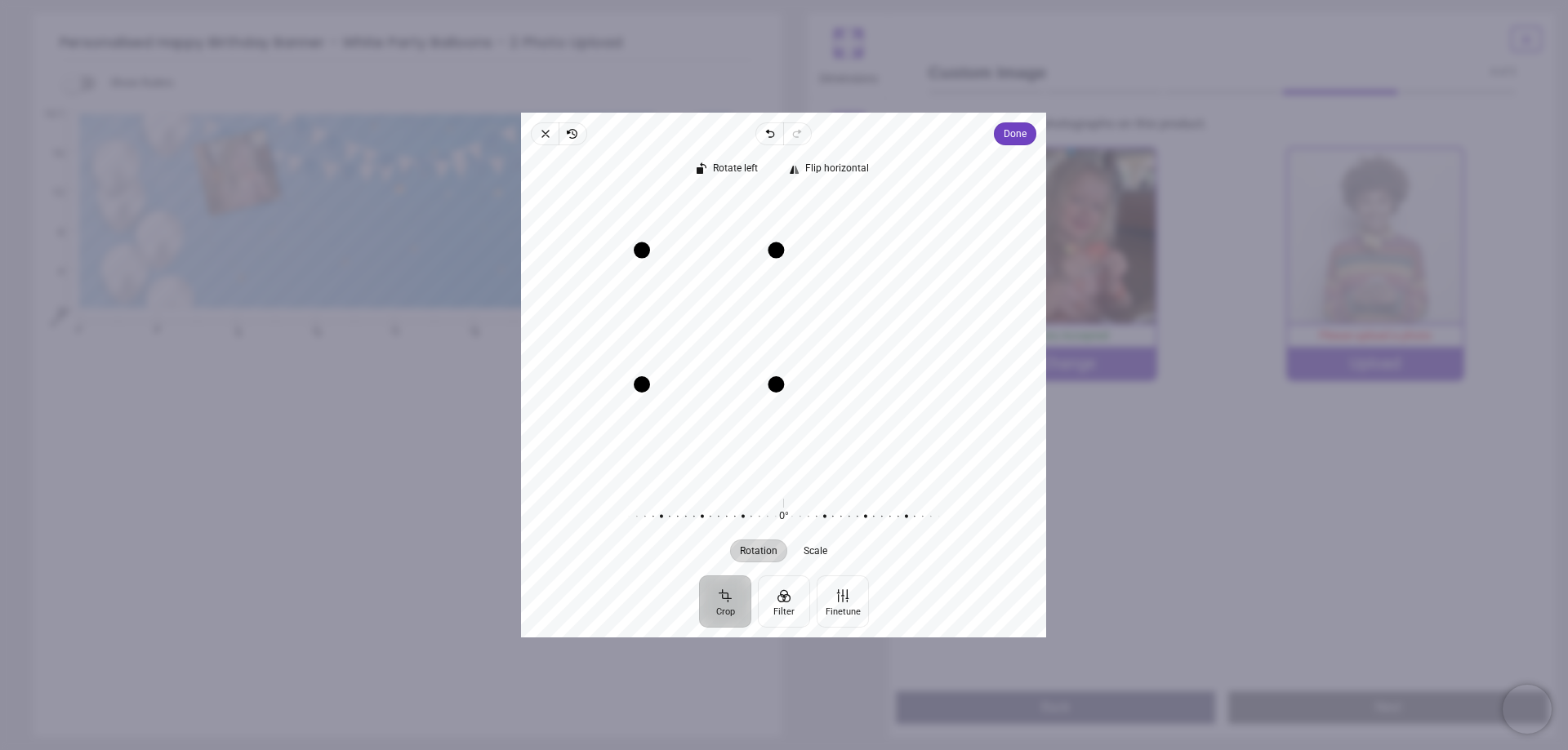
click at [712, 386] on div "Drag edge b" at bounding box center [709, 384] width 134 height 16
drag, startPoint x: 716, startPoint y: 250, endPoint x: 714, endPoint y: 225, distance: 25.1
click at [714, 225] on div "Drag edge t" at bounding box center [709, 225] width 159 height 16
click at [784, 302] on div "Drag edge r" at bounding box center [784, 305] width 16 height 155
click at [784, 310] on div "Drag edge r" at bounding box center [779, 304] width 16 height 148
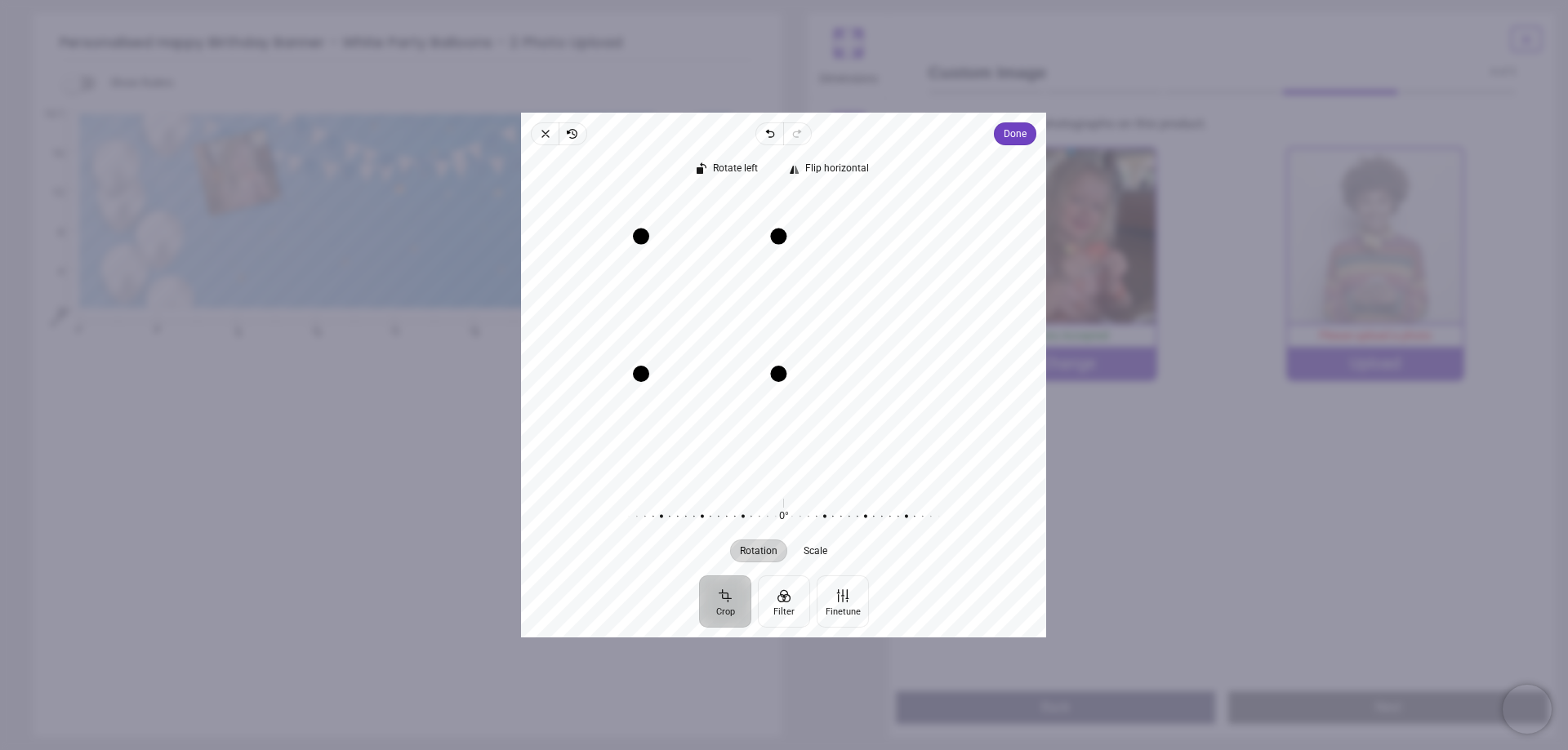
drag, startPoint x: 632, startPoint y: 310, endPoint x: 643, endPoint y: 316, distance: 12.5
click at [643, 316] on div "Drag edge l" at bounding box center [641, 304] width 16 height 137
click at [1020, 136] on span "Done" at bounding box center [1016, 134] width 23 height 20
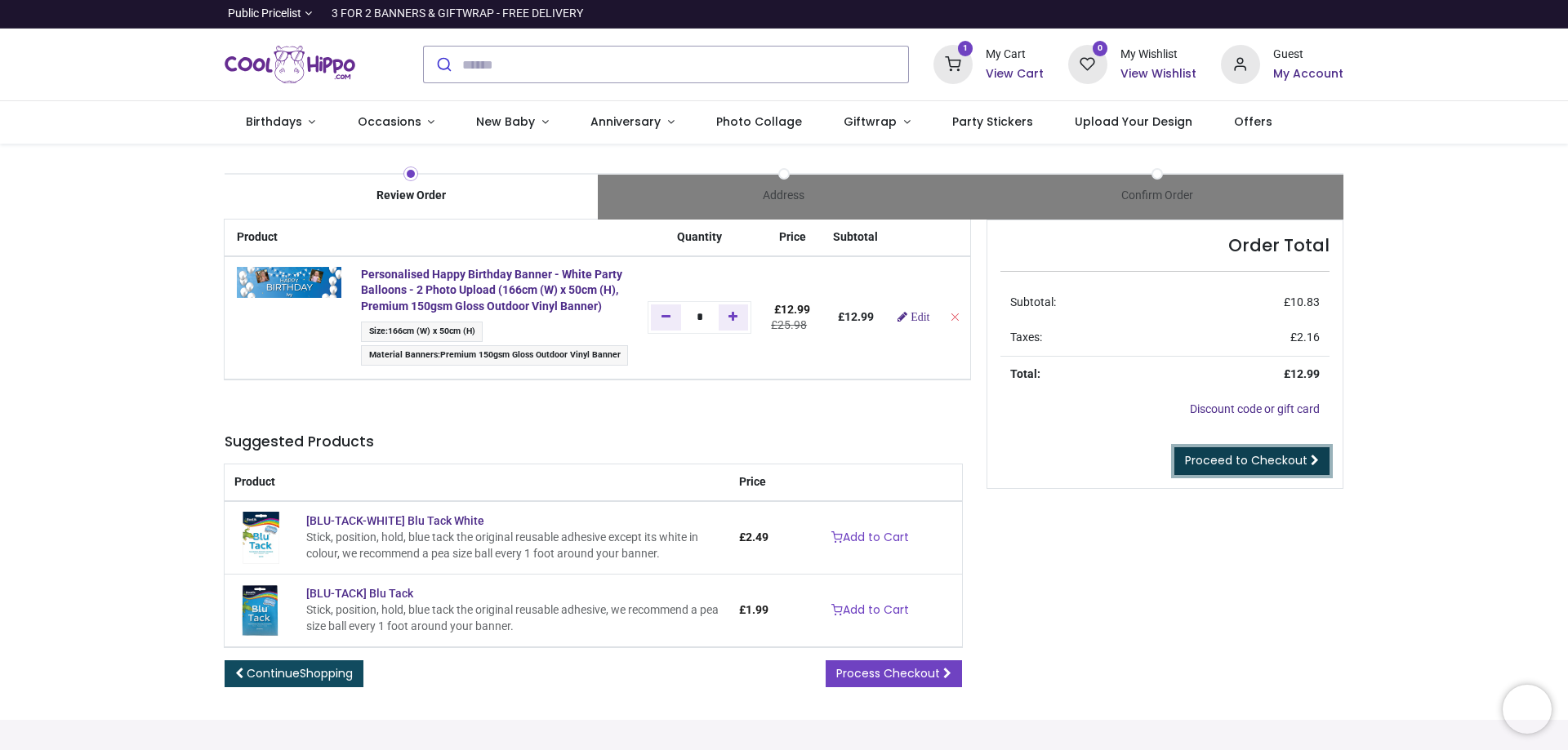
click at [1245, 459] on span "Proceed to Checkout" at bounding box center [1247, 459] width 123 height 16
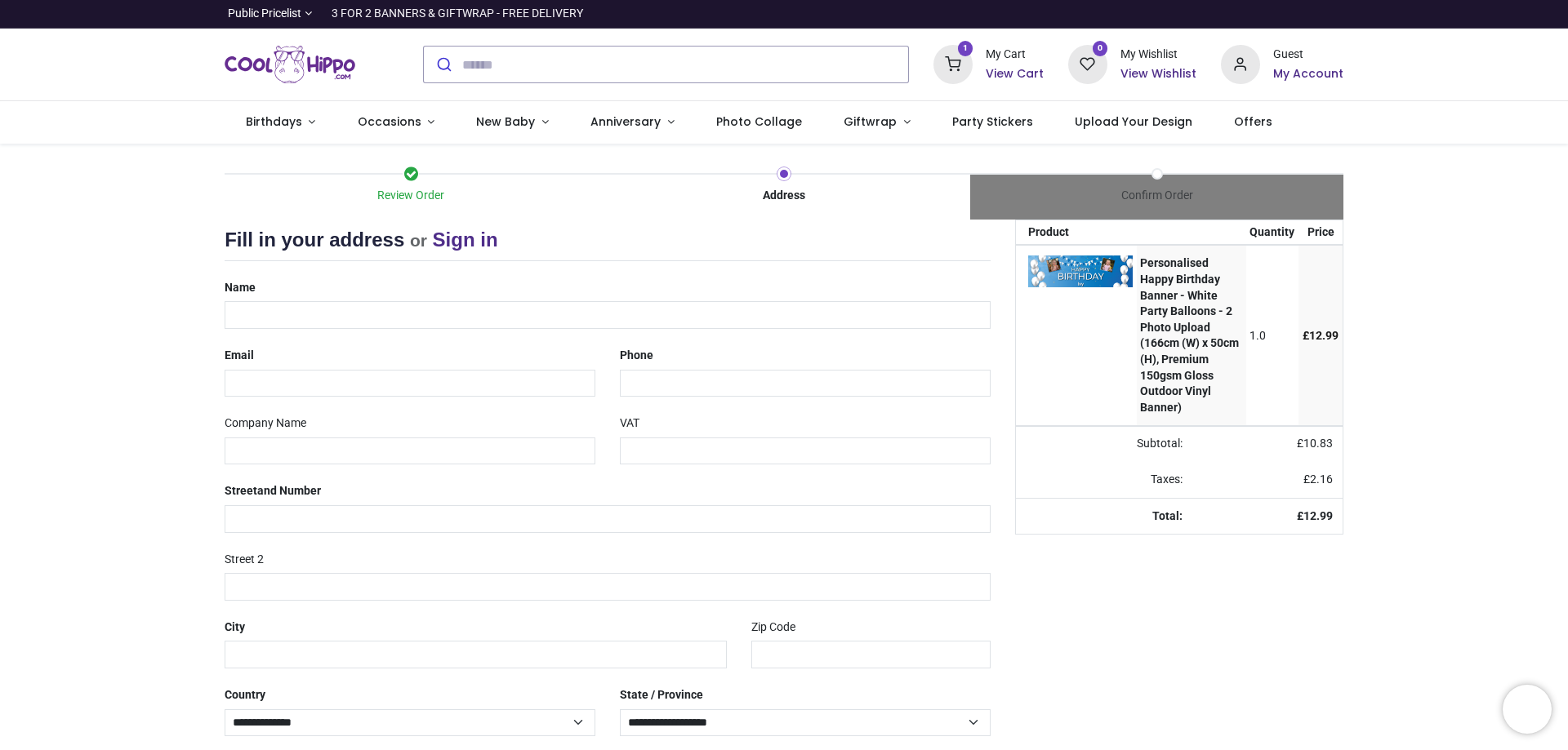
select select "***"
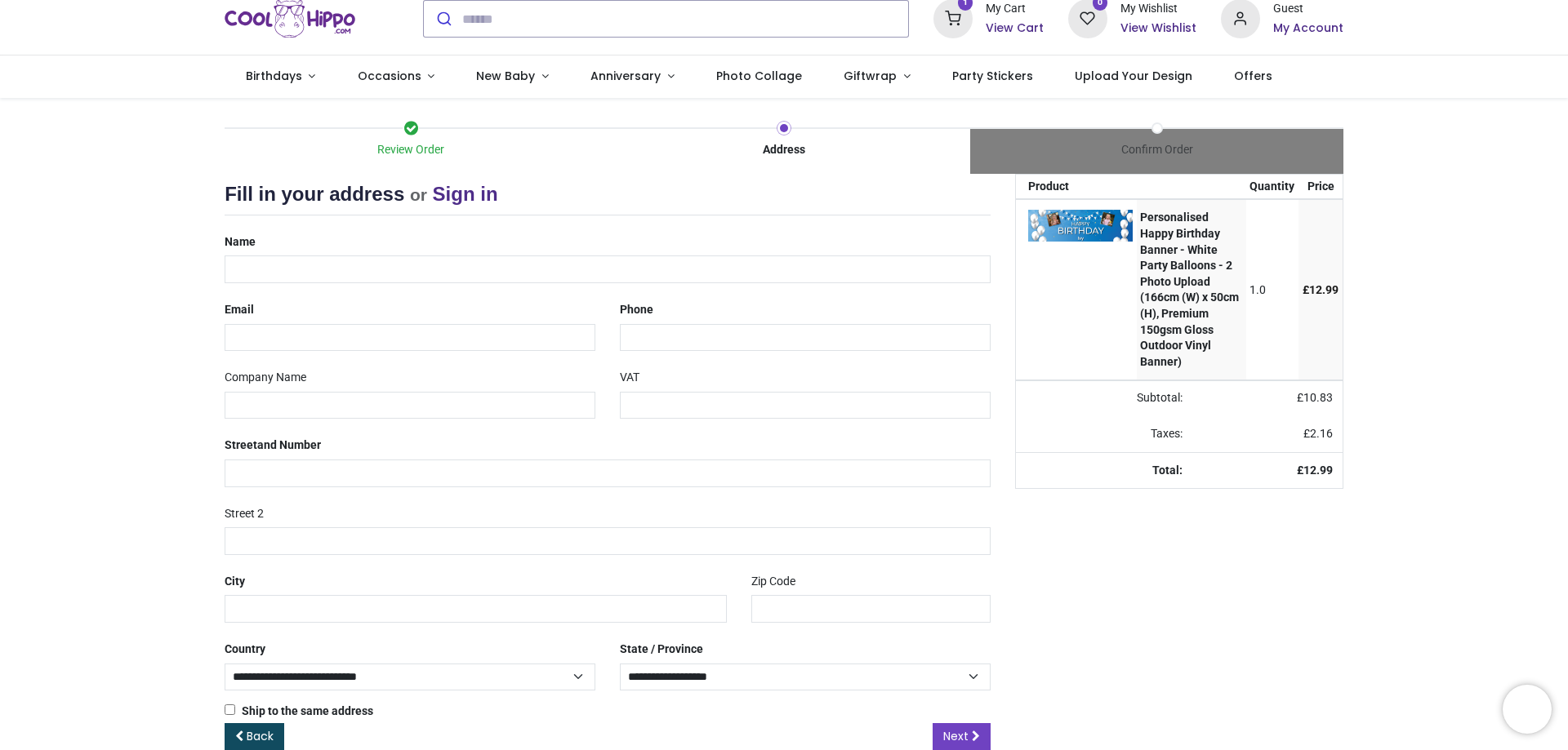
scroll to position [79, 0]
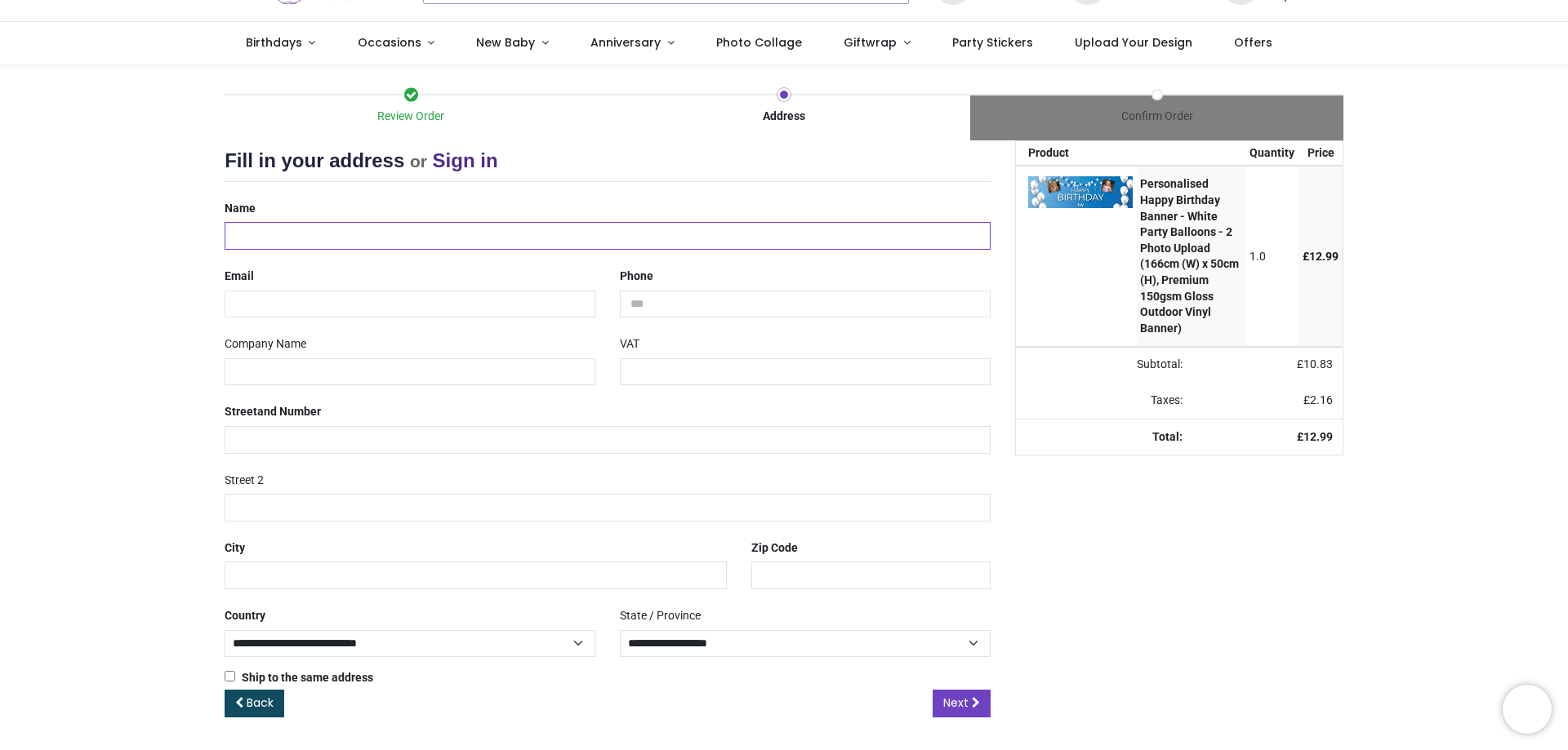
click at [269, 237] on input "text" at bounding box center [608, 235] width 767 height 27
type input "*********"
type input "**********"
type input "*******"
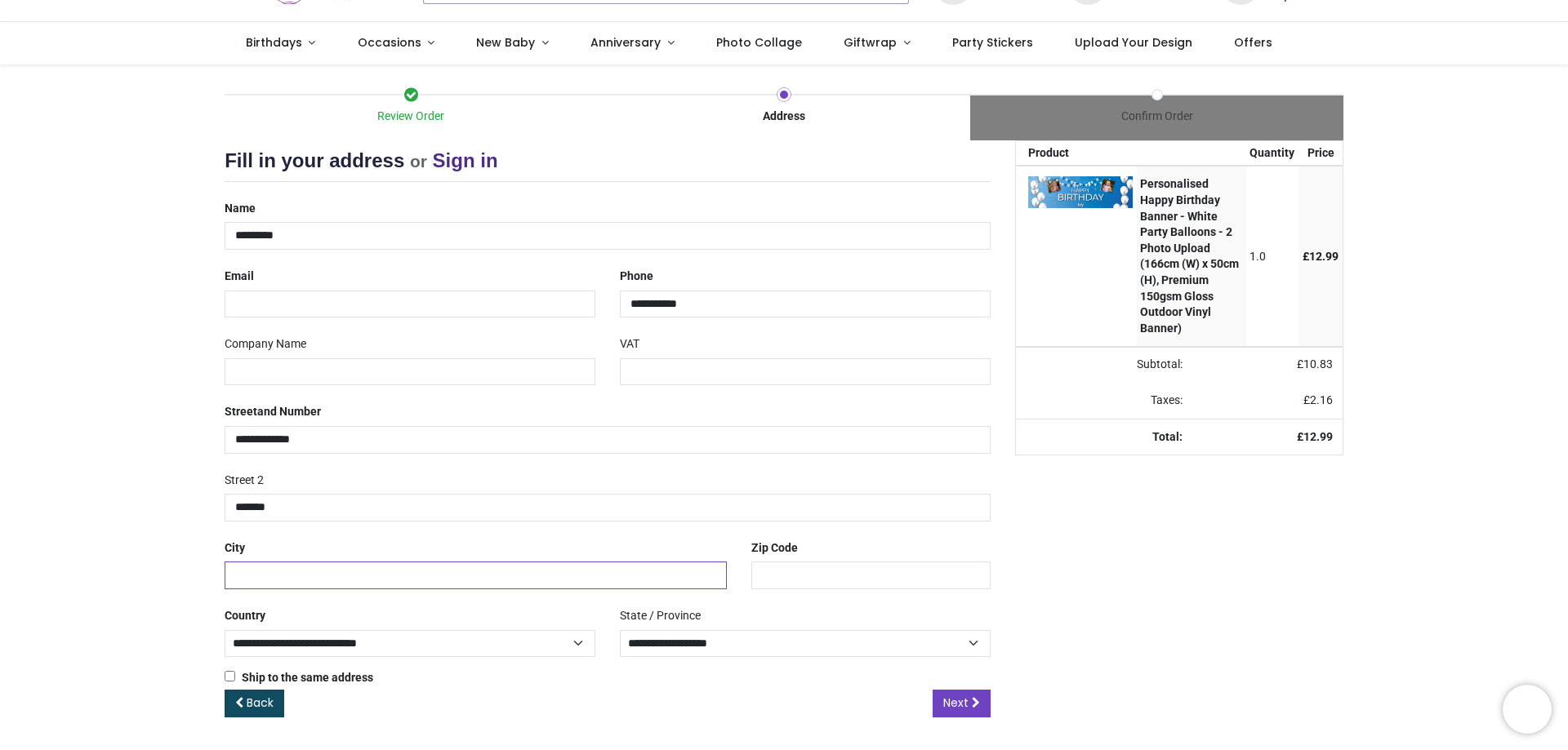
type input "********"
select select "***"
click at [263, 308] on input "email" at bounding box center [410, 304] width 371 height 27
type input "**********"
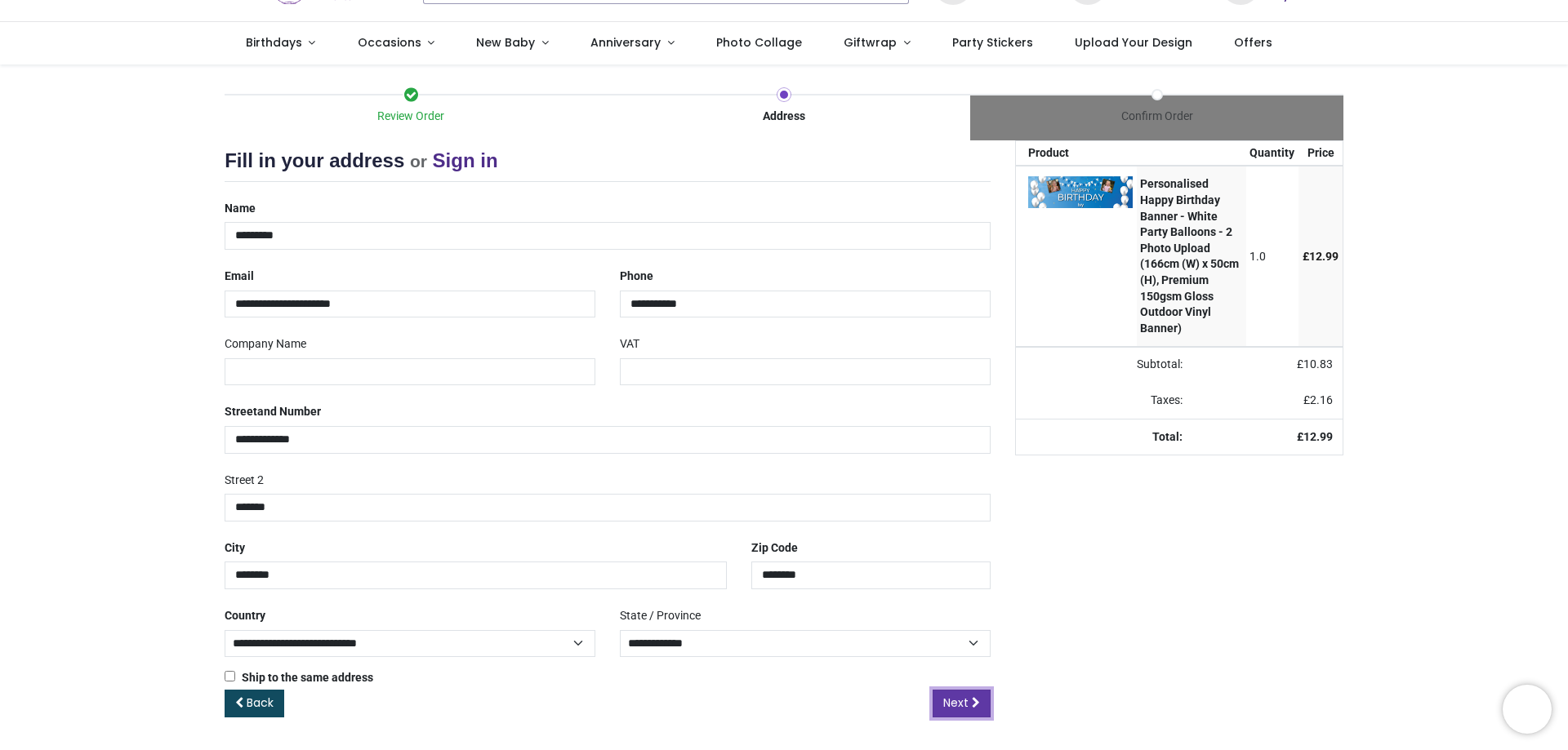
click at [961, 700] on span "Next" at bounding box center [955, 702] width 25 height 16
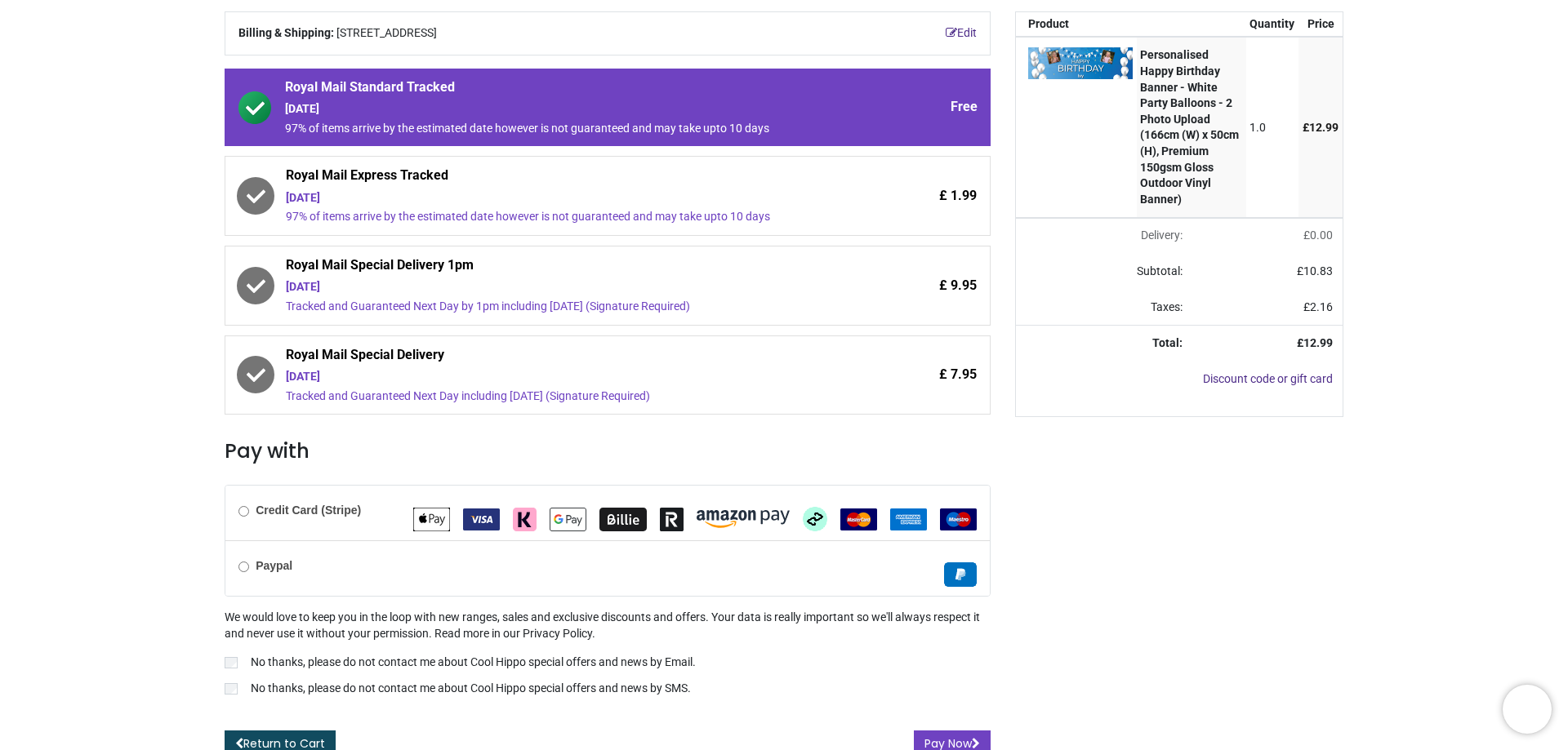
scroll to position [223, 0]
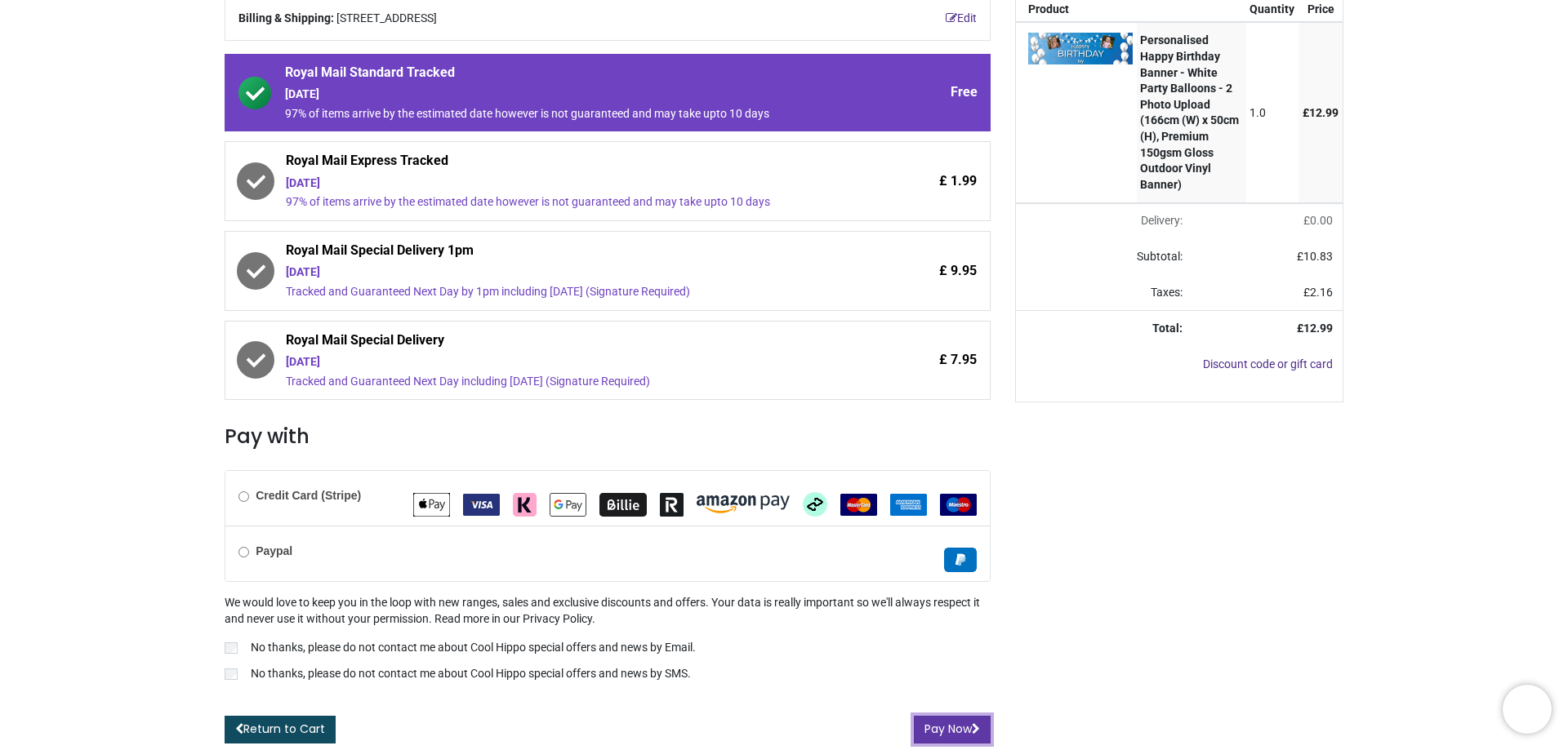
click at [945, 728] on button "Pay Now" at bounding box center [952, 729] width 76 height 27
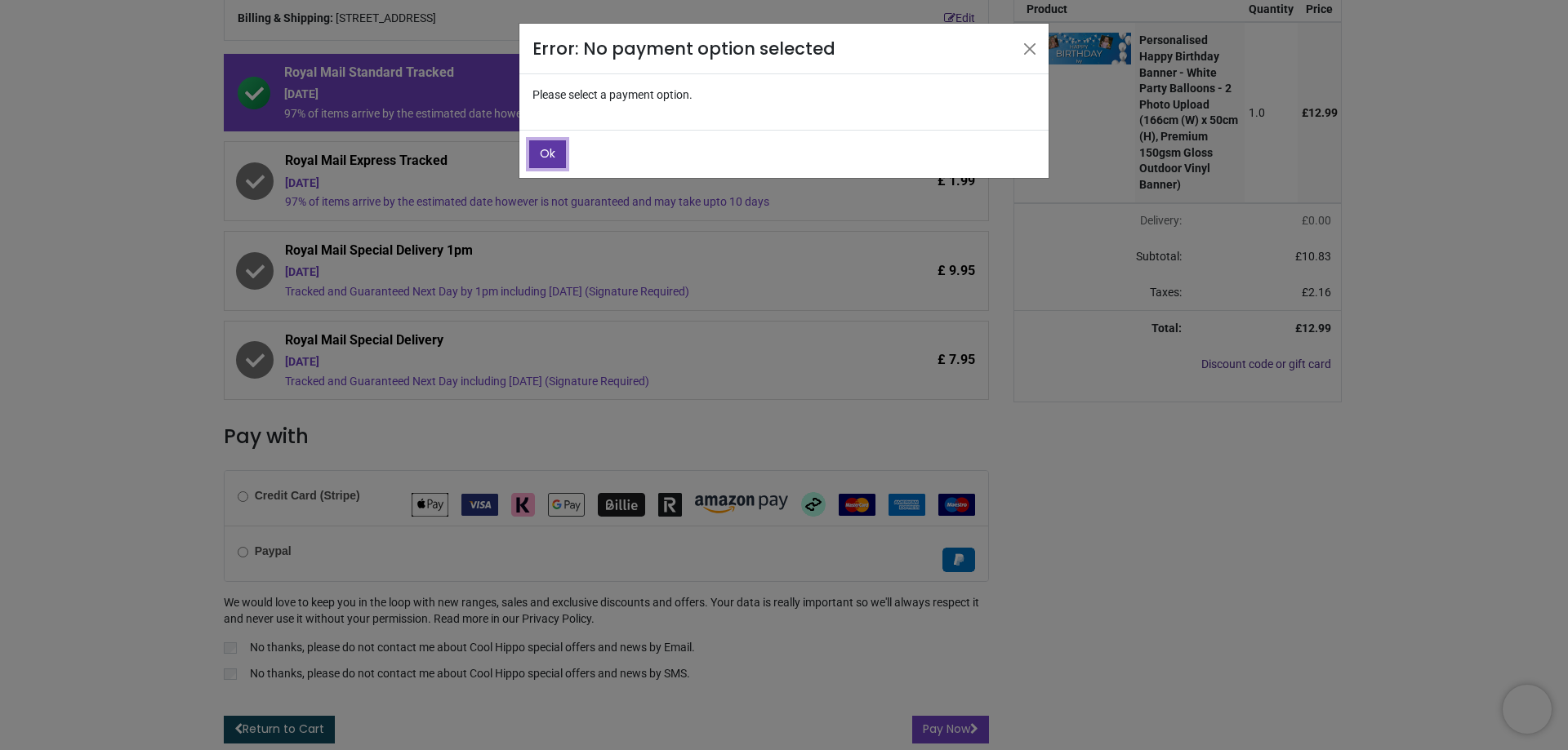
click at [547, 148] on span "Ok" at bounding box center [548, 153] width 15 height 16
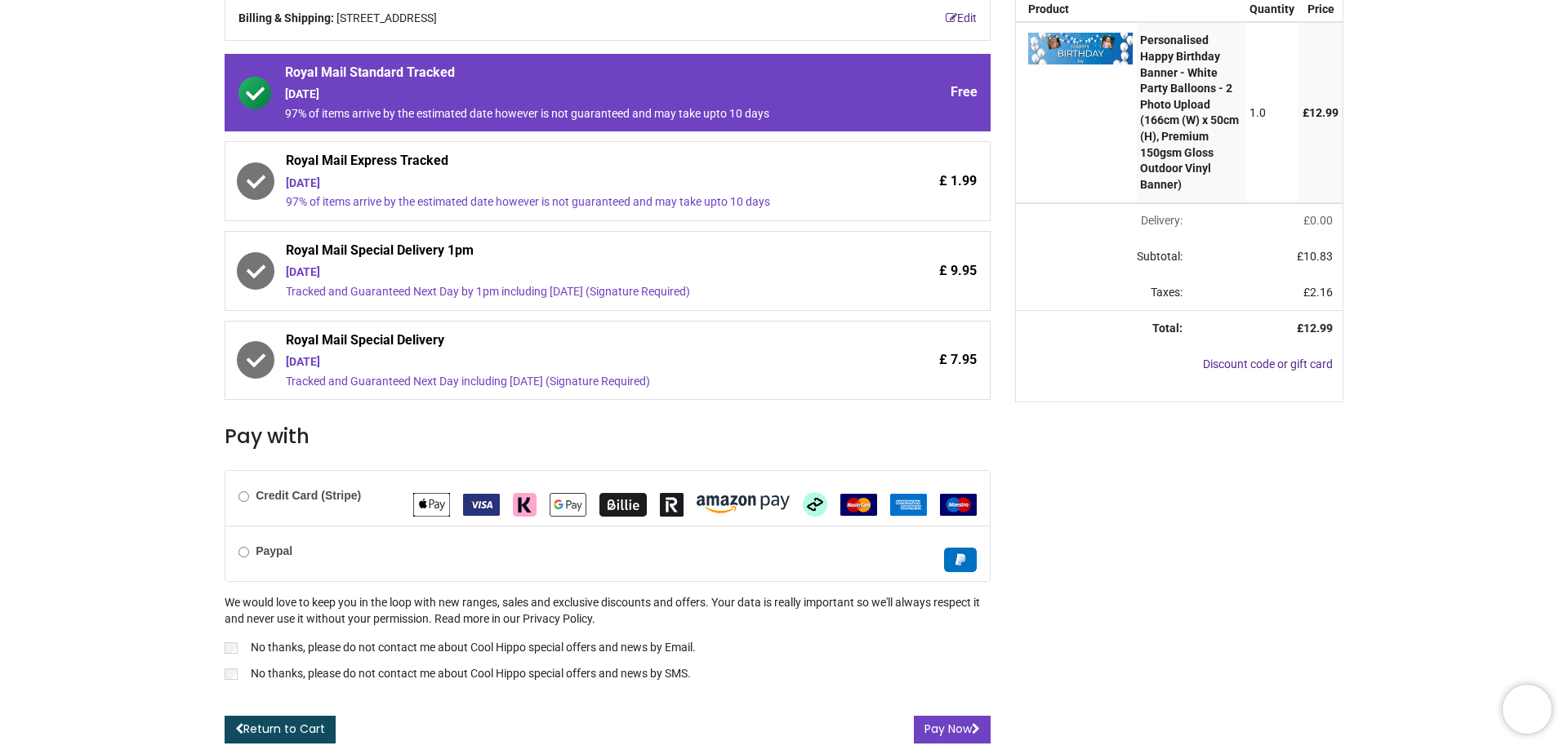
click at [634, 80] on span "Royal Mail Standard Tracked" at bounding box center [562, 75] width 554 height 23
click at [937, 725] on button "Pay Now" at bounding box center [952, 729] width 76 height 27
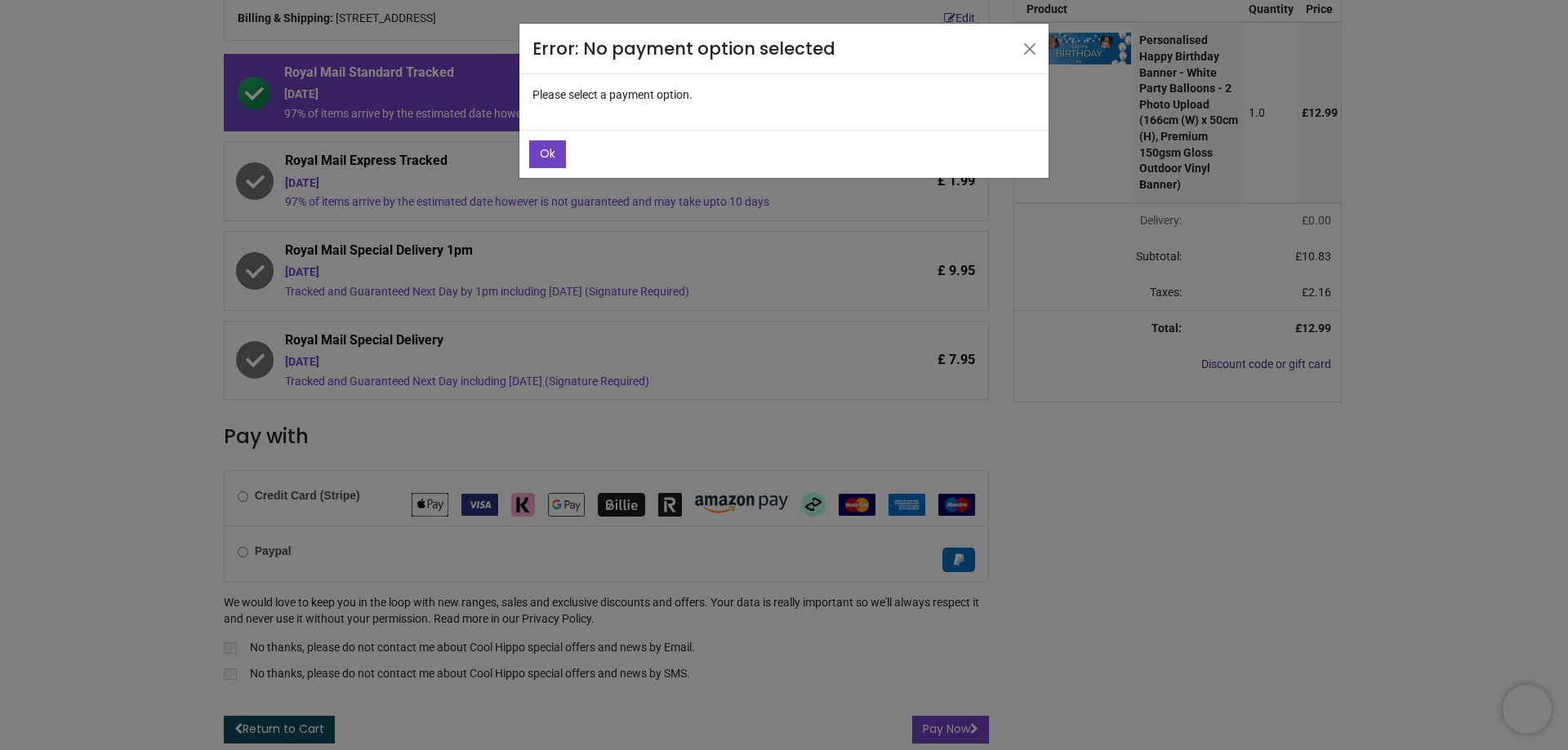
click at [551, 134] on footer "Ok" at bounding box center [784, 154] width 530 height 48
click at [1035, 49] on button "Close" at bounding box center [1030, 49] width 25 height 25
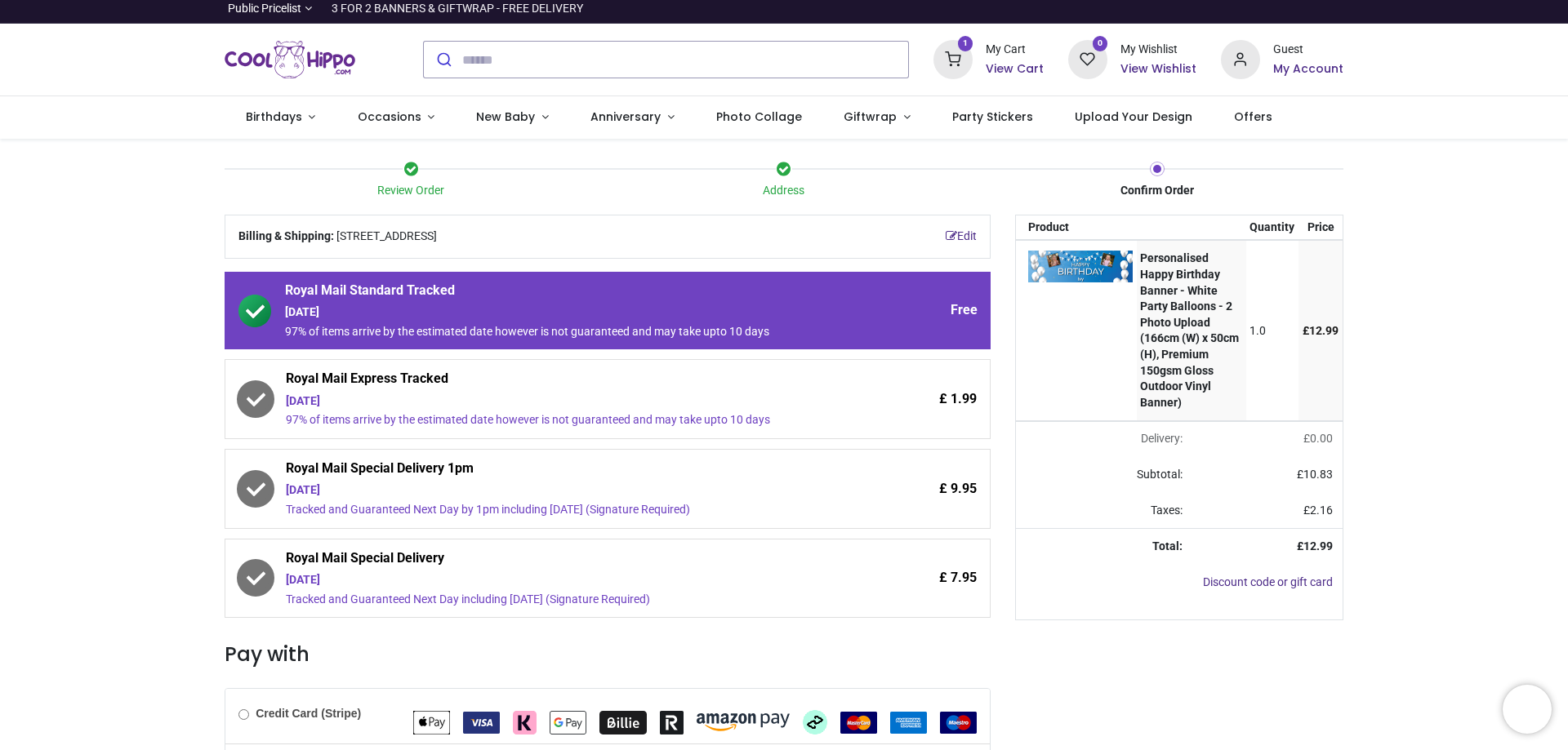
scroll to position [0, 0]
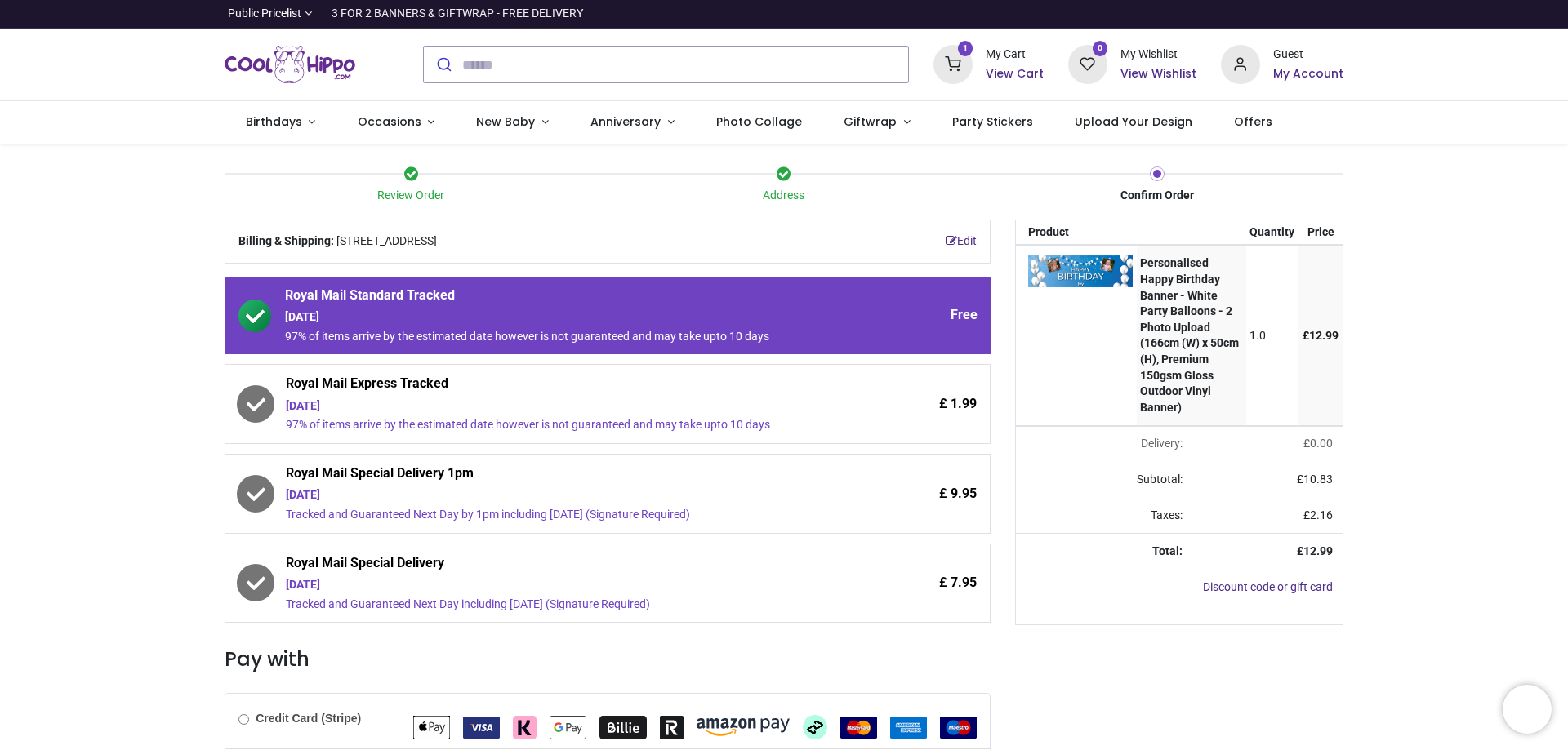
click at [254, 309] on icon at bounding box center [255, 316] width 33 height 33
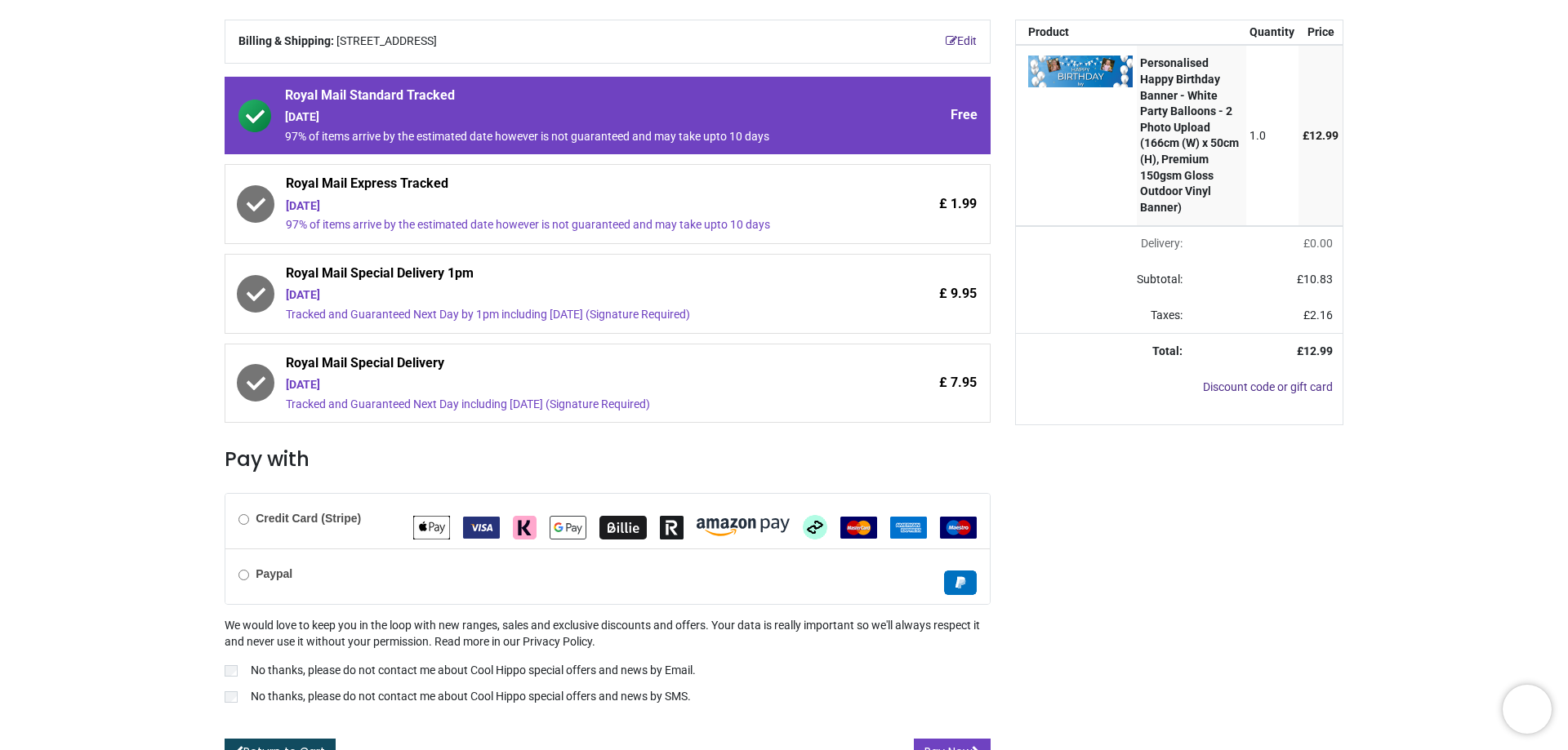
scroll to position [223, 0]
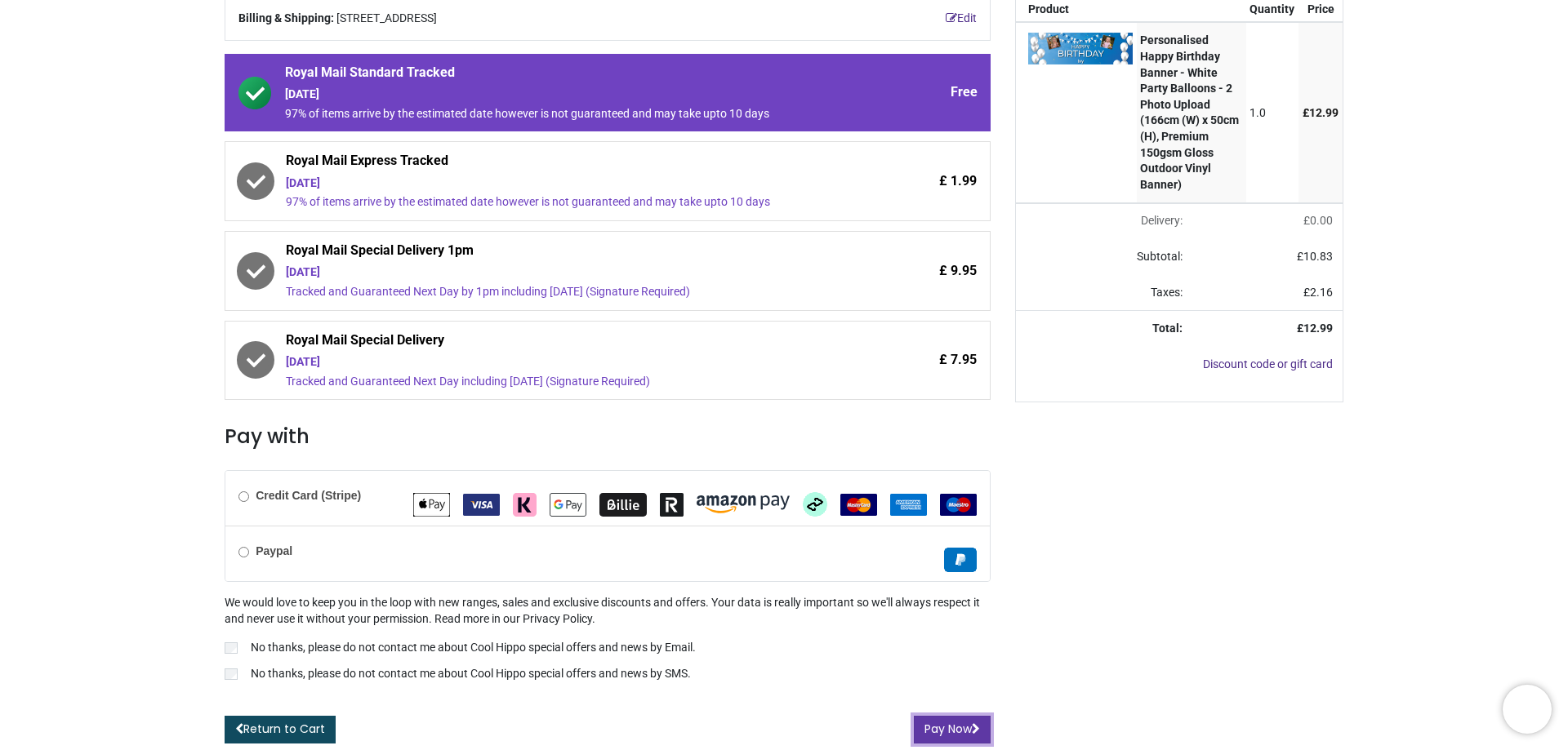
click at [945, 730] on button "Pay Now" at bounding box center [952, 729] width 76 height 27
